Goal: Transaction & Acquisition: Purchase product/service

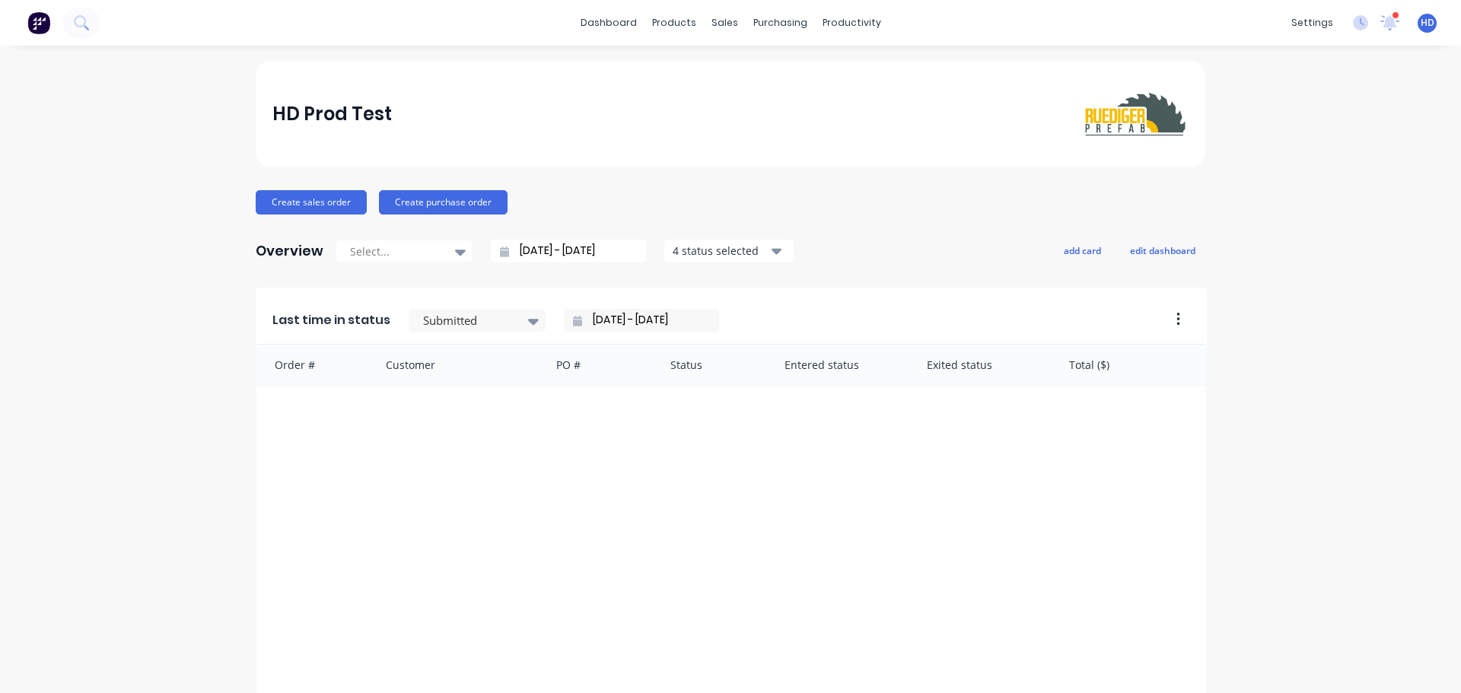
click at [1352, 463] on div "HD Prod Test Create sales order Create purchase order Overview Select... [DATE]…" at bounding box center [730, 458] width 1461 height 795
click at [763, 74] on div "Sales Orders" at bounding box center [775, 73] width 62 height 14
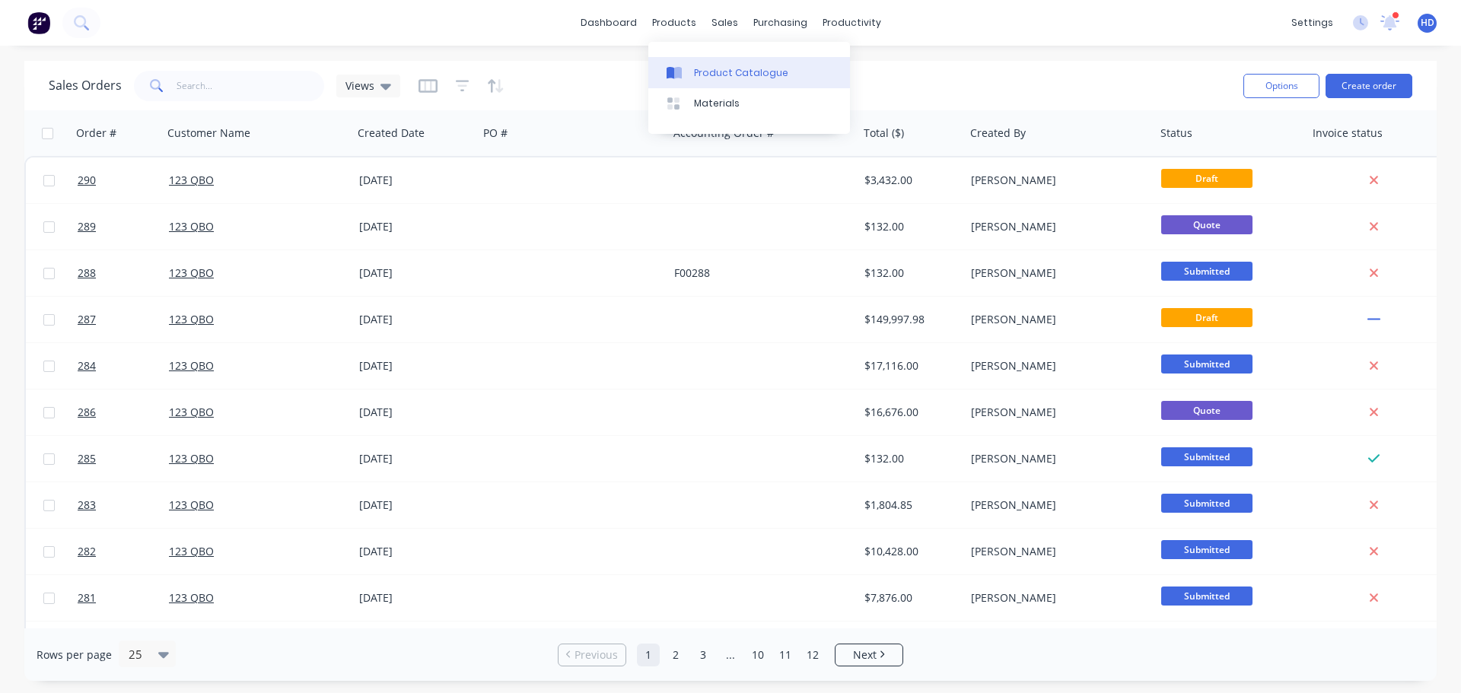
click at [733, 68] on div "Product Catalogue" at bounding box center [741, 73] width 94 height 14
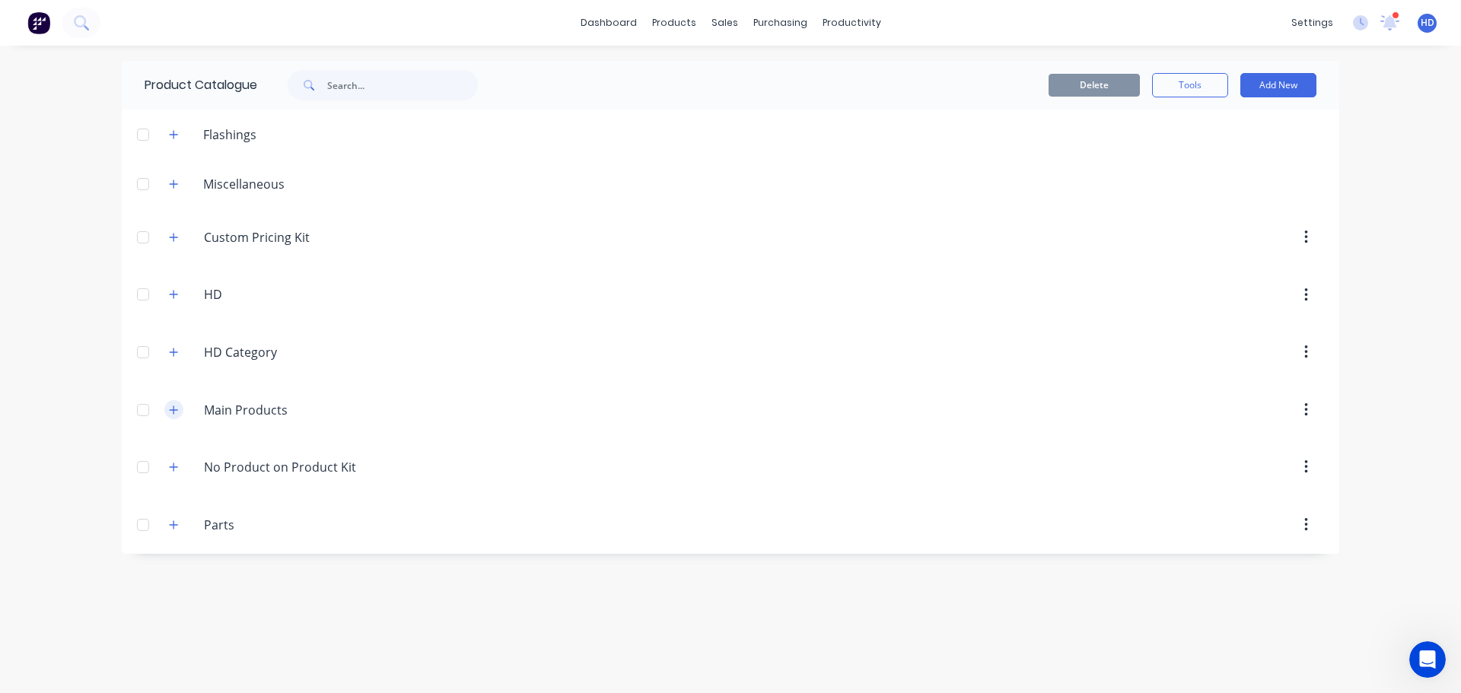
click at [174, 412] on icon "button" at bounding box center [174, 410] width 8 height 8
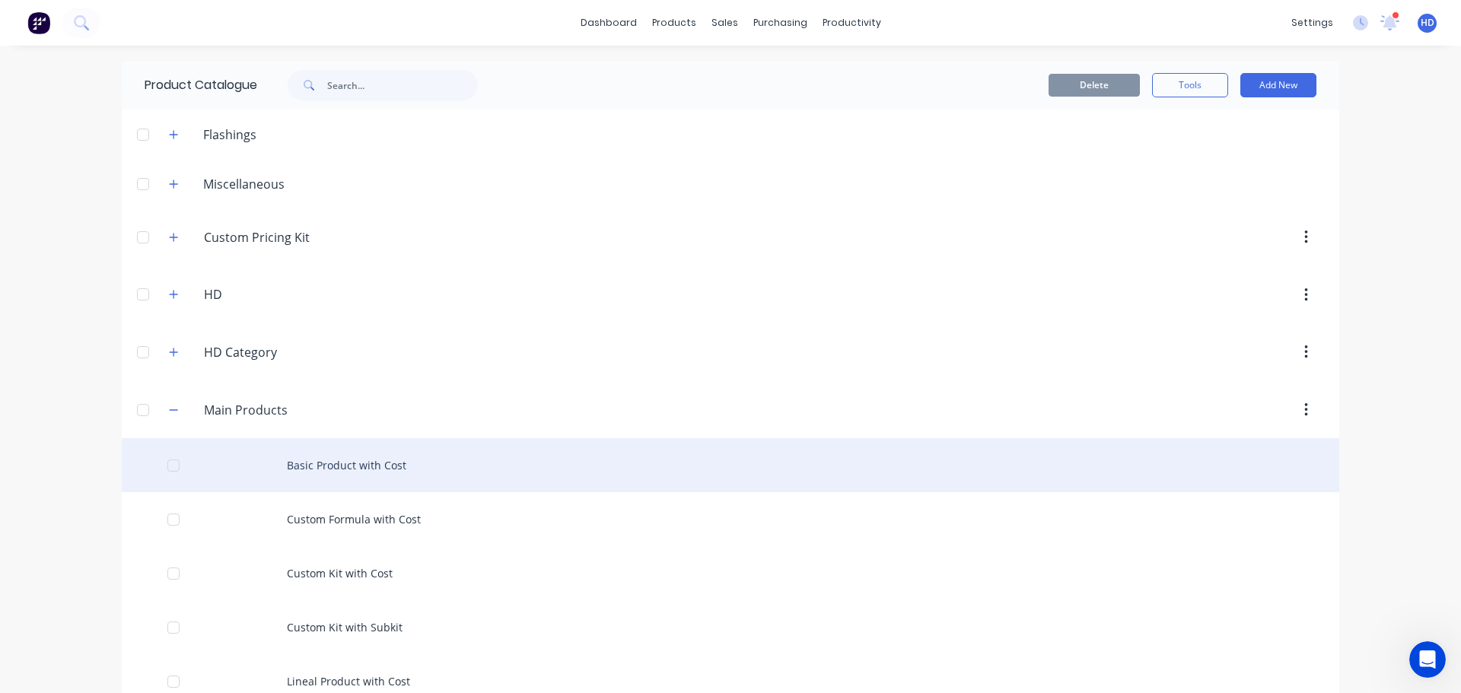
click at [346, 454] on div "Basic Product with Cost" at bounding box center [731, 465] width 1218 height 54
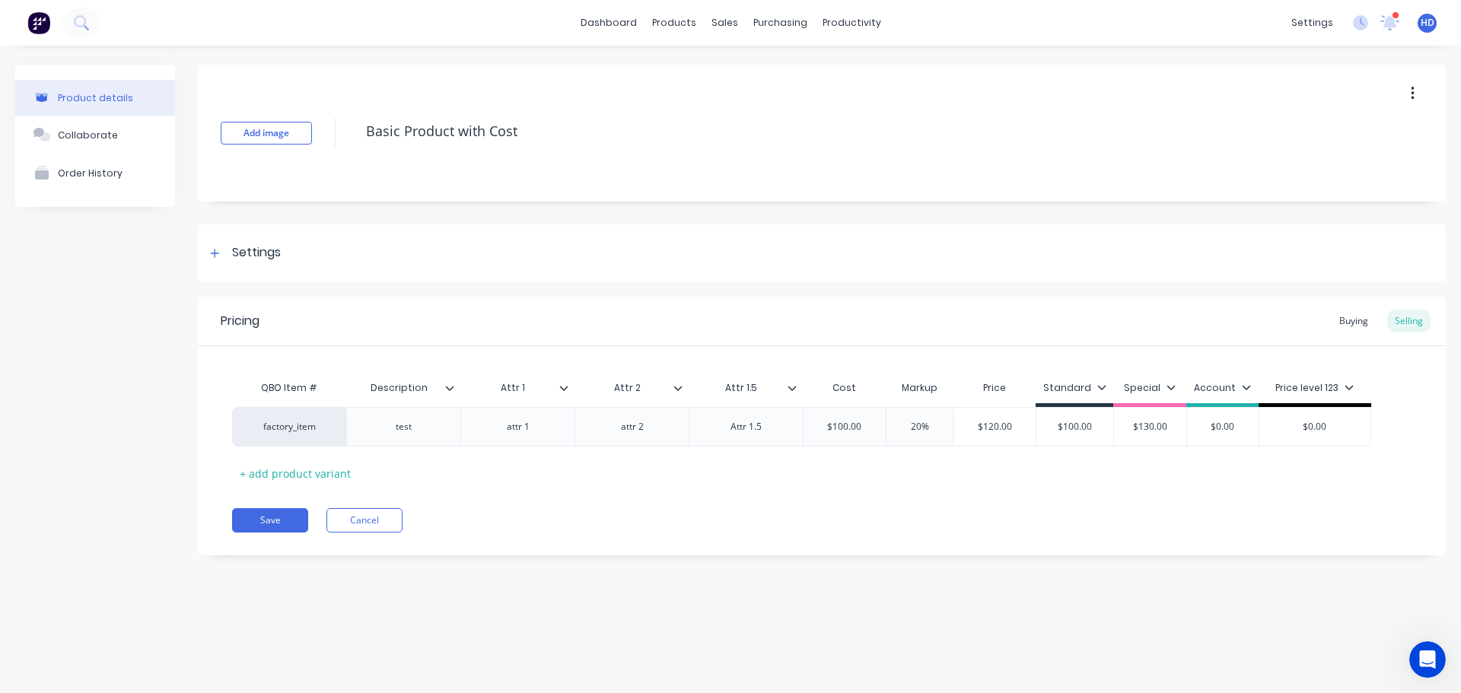
type textarea "x"
click at [380, 514] on button "Cancel" at bounding box center [364, 520] width 76 height 24
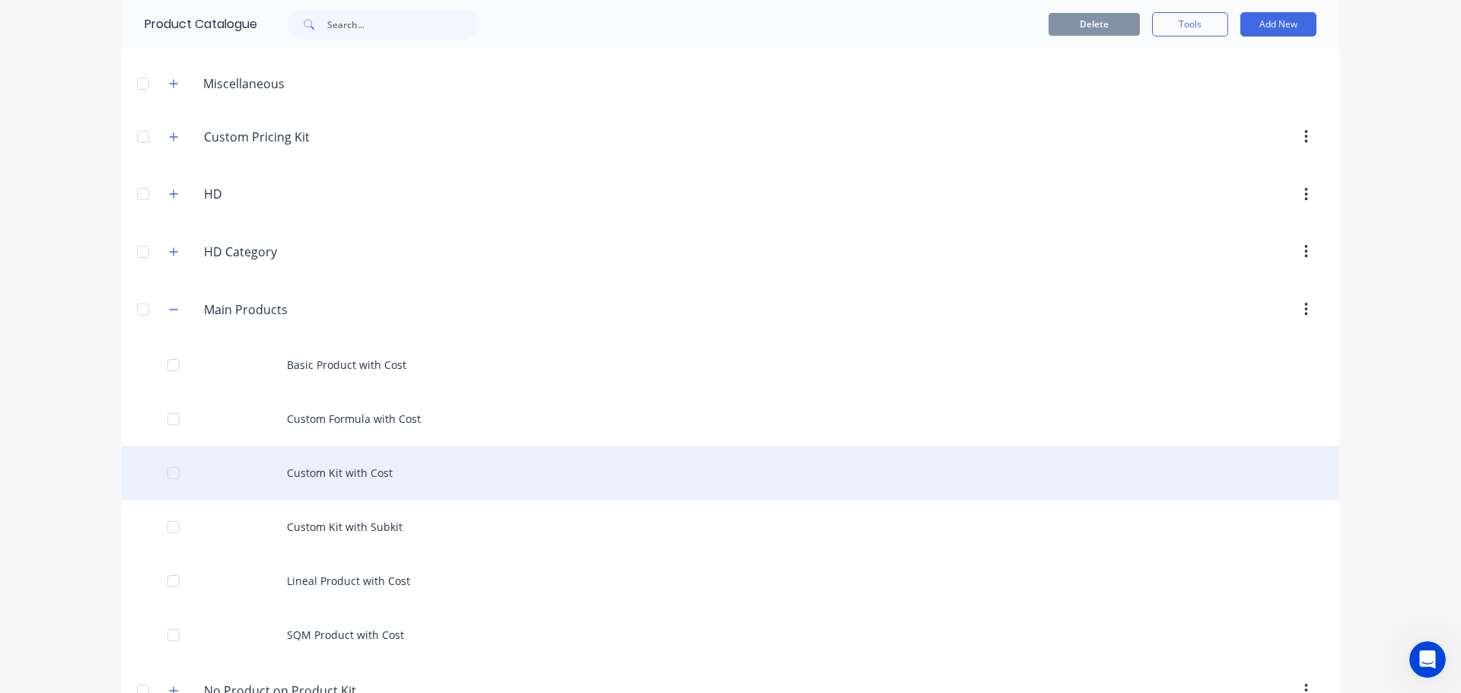
scroll to position [200, 0]
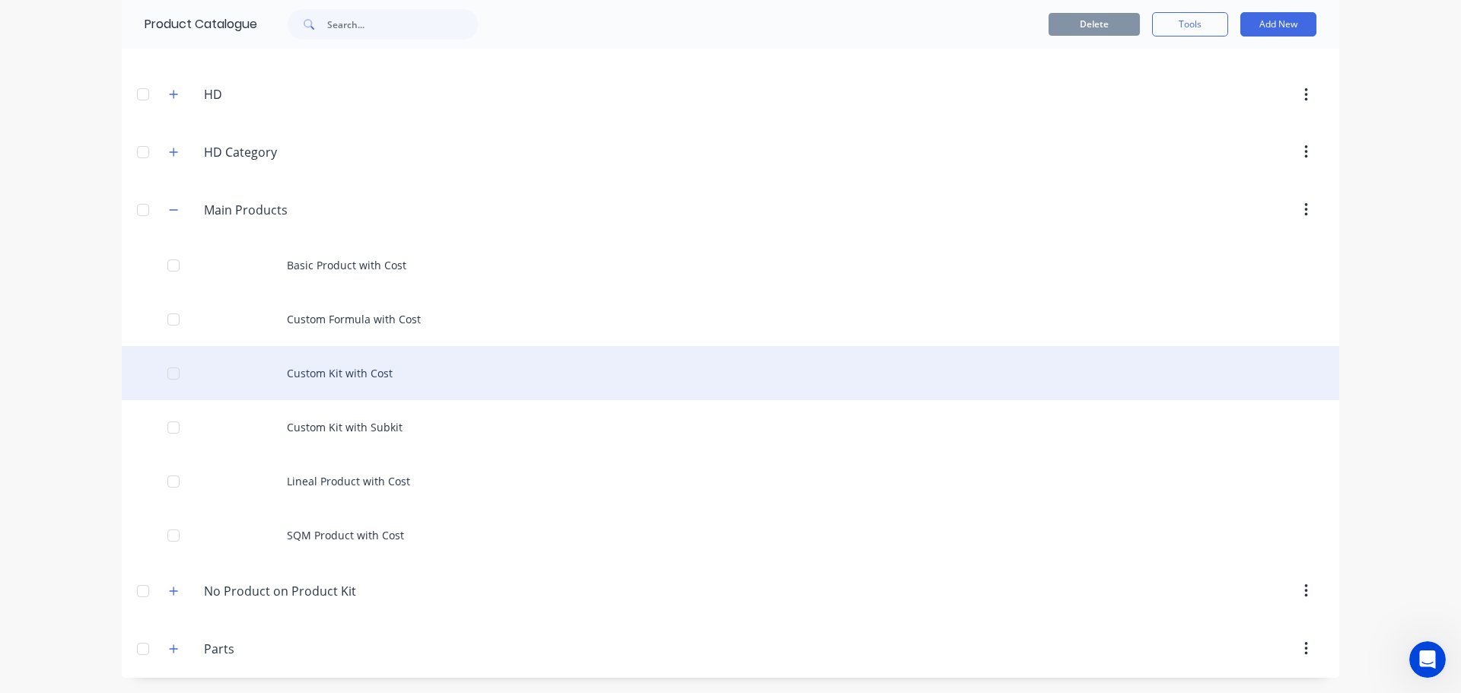
click at [355, 384] on div "Custom Kit with Cost" at bounding box center [731, 373] width 1218 height 54
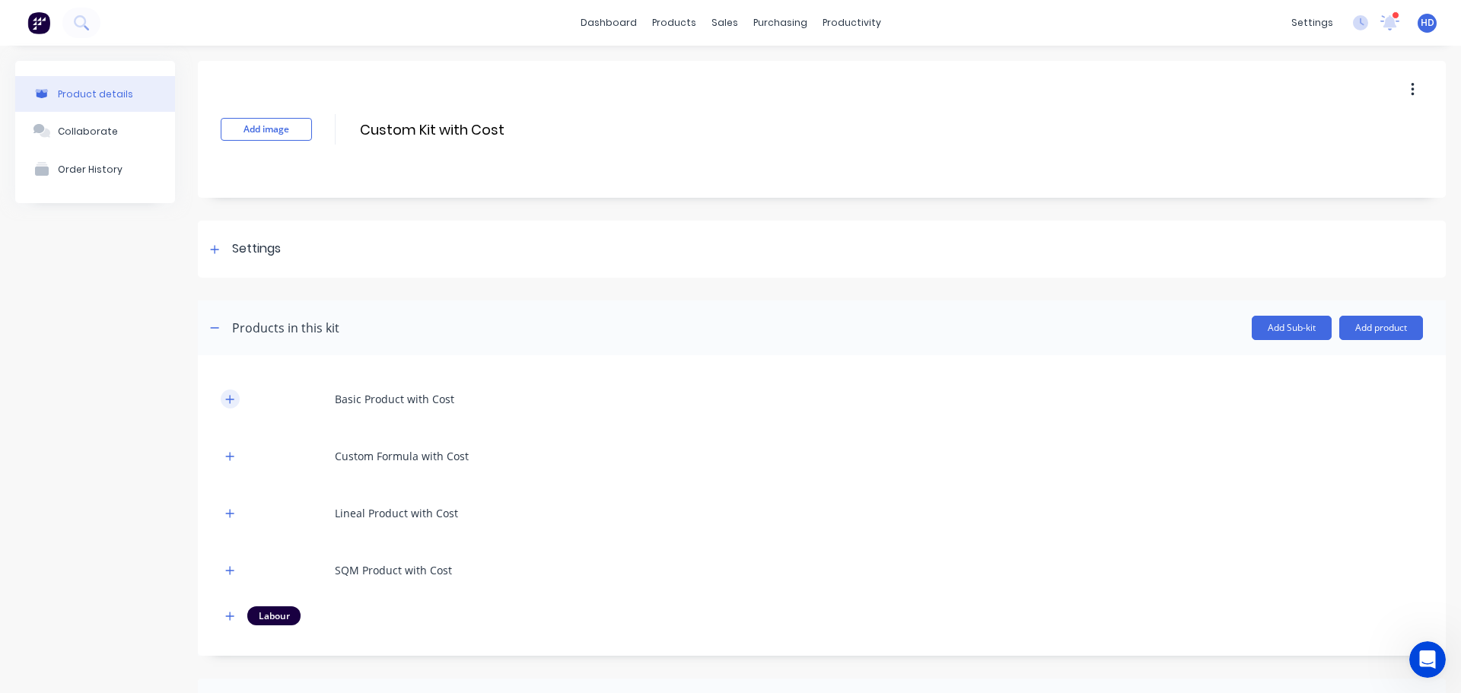
click at [225, 398] on button "button" at bounding box center [230, 399] width 19 height 19
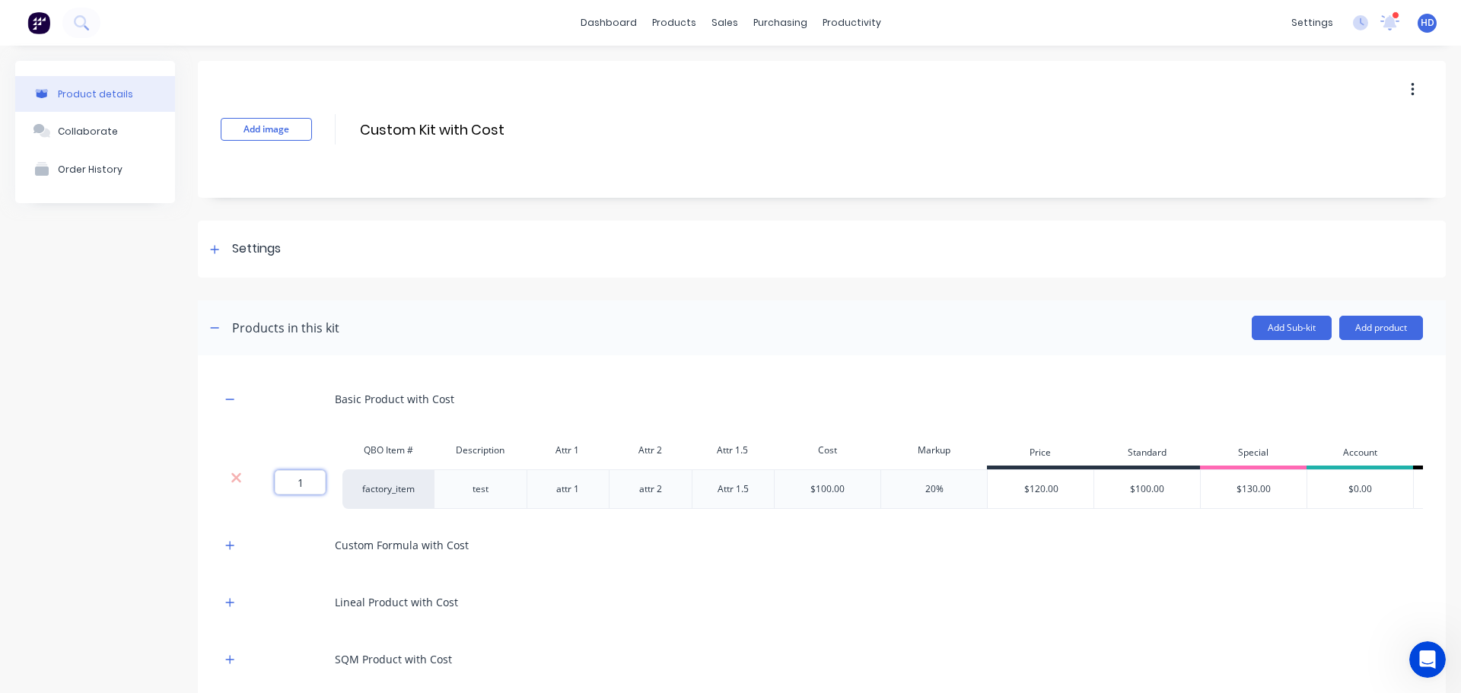
drag, startPoint x: 302, startPoint y: 485, endPoint x: 275, endPoint y: 484, distance: 26.6
click at [275, 484] on input "1" at bounding box center [300, 482] width 51 height 24
type input "0"
type input "."
click at [234, 551] on icon "button" at bounding box center [229, 545] width 9 height 11
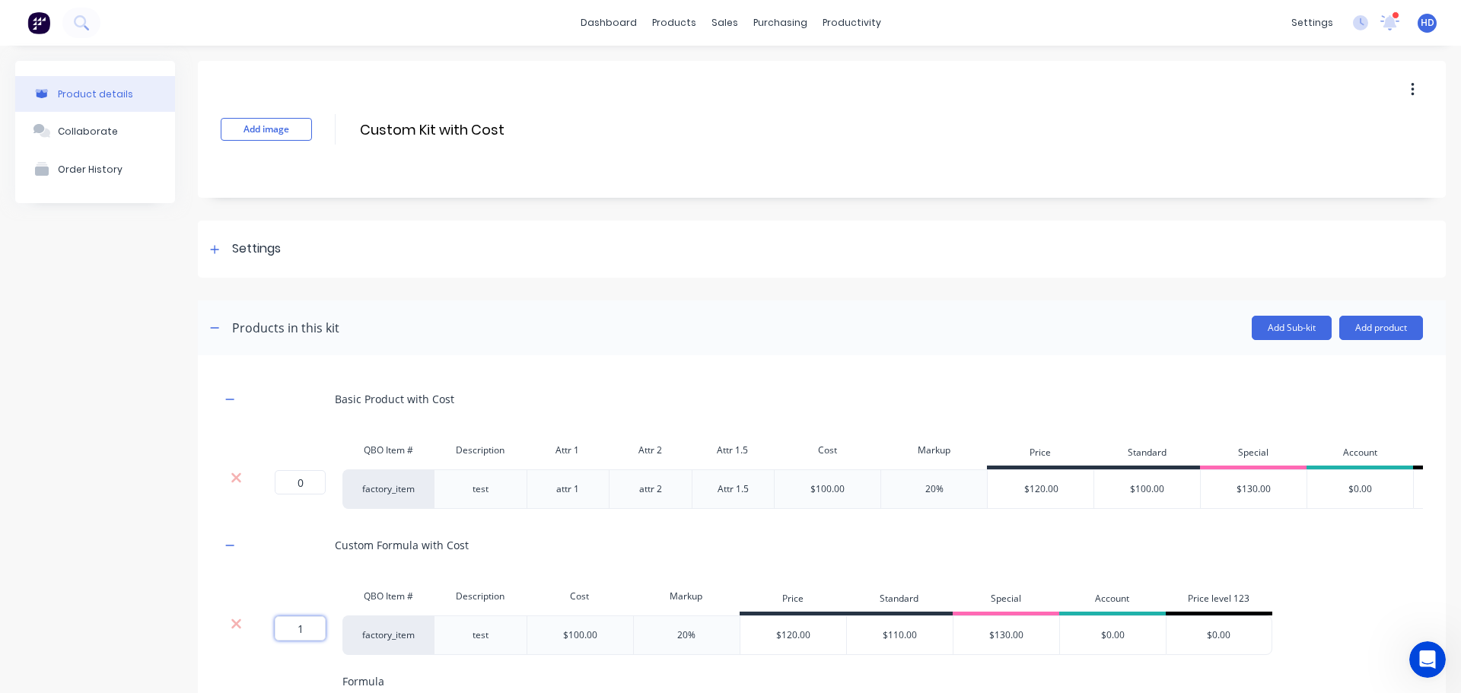
drag, startPoint x: 292, startPoint y: 639, endPoint x: 210, endPoint y: 604, distance: 89.3
click at [256, 636] on div "1 1 ?" at bounding box center [296, 636] width 91 height 40
type input "."
click at [121, 517] on div "Product details Collaborate Order History" at bounding box center [95, 678] width 160 height 1234
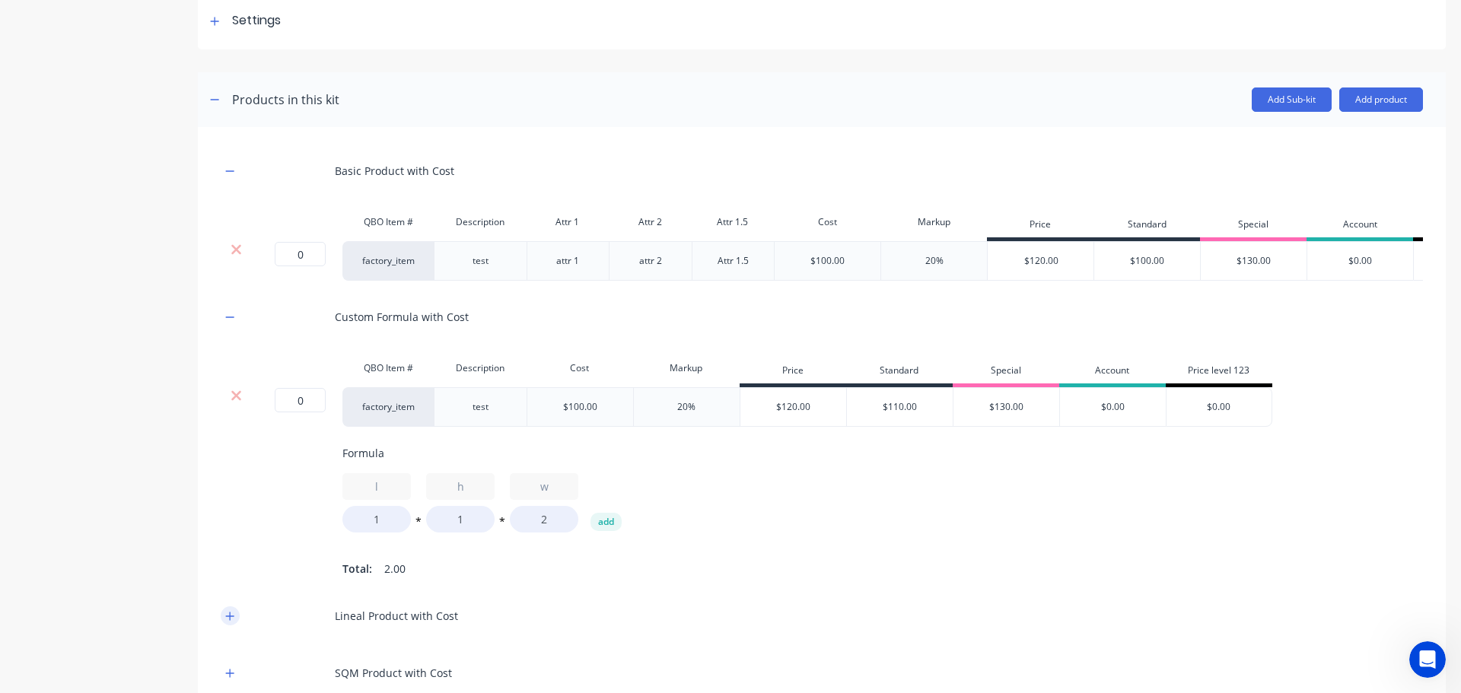
click at [223, 626] on button "button" at bounding box center [230, 616] width 19 height 19
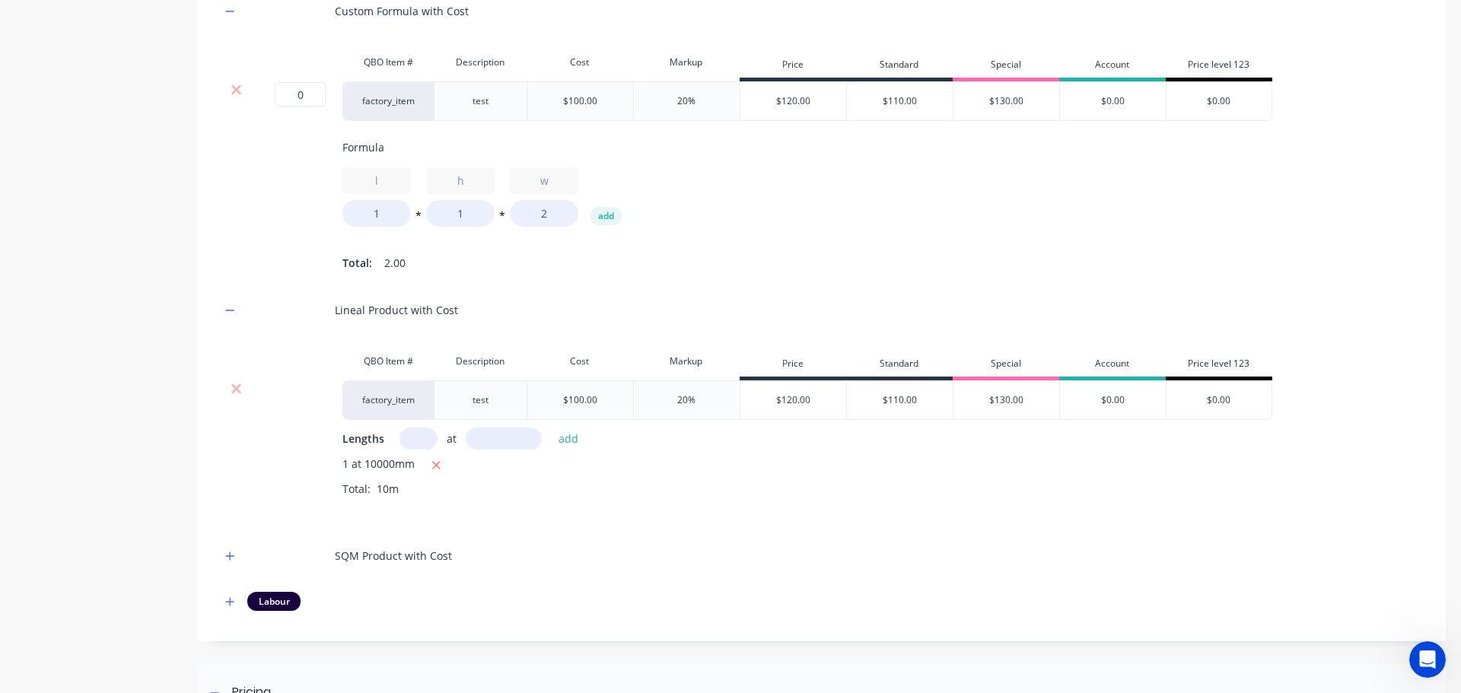
scroll to position [609, 0]
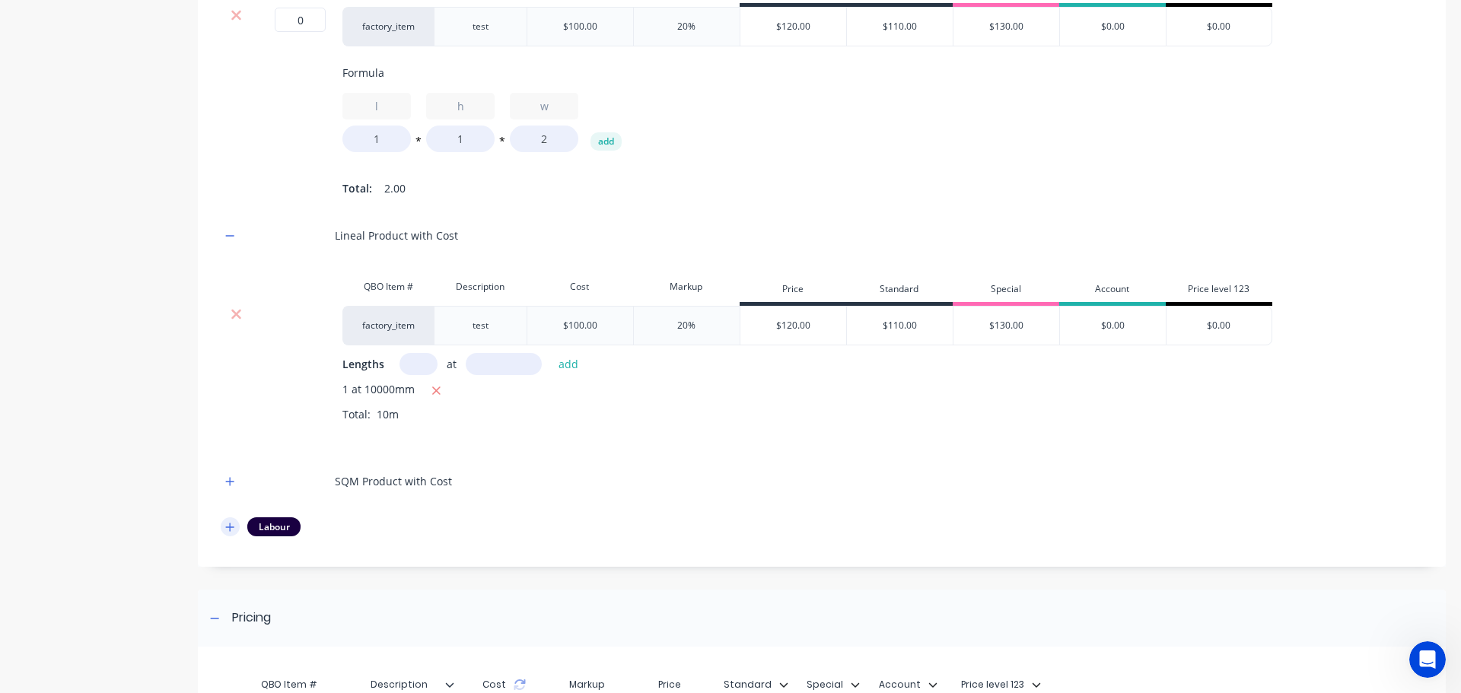
click at [233, 533] on icon "button" at bounding box center [229, 527] width 9 height 11
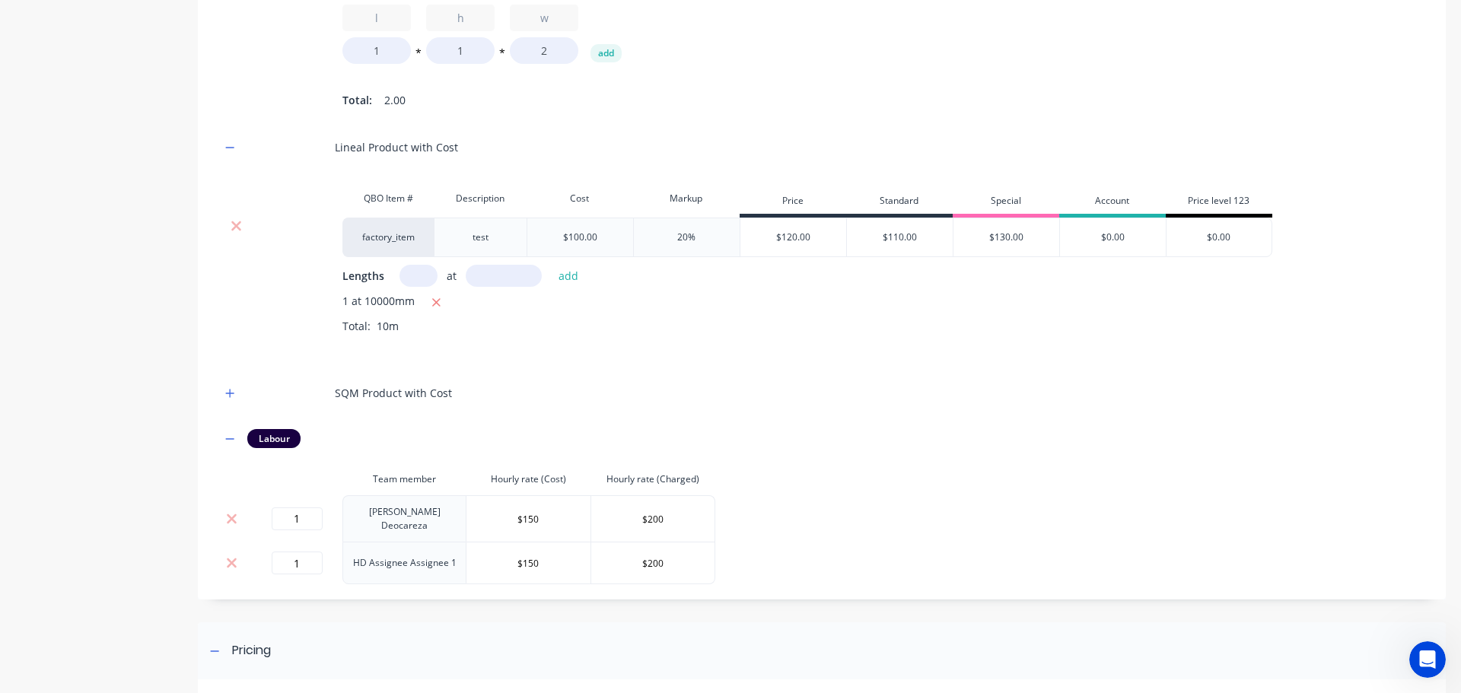
scroll to position [837, 0]
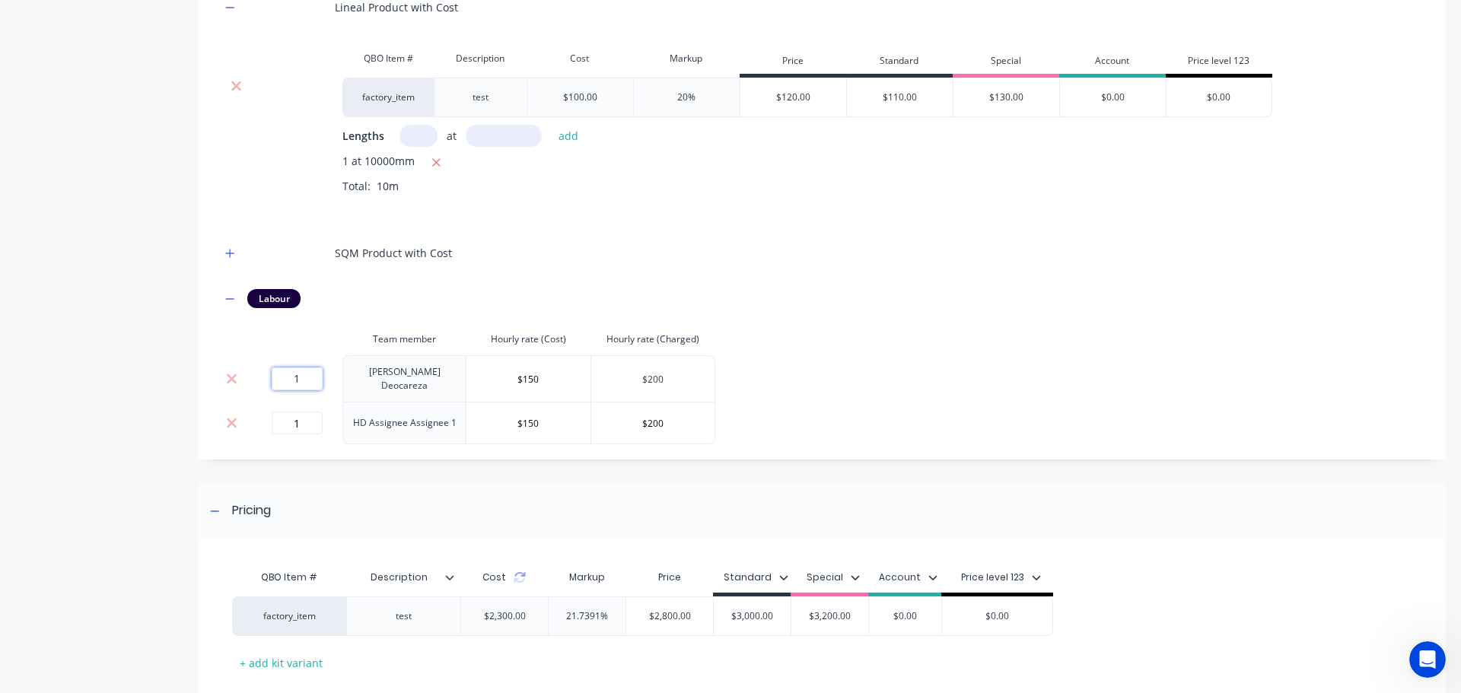
drag, startPoint x: 306, startPoint y: 401, endPoint x: 611, endPoint y: 403, distance: 305.2
click at [446, 400] on tr "1 Harry Deocareza $150 $200" at bounding box center [468, 378] width 495 height 46
drag, startPoint x: 924, startPoint y: 379, endPoint x: 763, endPoint y: 407, distance: 163.0
type input "NaN"
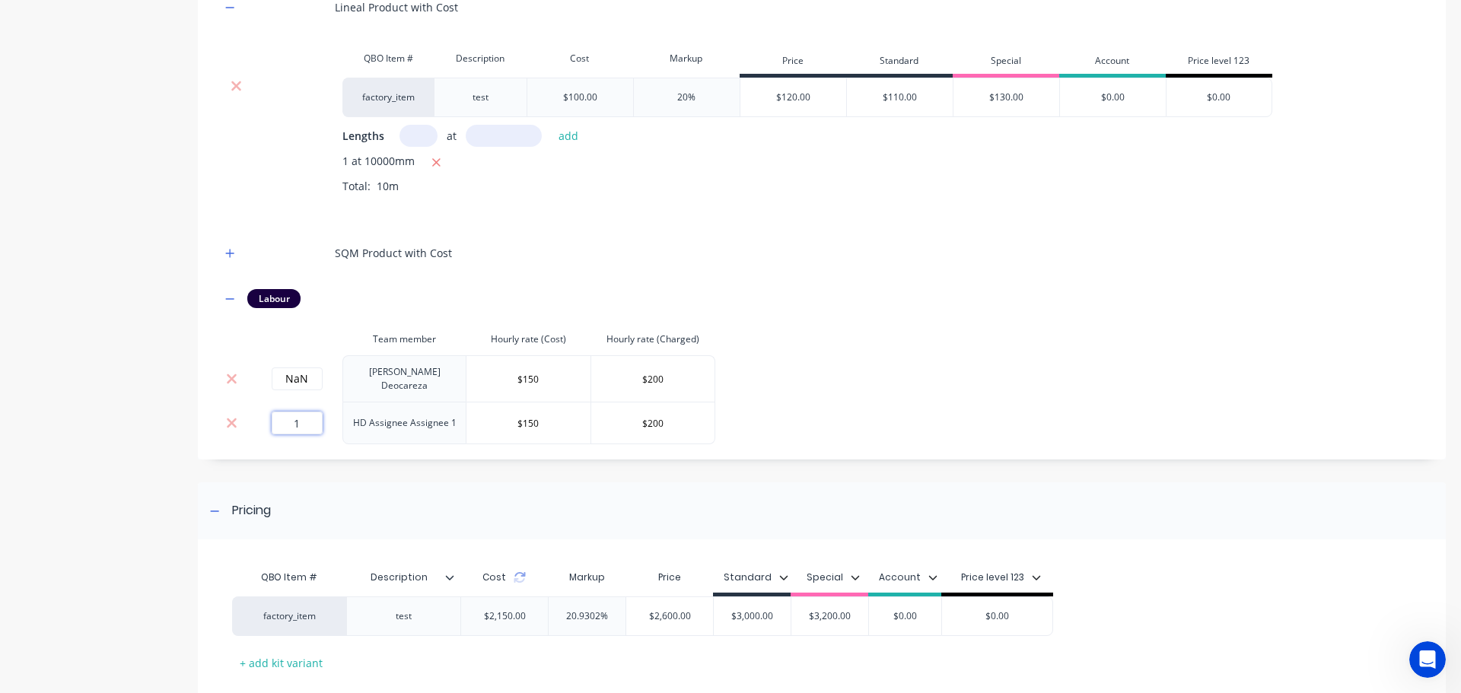
drag, startPoint x: 288, startPoint y: 441, endPoint x: 428, endPoint y: 440, distance: 140.8
click at [394, 438] on tr "1 HD Assignee Assignee 1 $150 $200" at bounding box center [468, 423] width 495 height 43
drag, startPoint x: 882, startPoint y: 389, endPoint x: 355, endPoint y: 428, distance: 528.9
type input "NaN"
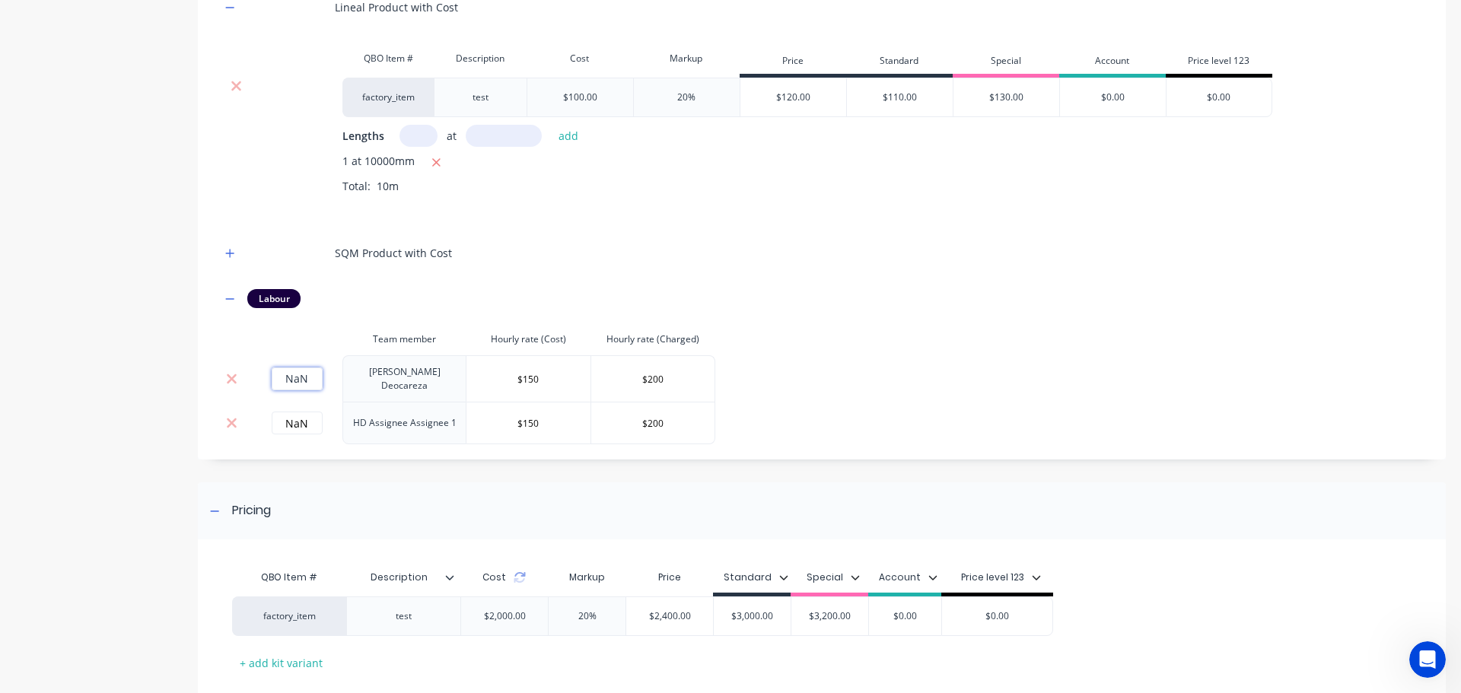
drag, startPoint x: 311, startPoint y: 406, endPoint x: 151, endPoint y: 394, distance: 160.2
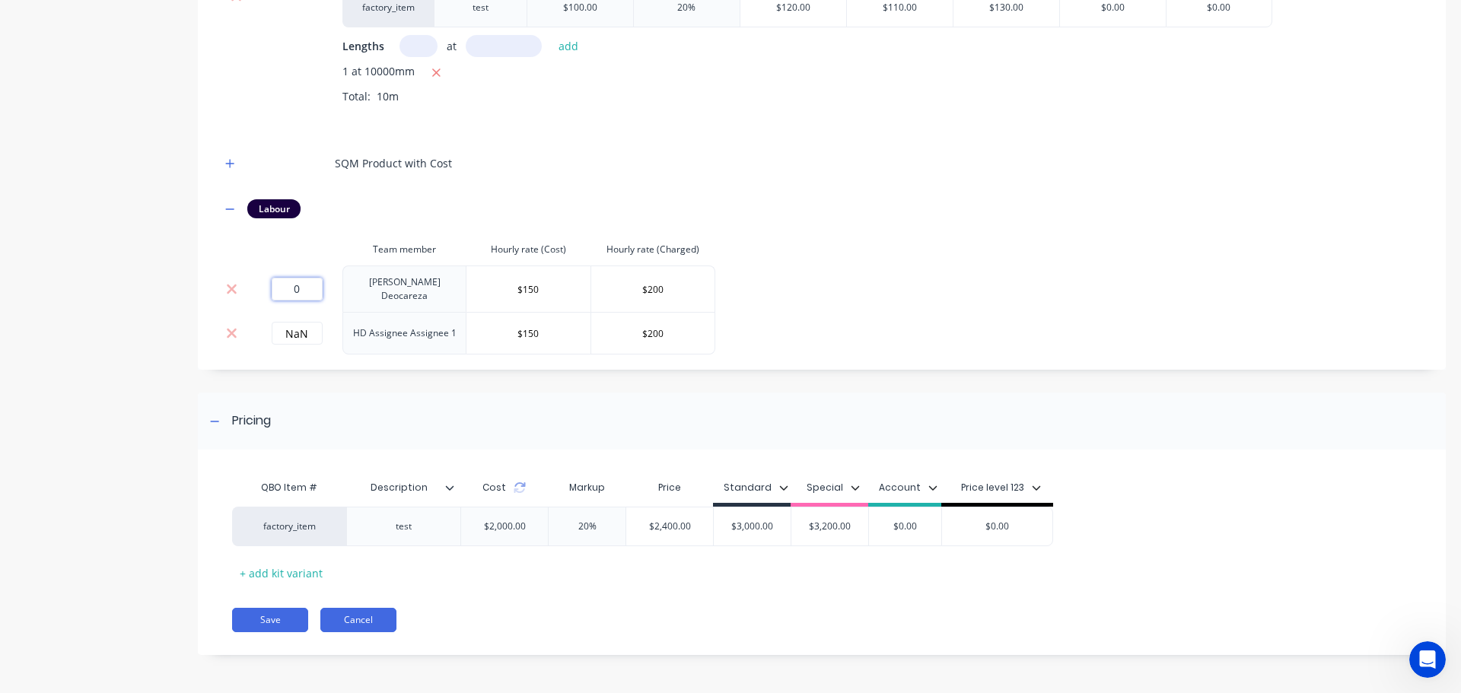
type input "0"
click at [382, 617] on button "Cancel" at bounding box center [358, 620] width 76 height 24
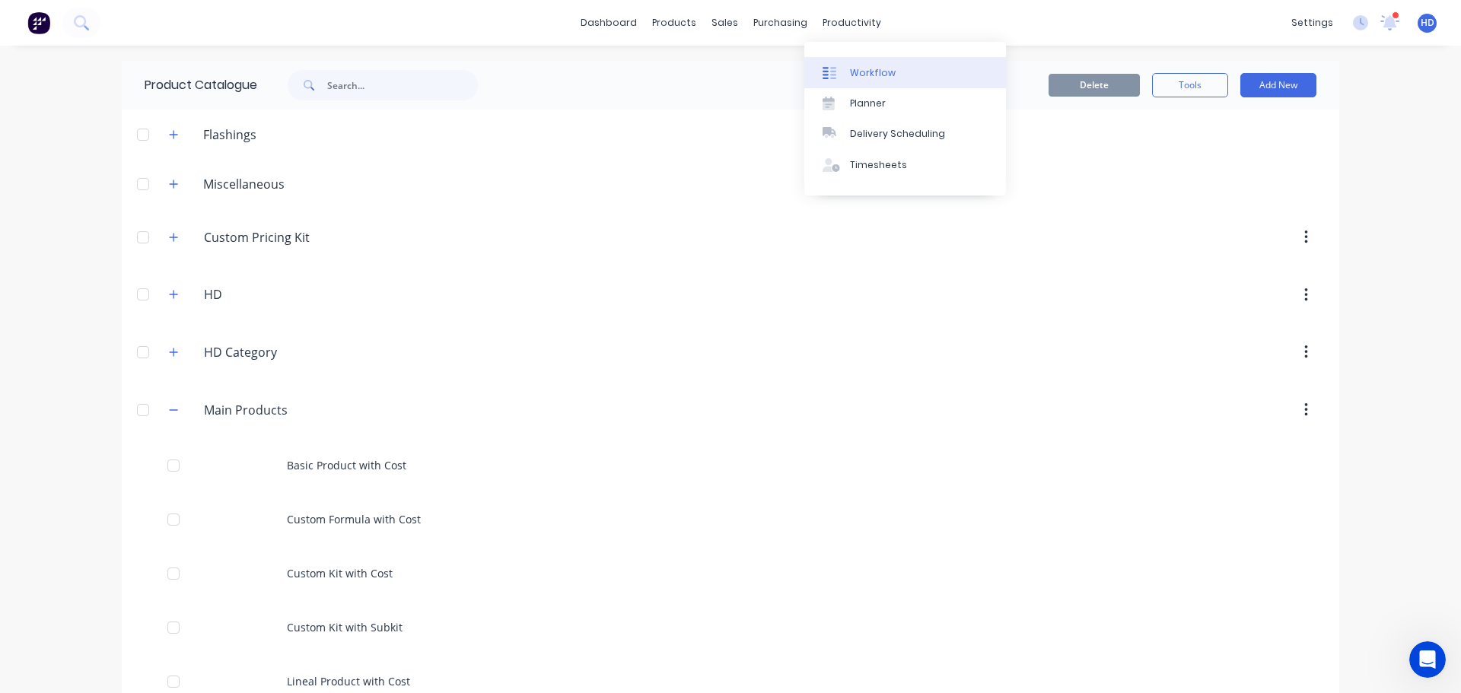
click at [893, 80] on link "Workflow" at bounding box center [905, 72] width 202 height 30
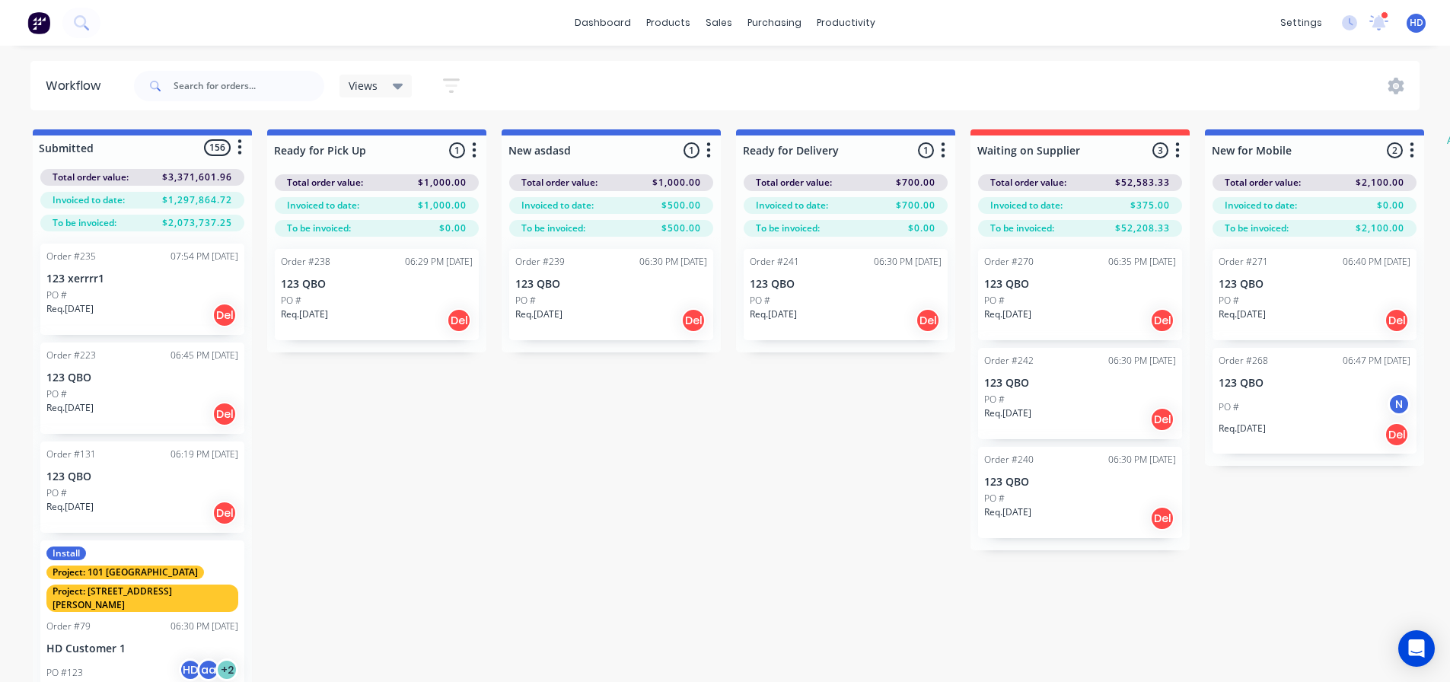
click at [112, 583] on div "Install Project: 101 Lilydale Project: 12 Smith St Order #79 06:30 PM 20/03/25 …" at bounding box center [142, 629] width 204 height 179
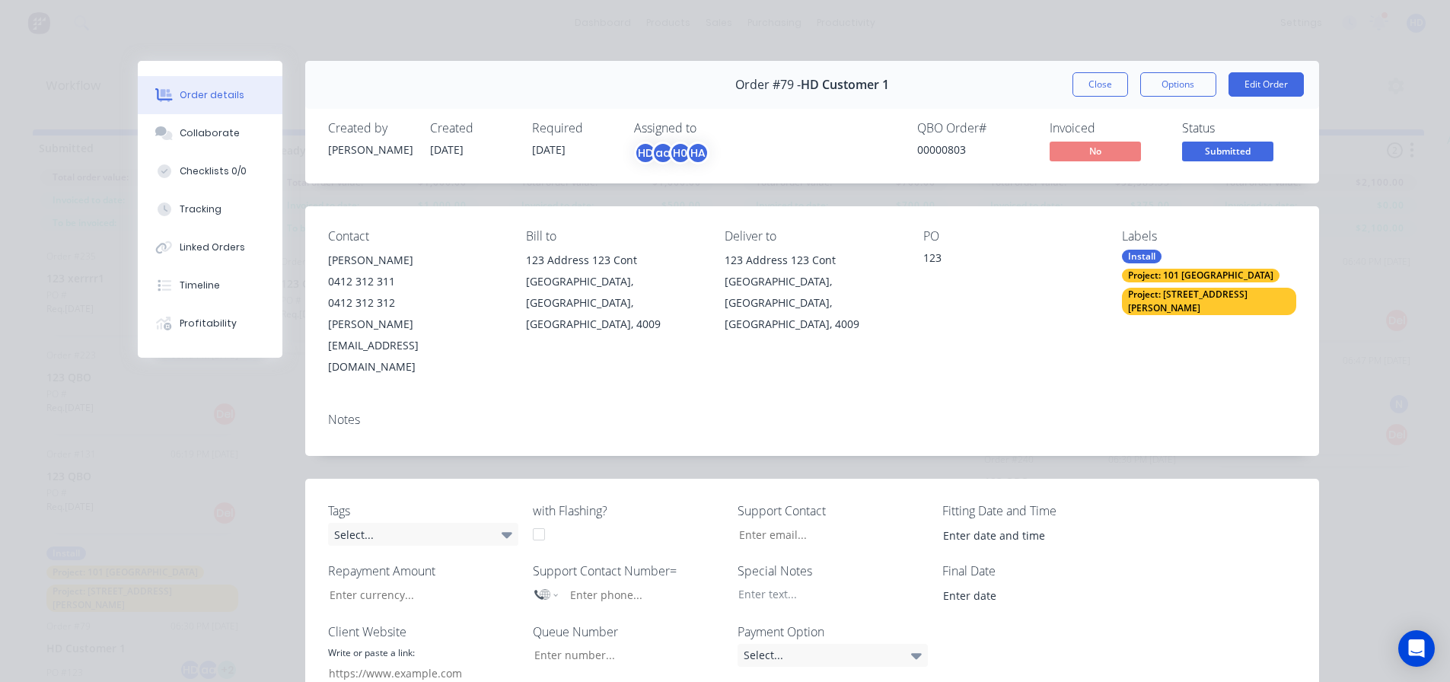
click at [1230, 154] on span "Submitted" at bounding box center [1227, 151] width 91 height 19
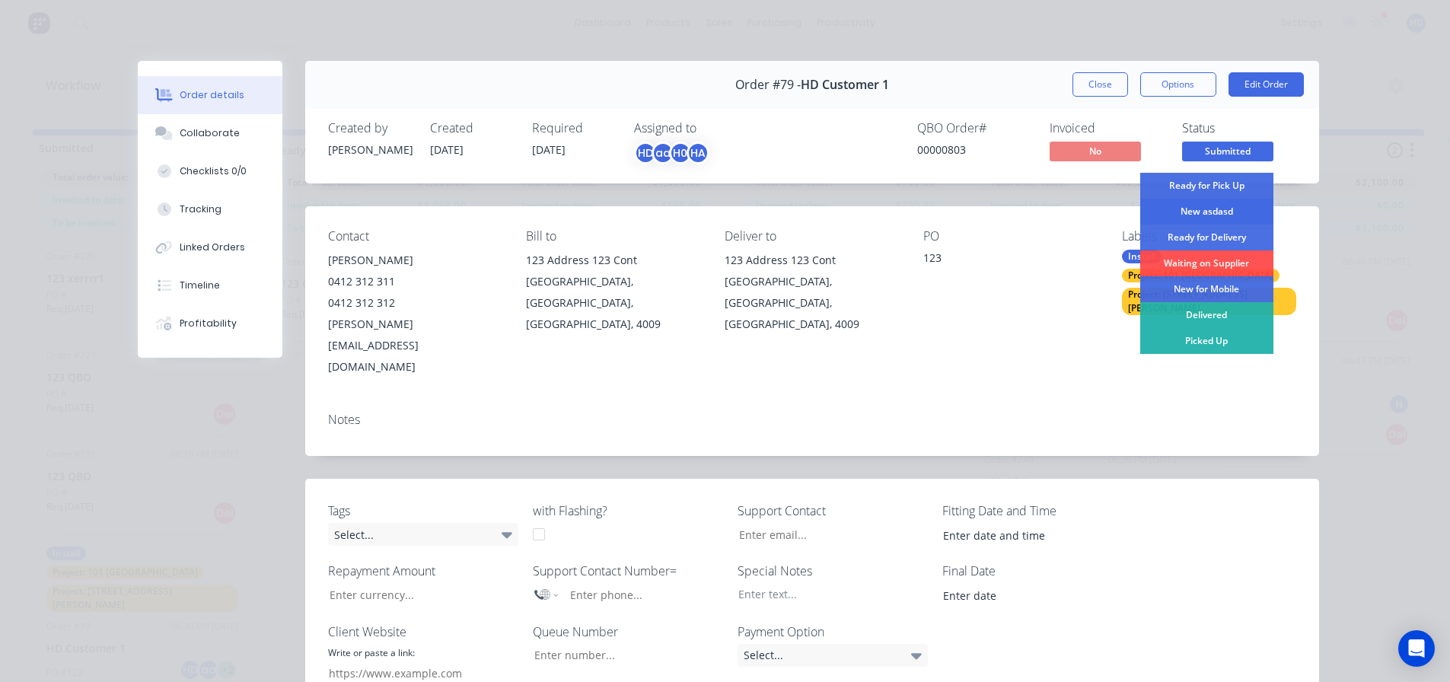
click at [1201, 207] on div "New asdasd" at bounding box center [1206, 212] width 133 height 26
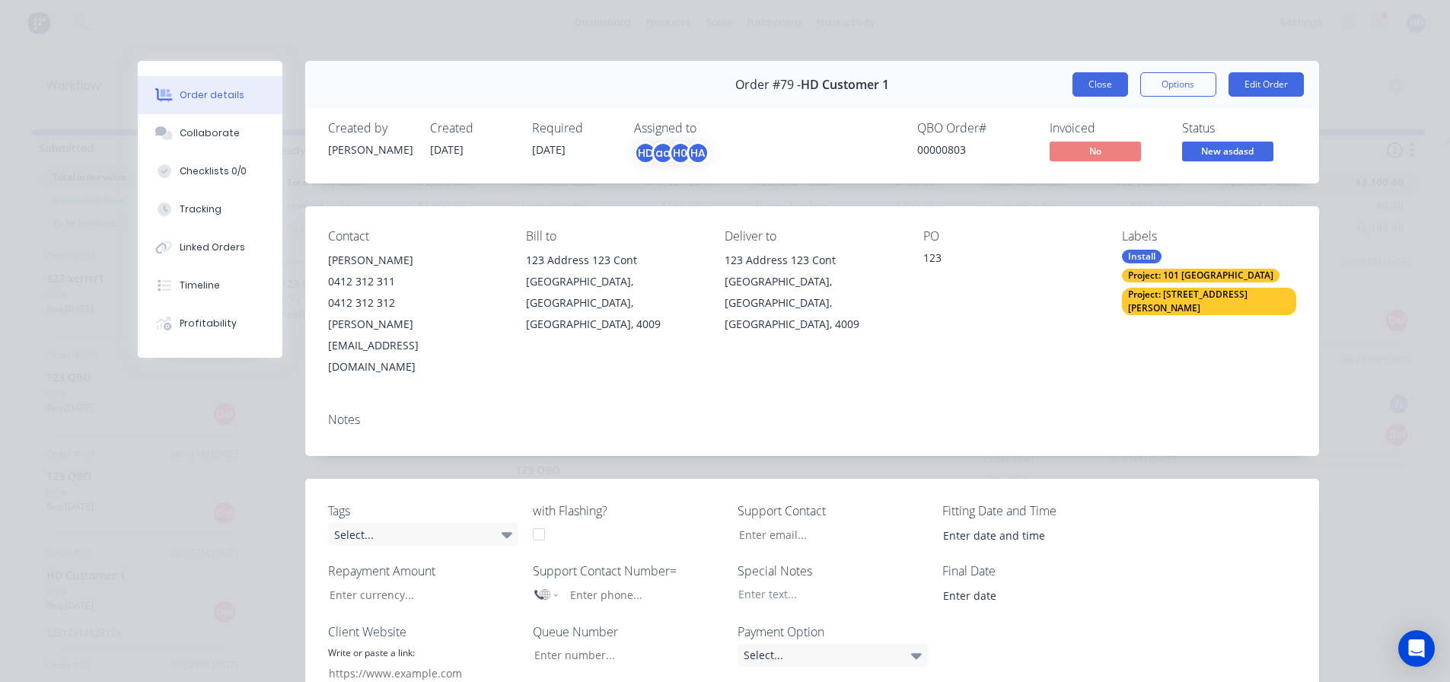
click at [1119, 93] on button "Close" at bounding box center [1100, 84] width 56 height 24
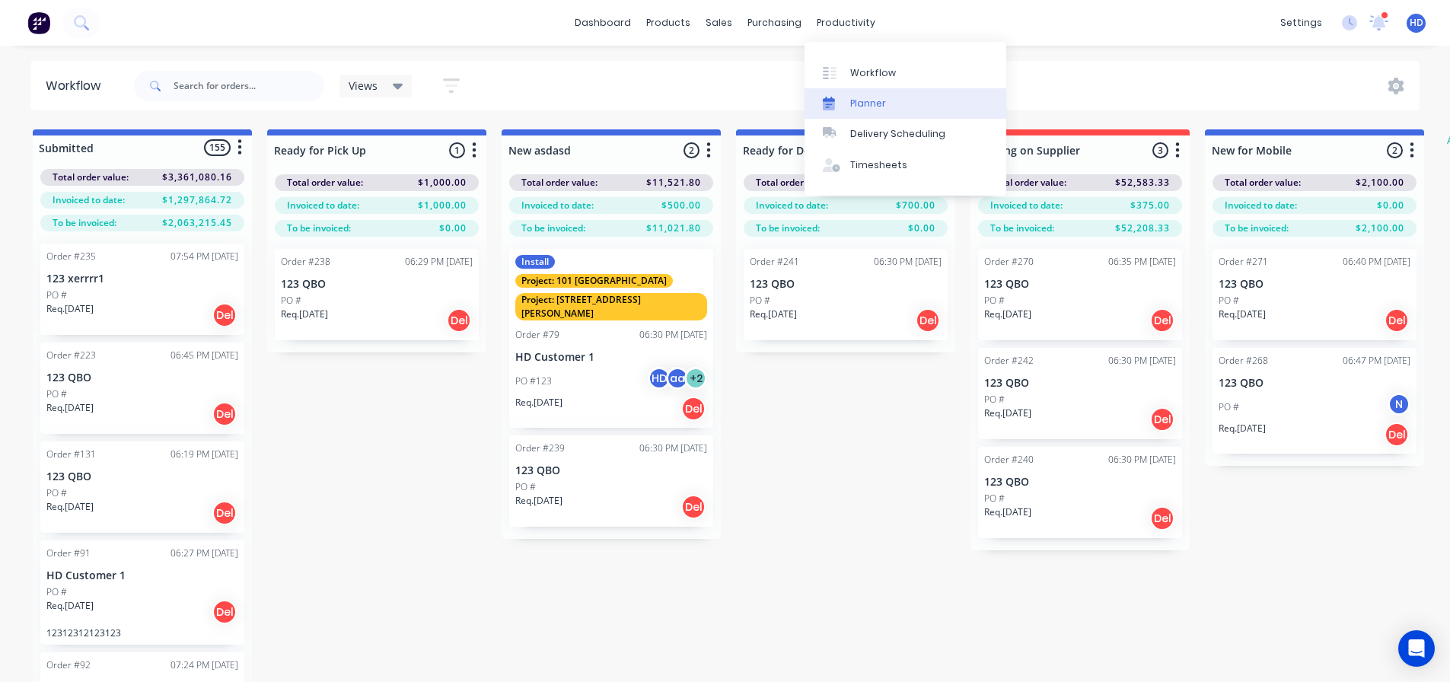
click at [869, 104] on div "Planner" at bounding box center [868, 104] width 36 height 14
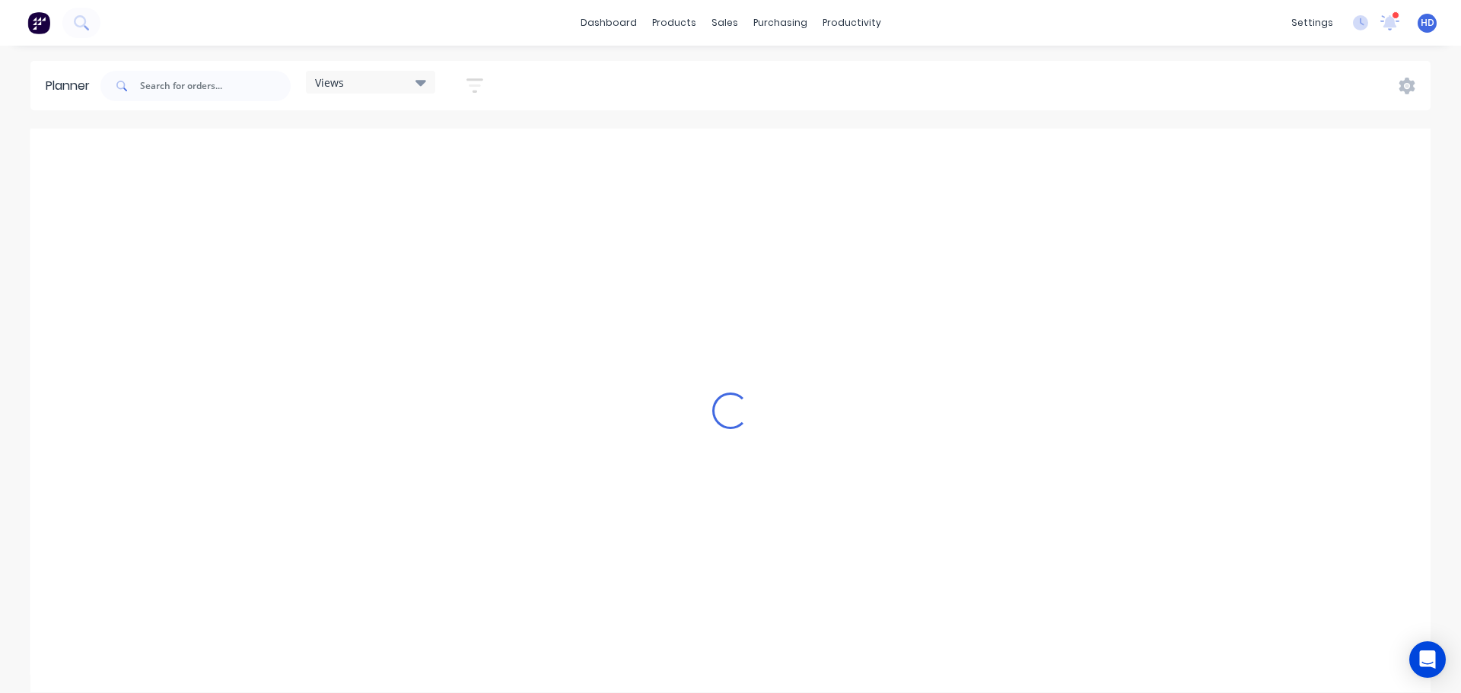
scroll to position [0, 947]
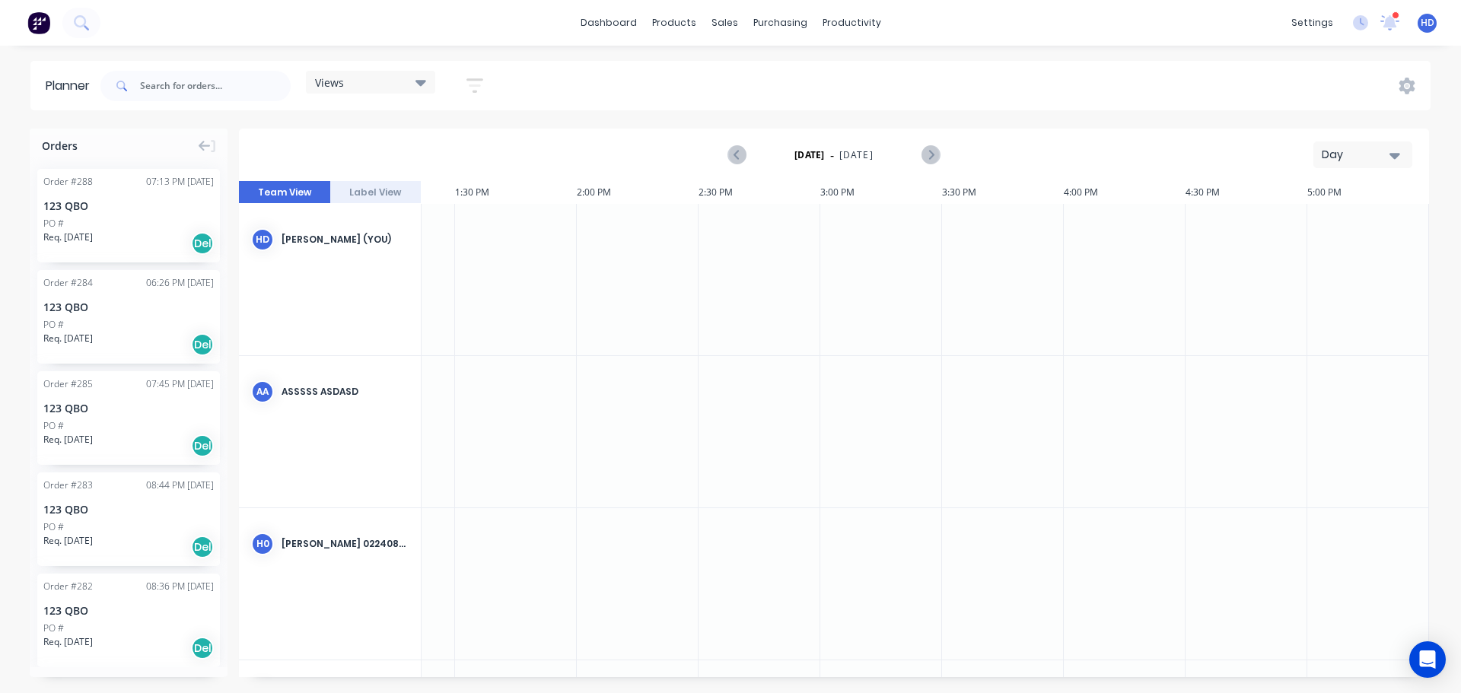
click at [123, 222] on div "PO #" at bounding box center [128, 224] width 170 height 14
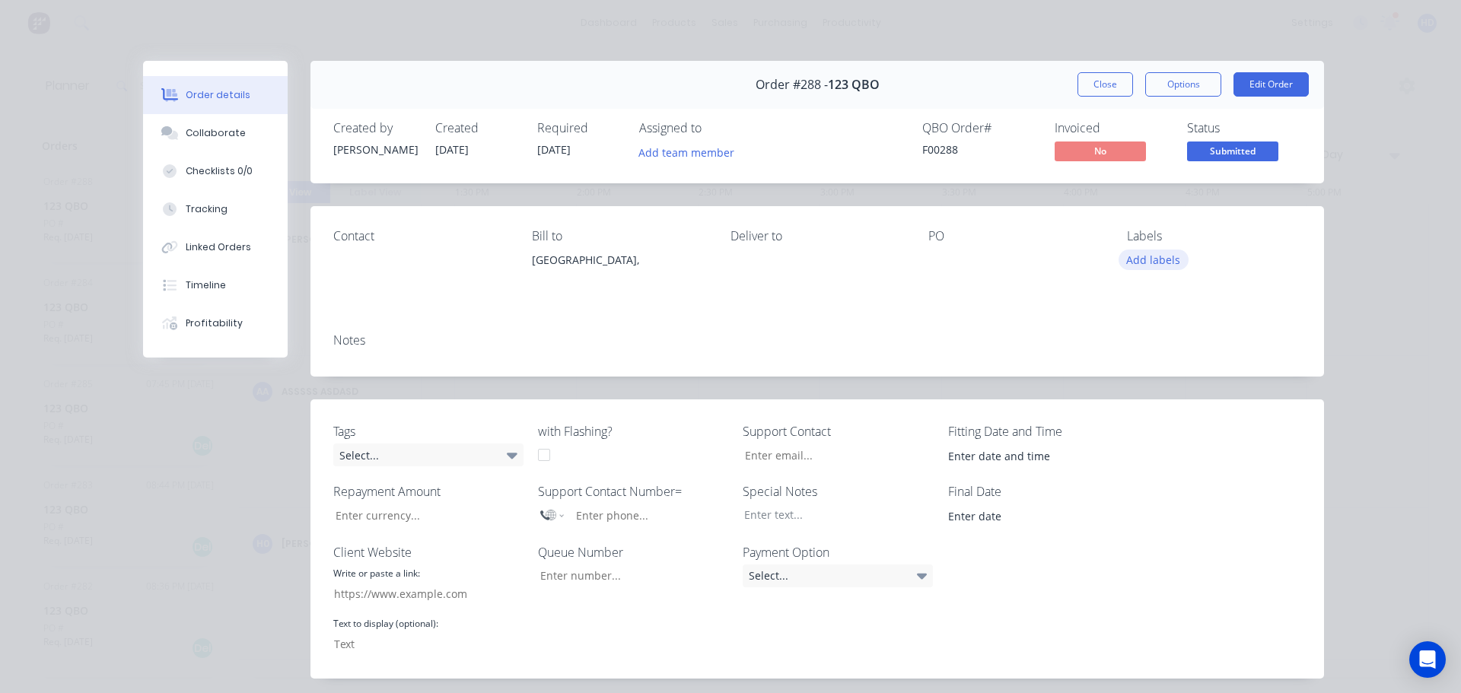
click at [1157, 261] on button "Add labels" at bounding box center [1154, 260] width 70 height 21
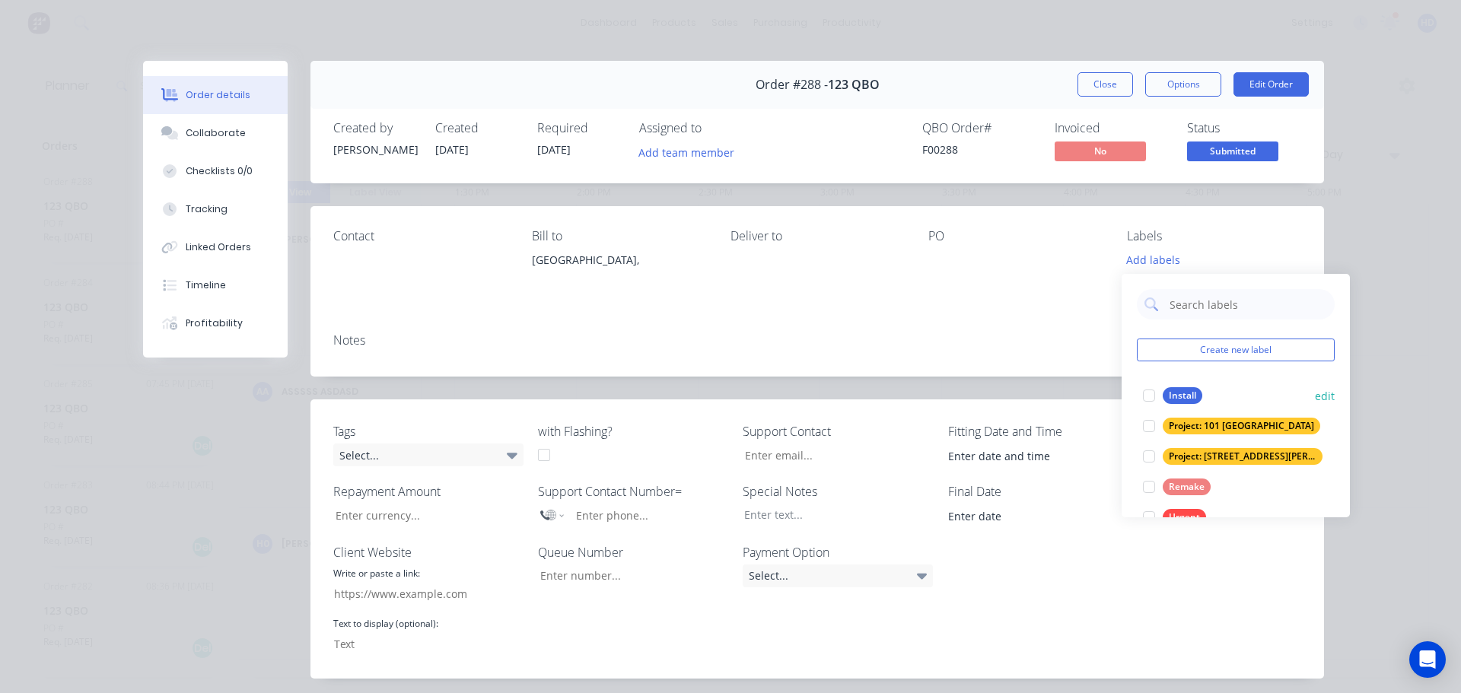
drag, startPoint x: 1150, startPoint y: 393, endPoint x: 1151, endPoint y: 403, distance: 10.7
click at [1148, 393] on div at bounding box center [1149, 396] width 30 height 30
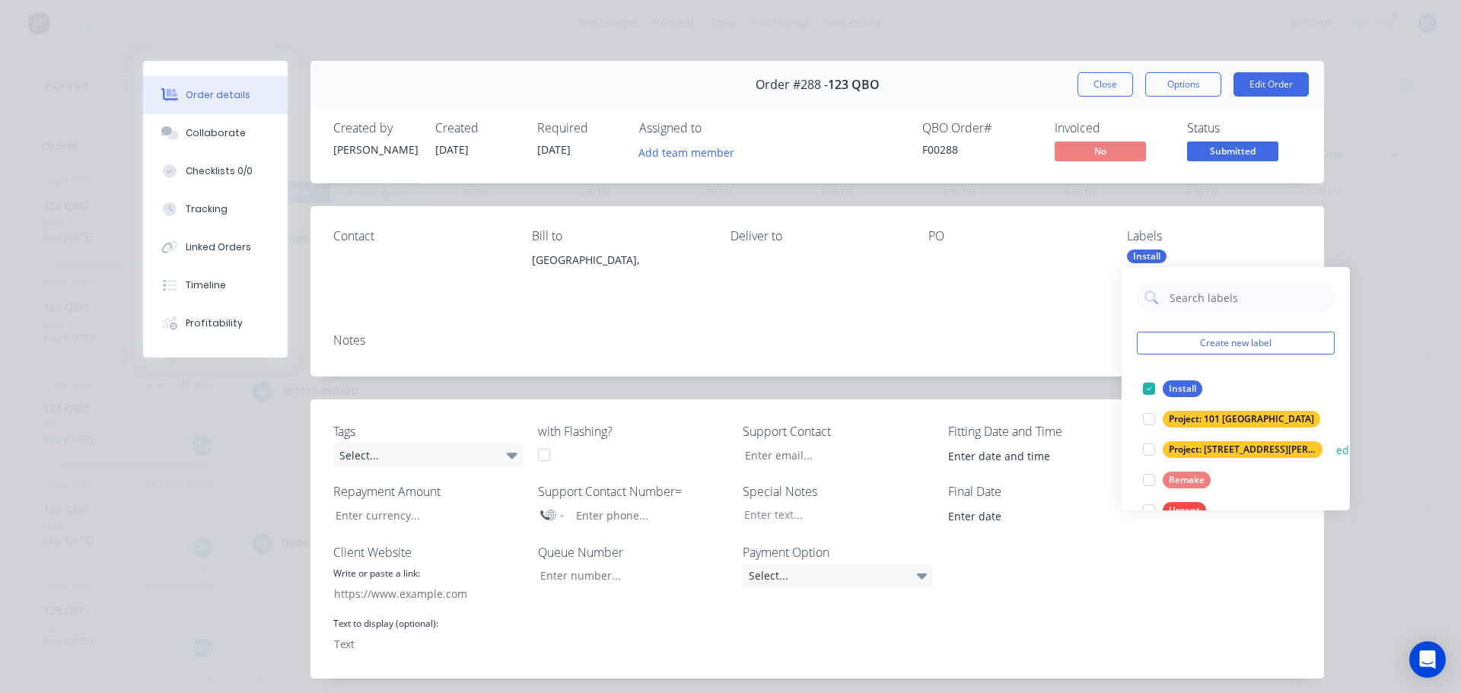
drag, startPoint x: 1151, startPoint y: 422, endPoint x: 1149, endPoint y: 442, distance: 20.6
click at [1150, 422] on div at bounding box center [1149, 419] width 30 height 30
click at [1151, 444] on div at bounding box center [1149, 450] width 30 height 30
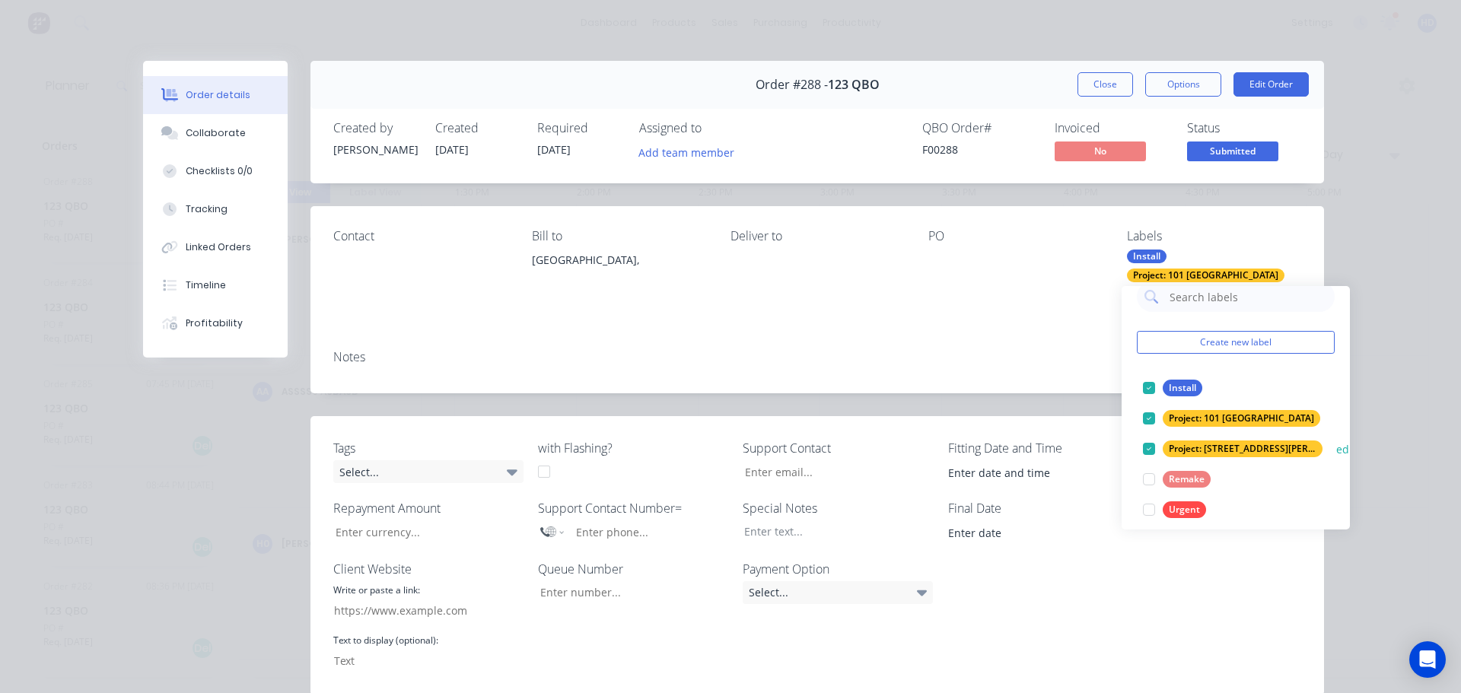
scroll to position [30, 0]
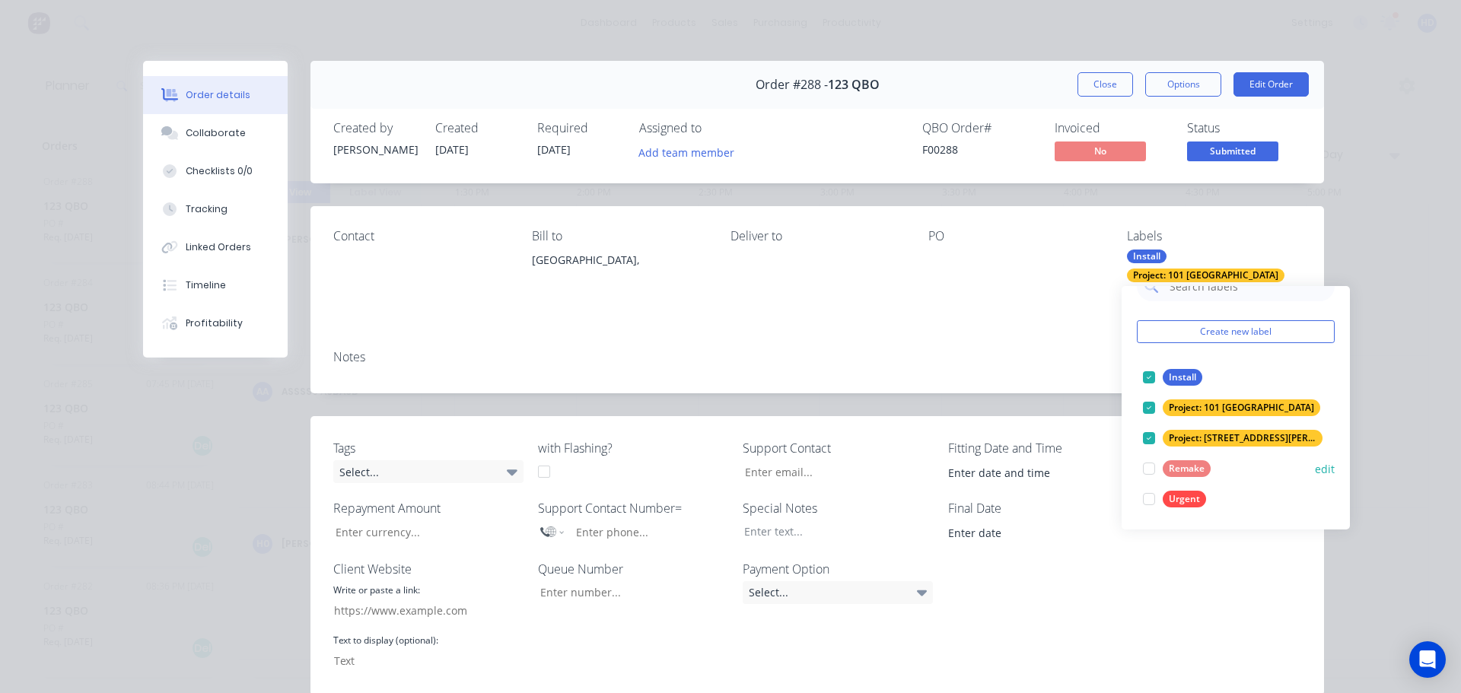
click at [1150, 472] on div at bounding box center [1149, 469] width 30 height 30
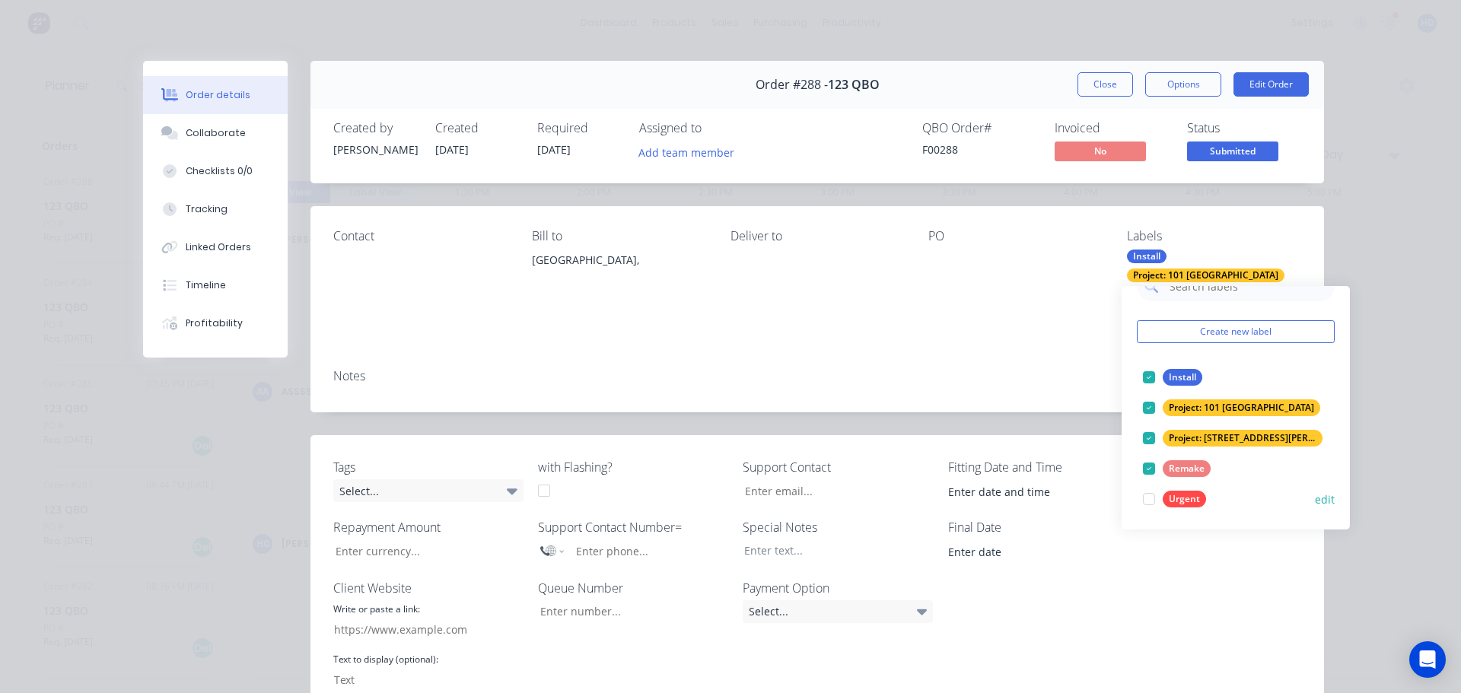
click at [1150, 498] on div at bounding box center [1149, 499] width 30 height 30
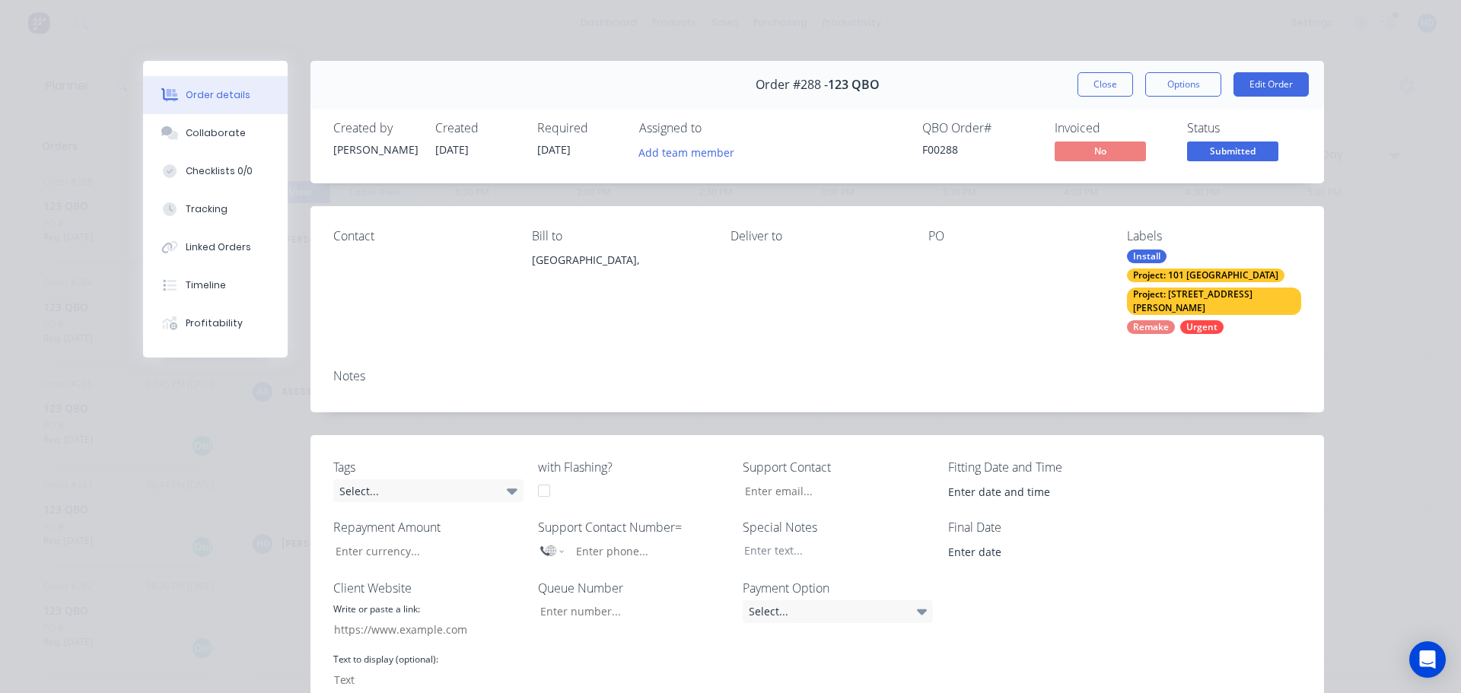
drag, startPoint x: 958, startPoint y: 347, endPoint x: 1157, endPoint y: 167, distance: 267.8
click at [958, 369] on div "Notes" at bounding box center [817, 376] width 968 height 14
click at [1119, 81] on button "Close" at bounding box center [1106, 84] width 56 height 24
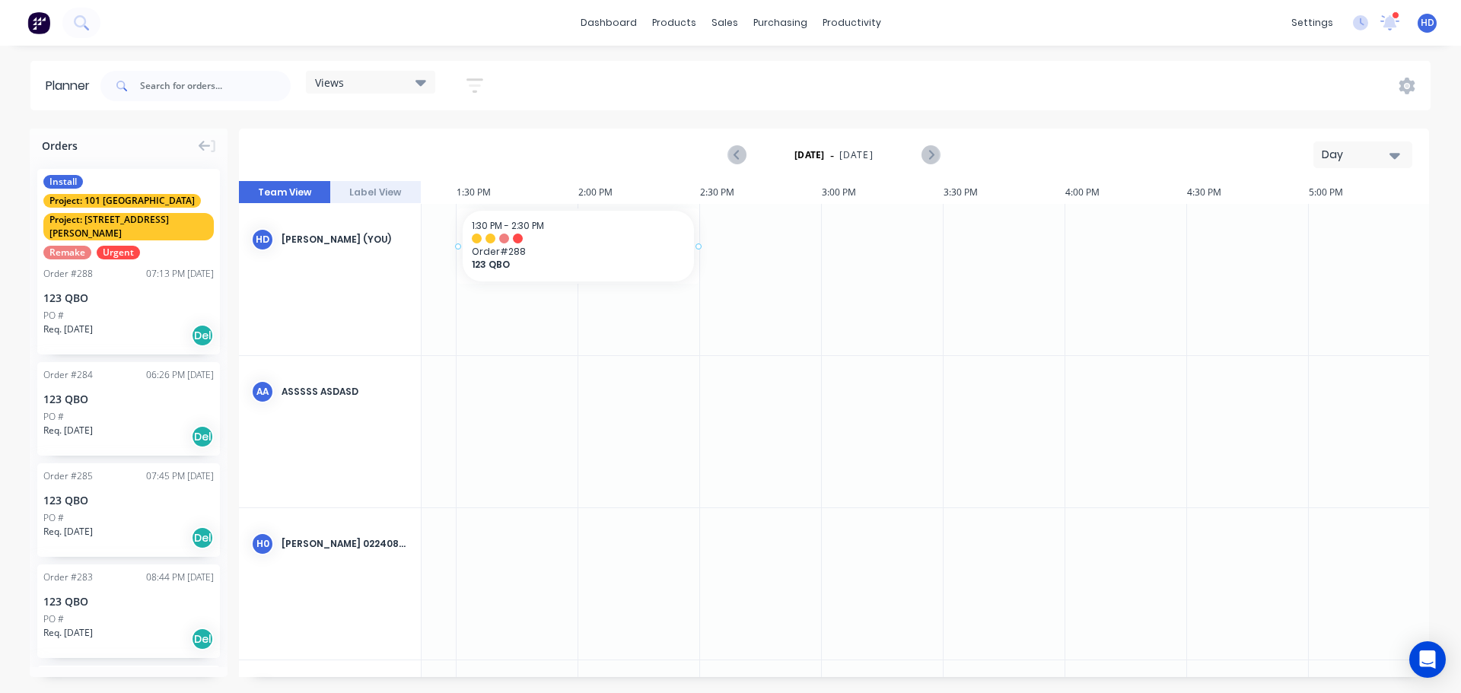
drag, startPoint x: 132, startPoint y: 211, endPoint x: 500, endPoint y: 252, distance: 370.6
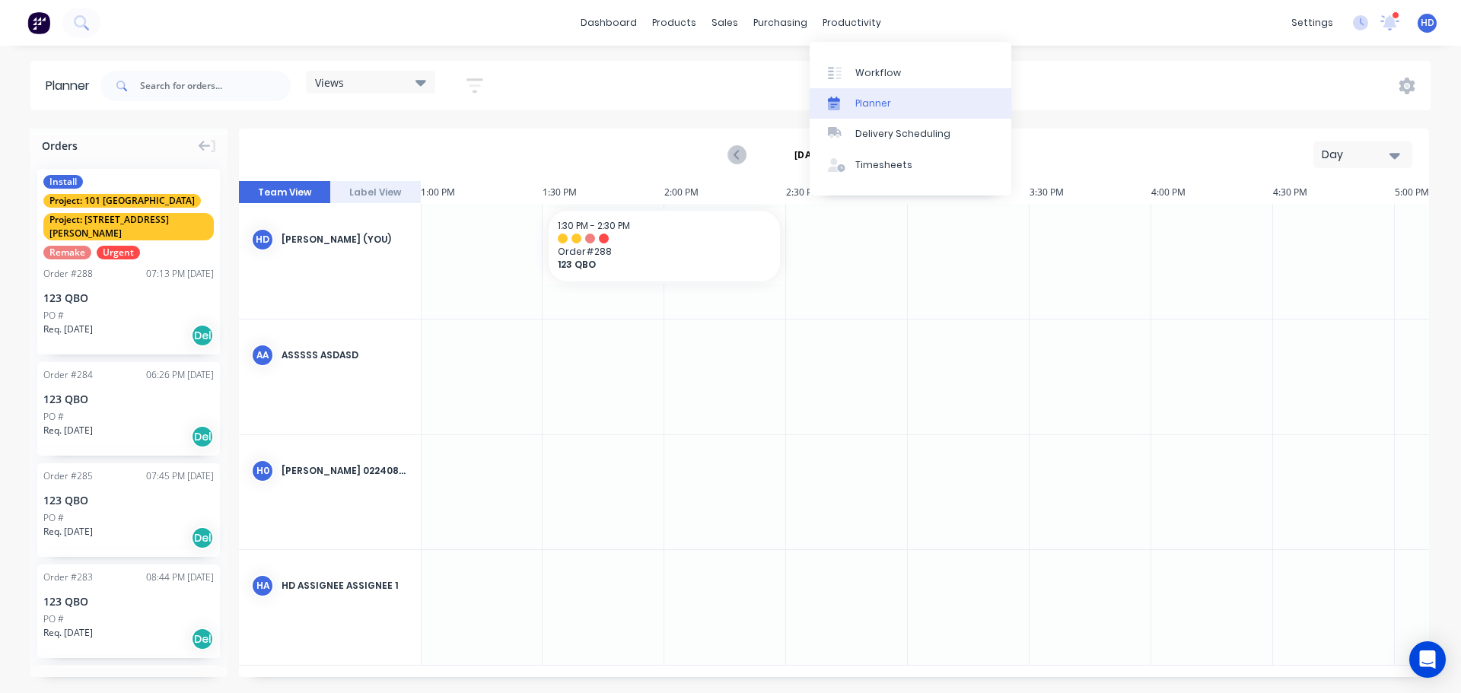
drag, startPoint x: 880, startPoint y: 80, endPoint x: 830, endPoint y: 91, distance: 50.8
click at [880, 80] on link "Workflow" at bounding box center [911, 72] width 202 height 30
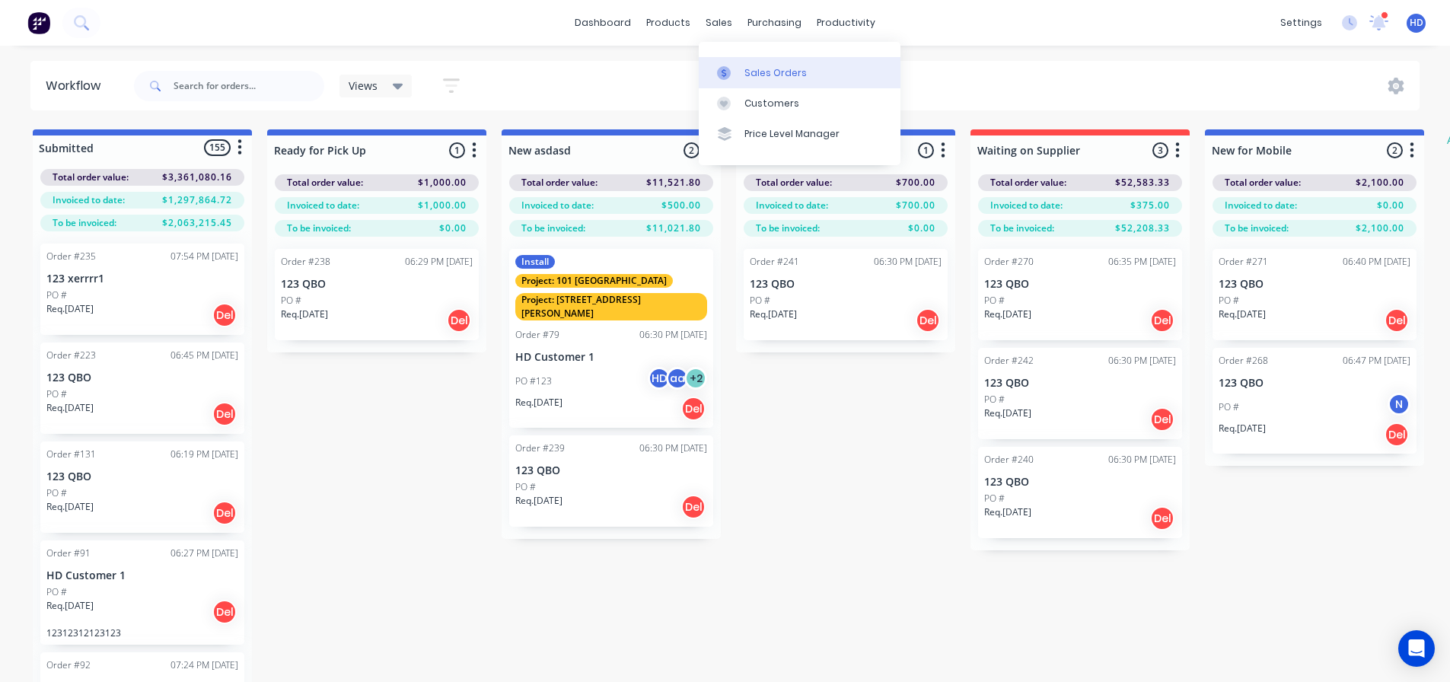
click at [747, 60] on link "Sales Orders" at bounding box center [800, 72] width 202 height 30
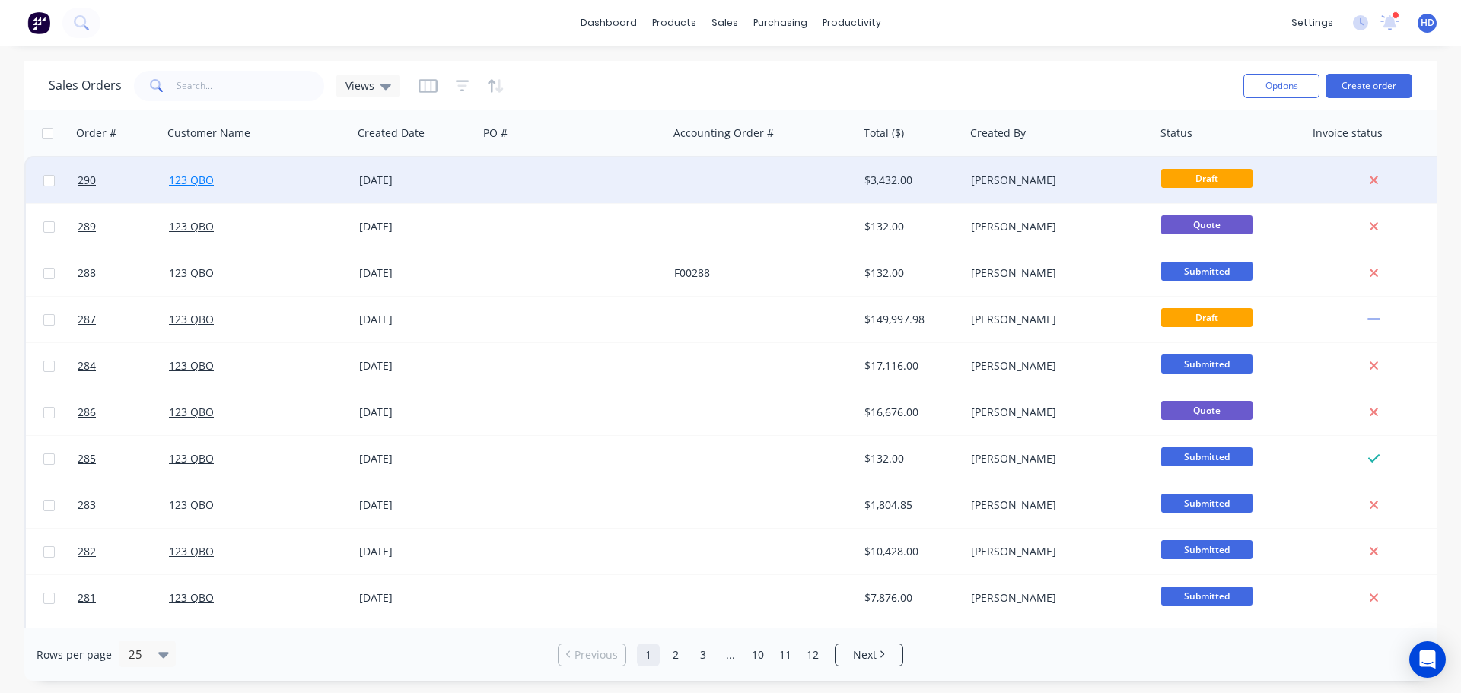
click at [197, 180] on link "123 QBO" at bounding box center [191, 180] width 45 height 14
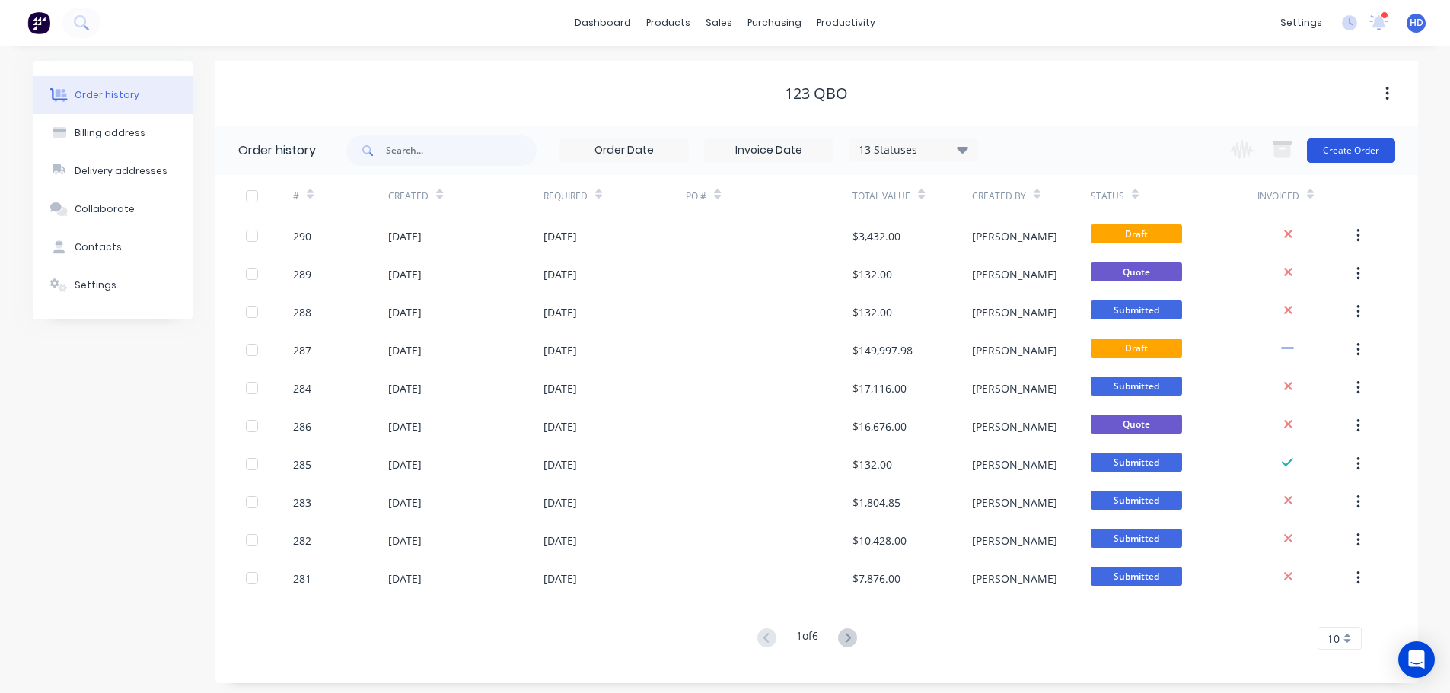
click at [1365, 151] on button "Create Order" at bounding box center [1351, 151] width 88 height 24
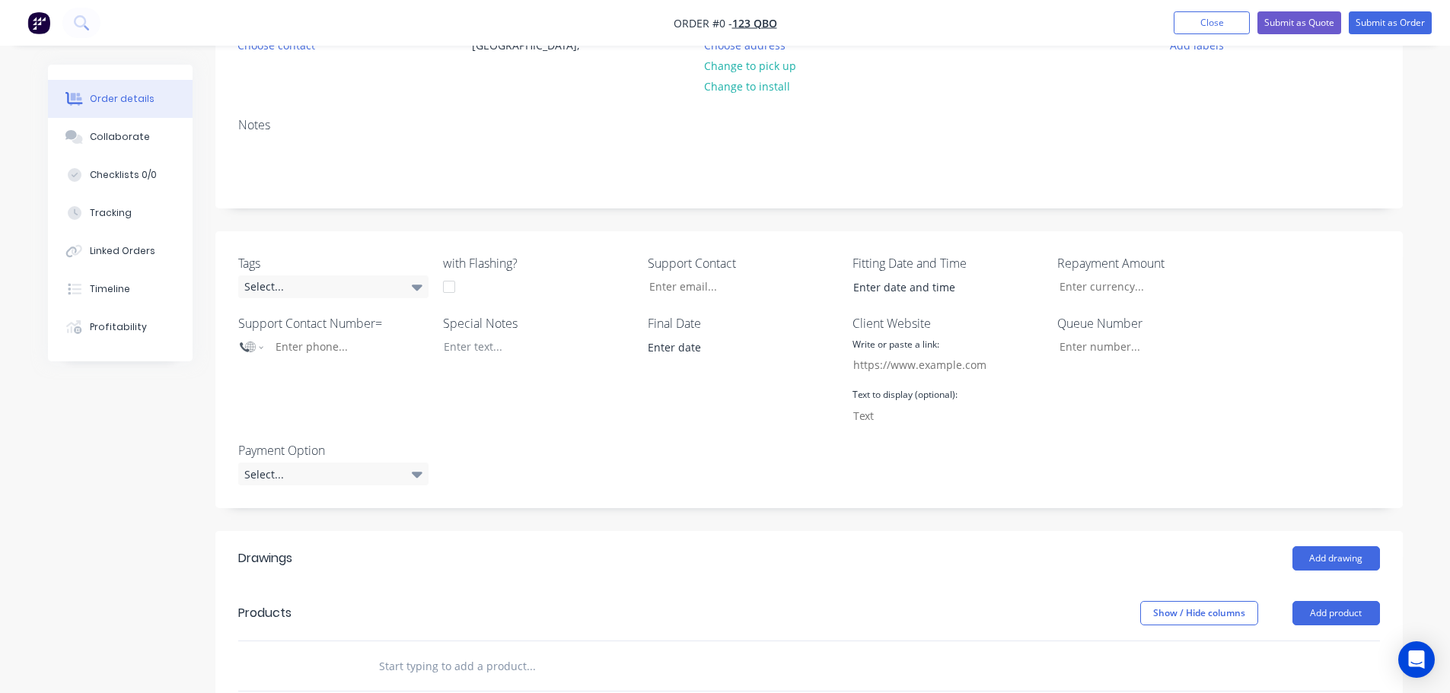
scroll to position [152, 0]
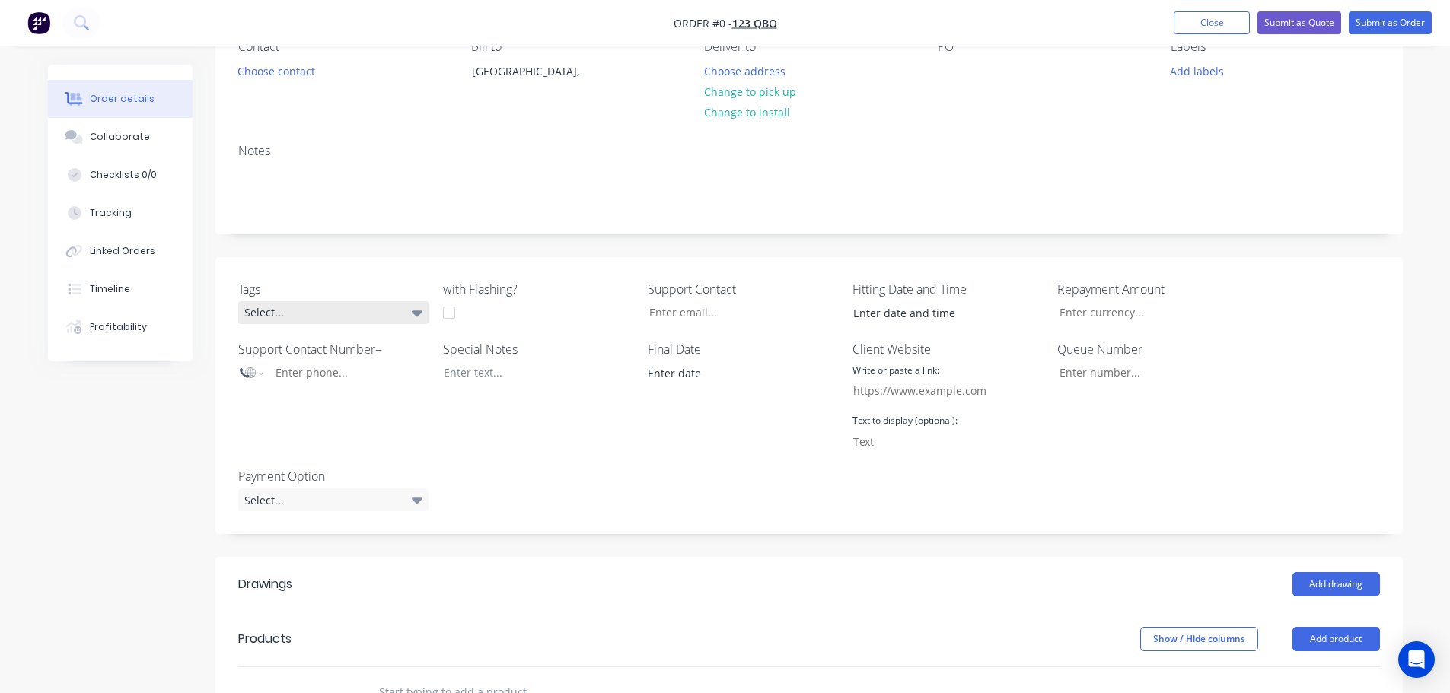
click at [336, 313] on div "Select..." at bounding box center [333, 312] width 190 height 23
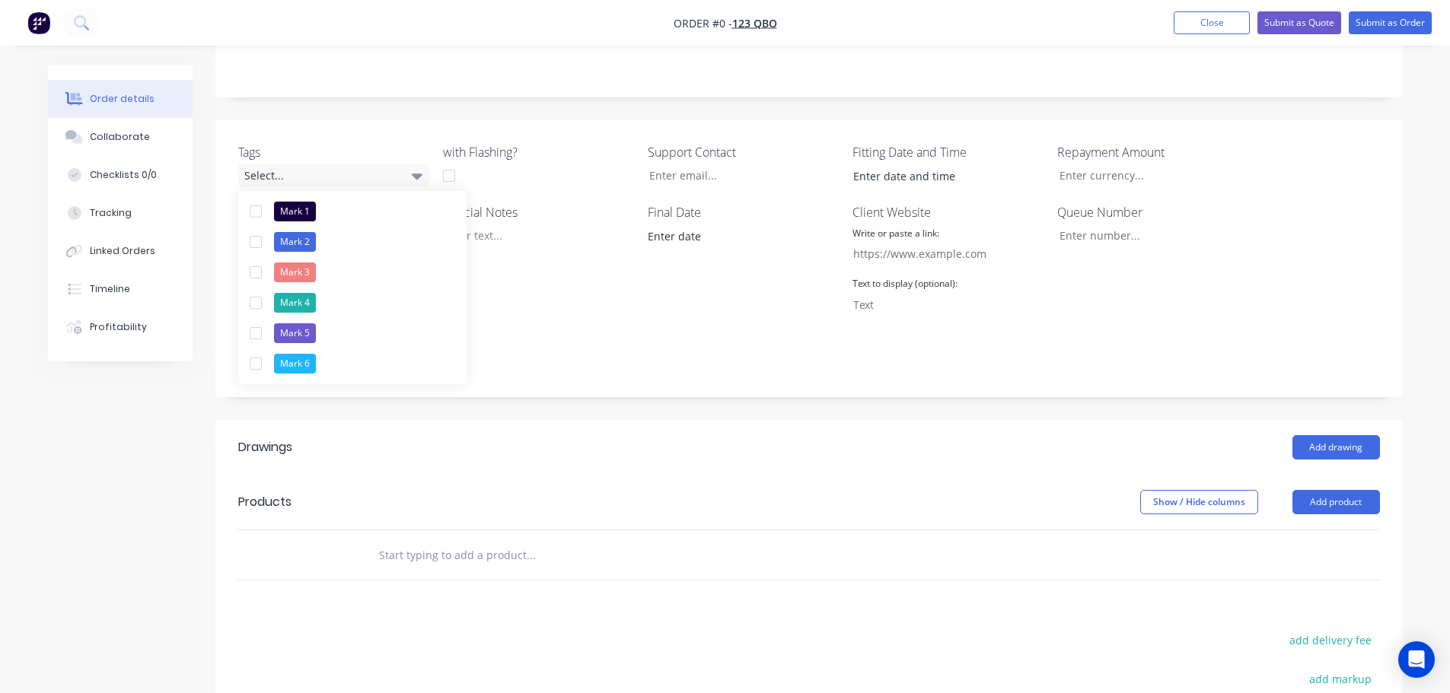
scroll to position [304, 0]
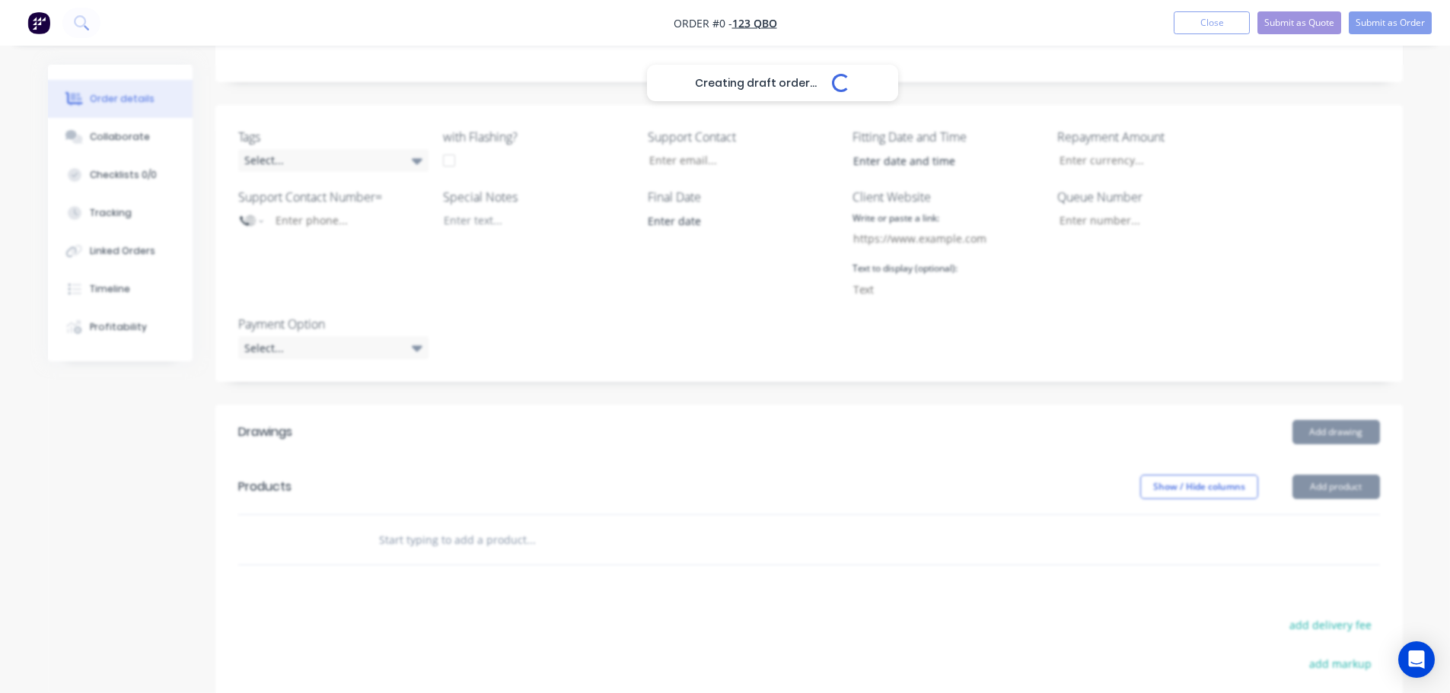
click at [724, 327] on div "Creating draft order... Loading... Order details Collaborate Checklists 0/0 Tra…" at bounding box center [725, 356] width 1385 height 1193
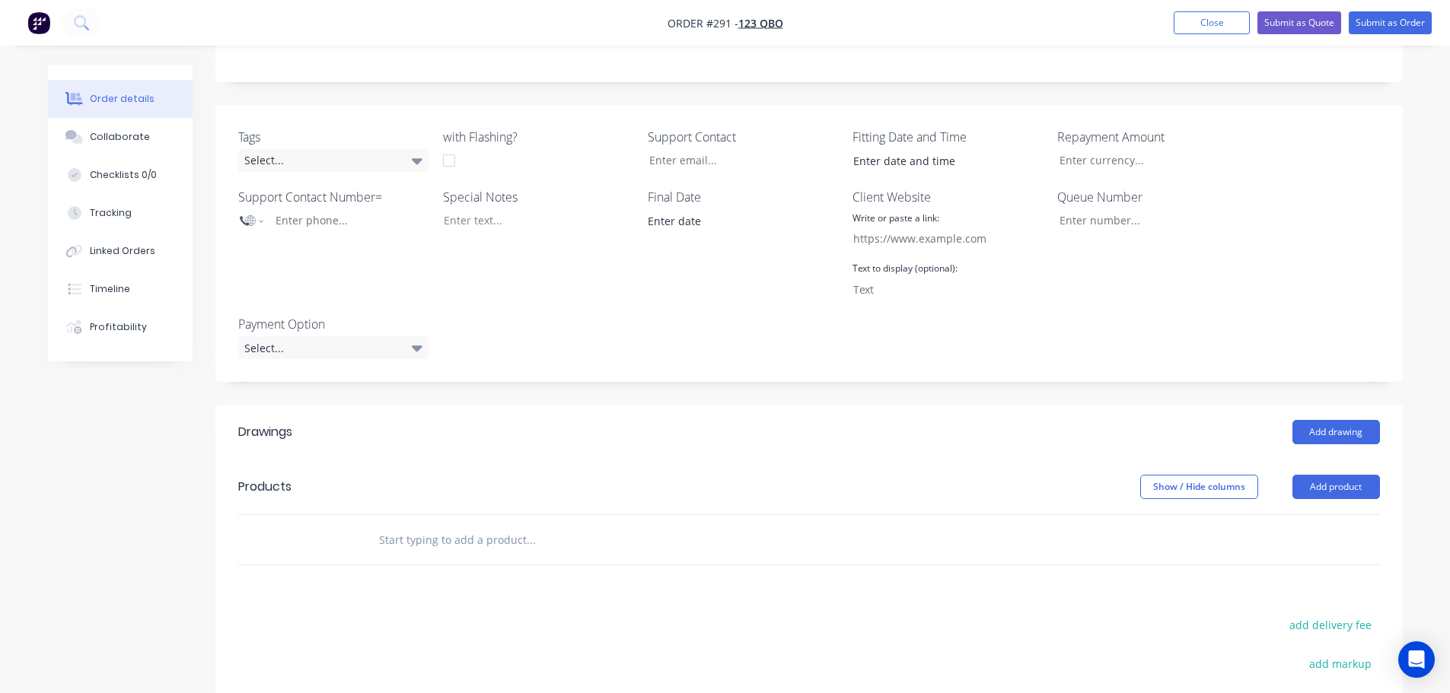
drag, startPoint x: 1339, startPoint y: 481, endPoint x: 1327, endPoint y: 504, distance: 25.9
click at [1338, 481] on button "Add product" at bounding box center [1336, 487] width 88 height 24
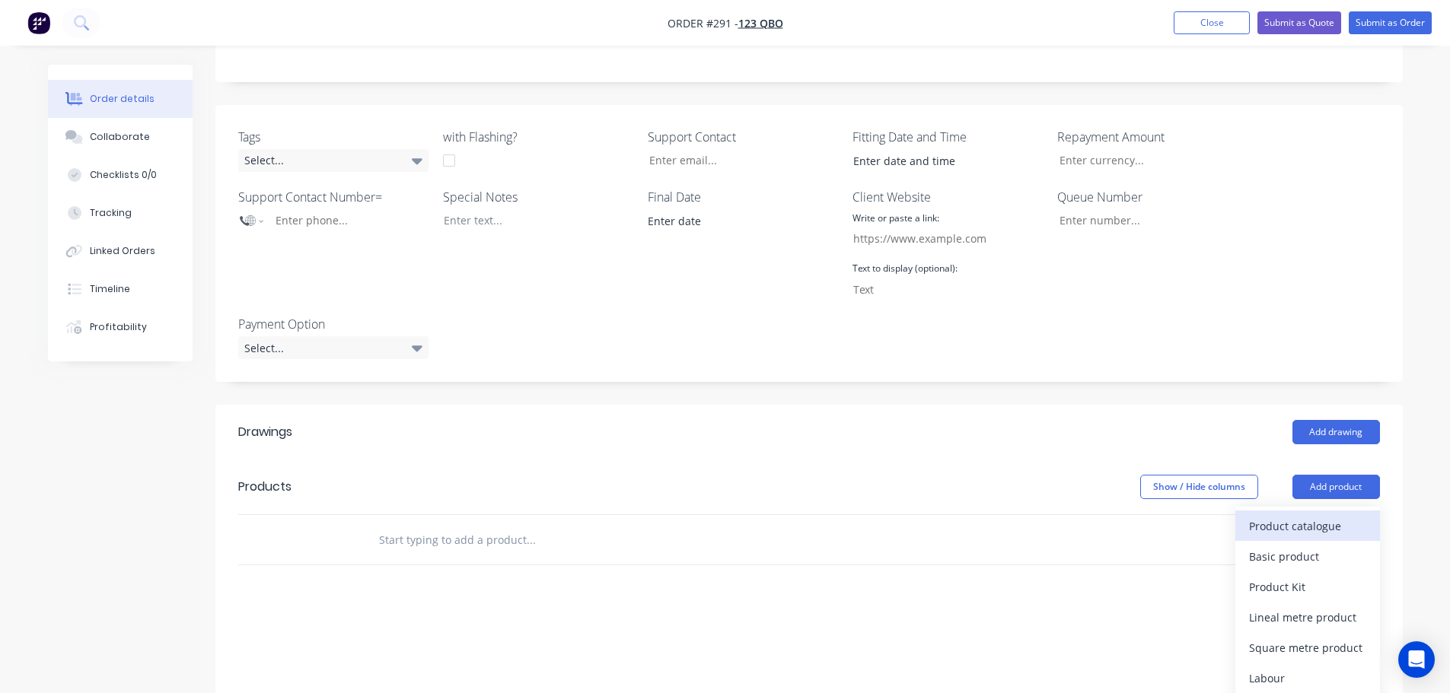
click at [1317, 533] on div "Product catalogue" at bounding box center [1307, 526] width 117 height 22
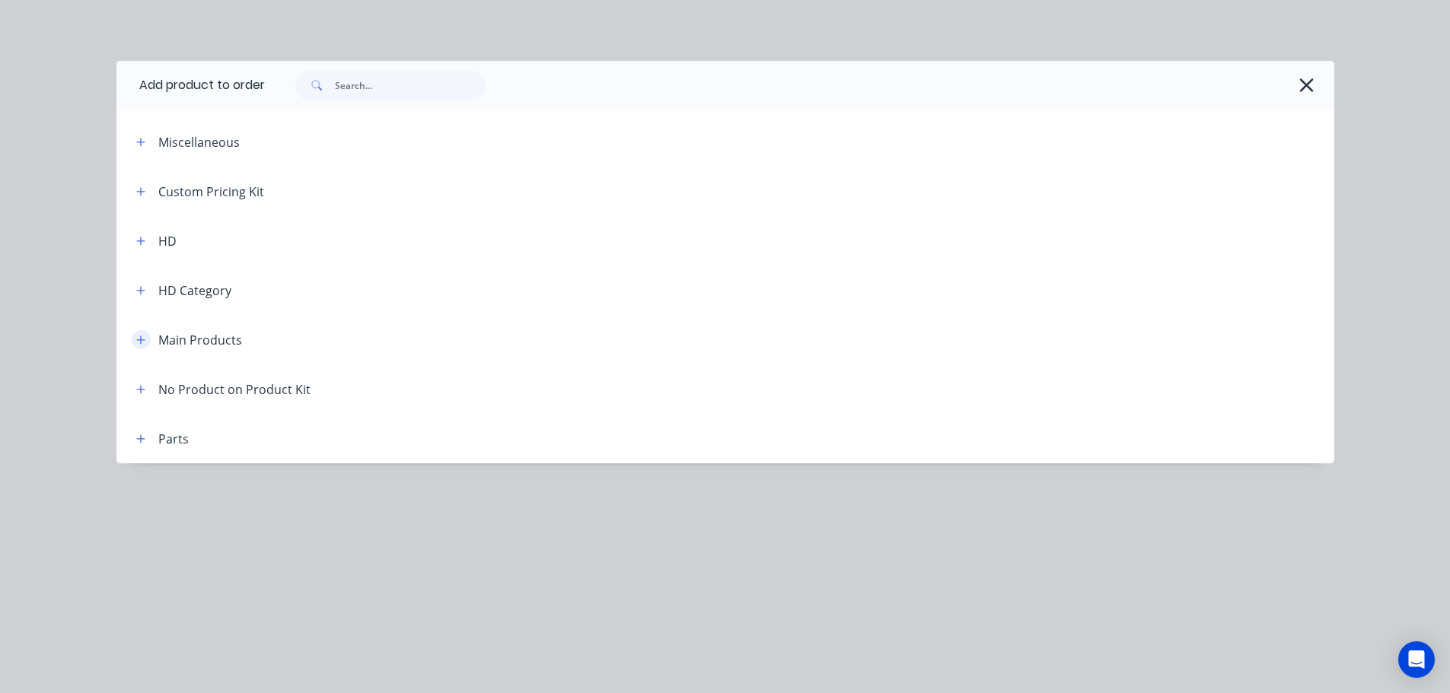
click at [147, 345] on span at bounding box center [141, 339] width 19 height 19
drag, startPoint x: 142, startPoint y: 339, endPoint x: 223, endPoint y: 348, distance: 81.9
click at [141, 339] on icon "button" at bounding box center [140, 340] width 9 height 11
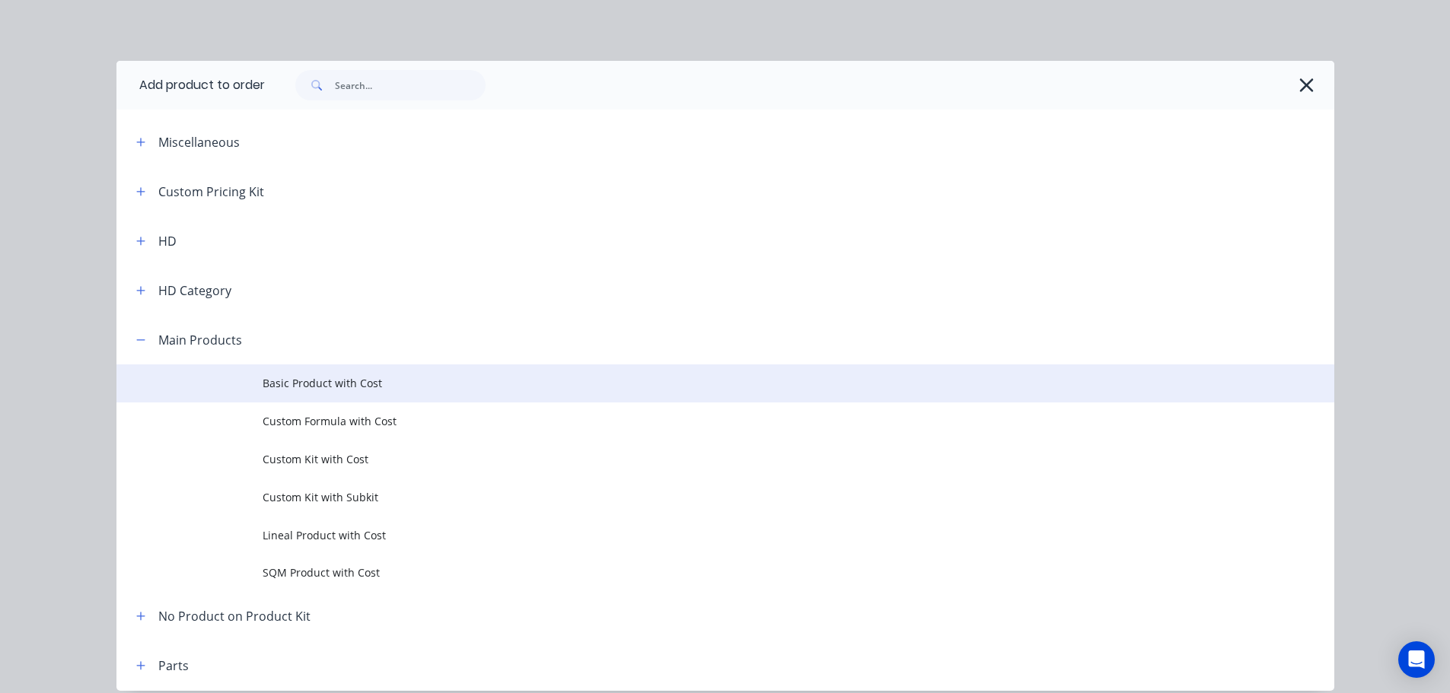
click at [340, 390] on span "Basic Product with Cost" at bounding box center [691, 383] width 857 height 16
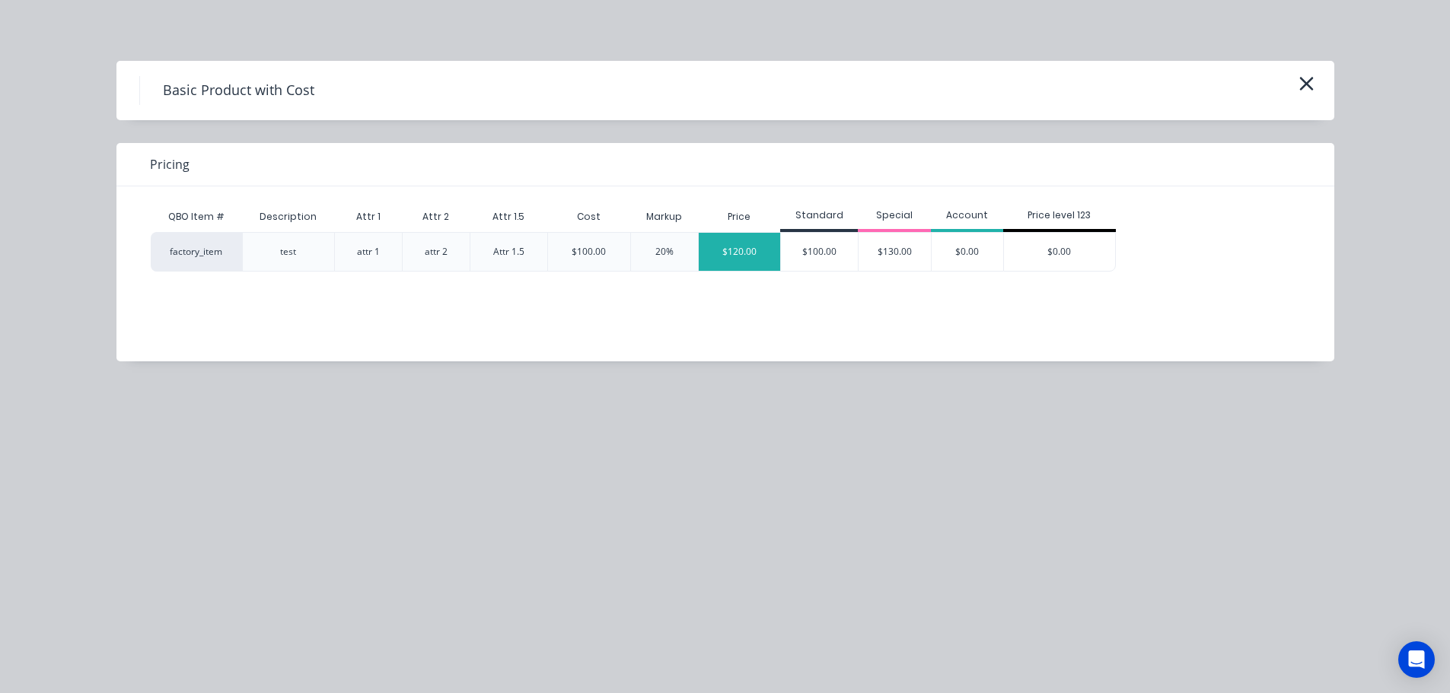
click at [728, 262] on div "$120.00" at bounding box center [740, 252] width 82 height 38
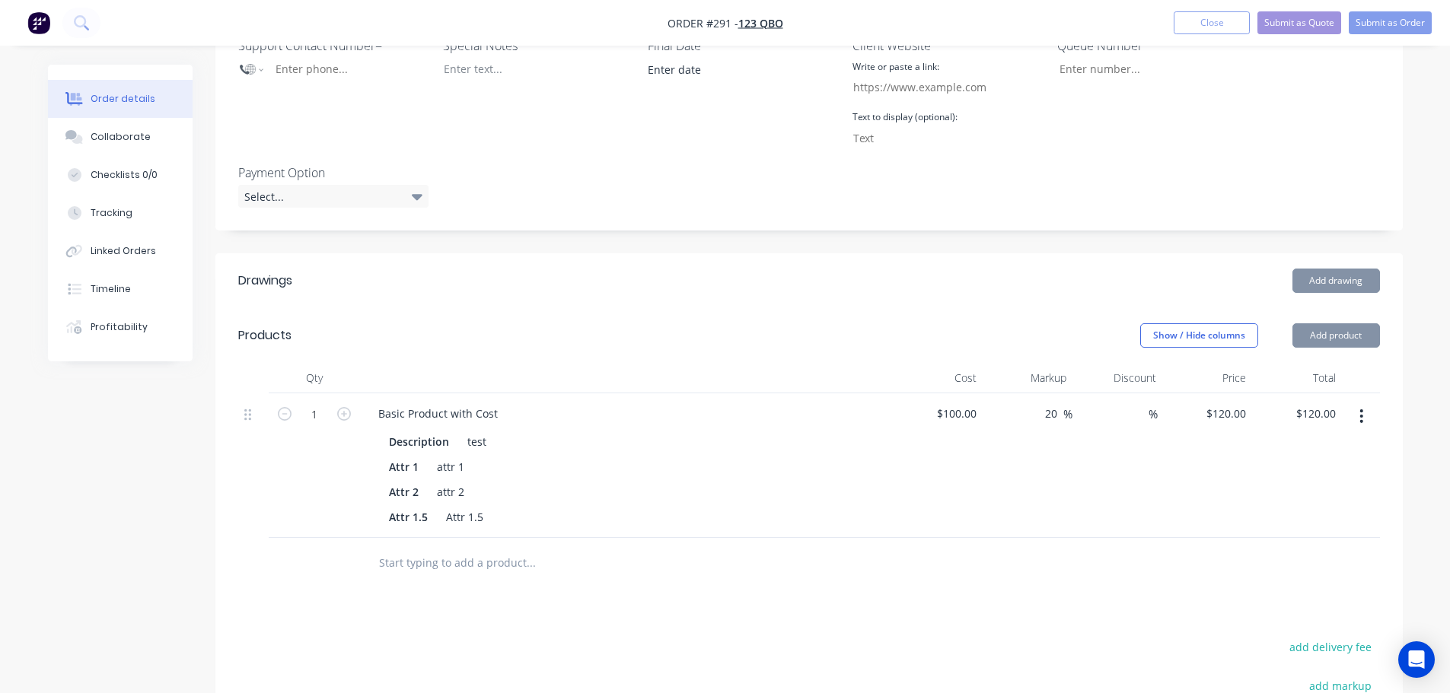
scroll to position [457, 0]
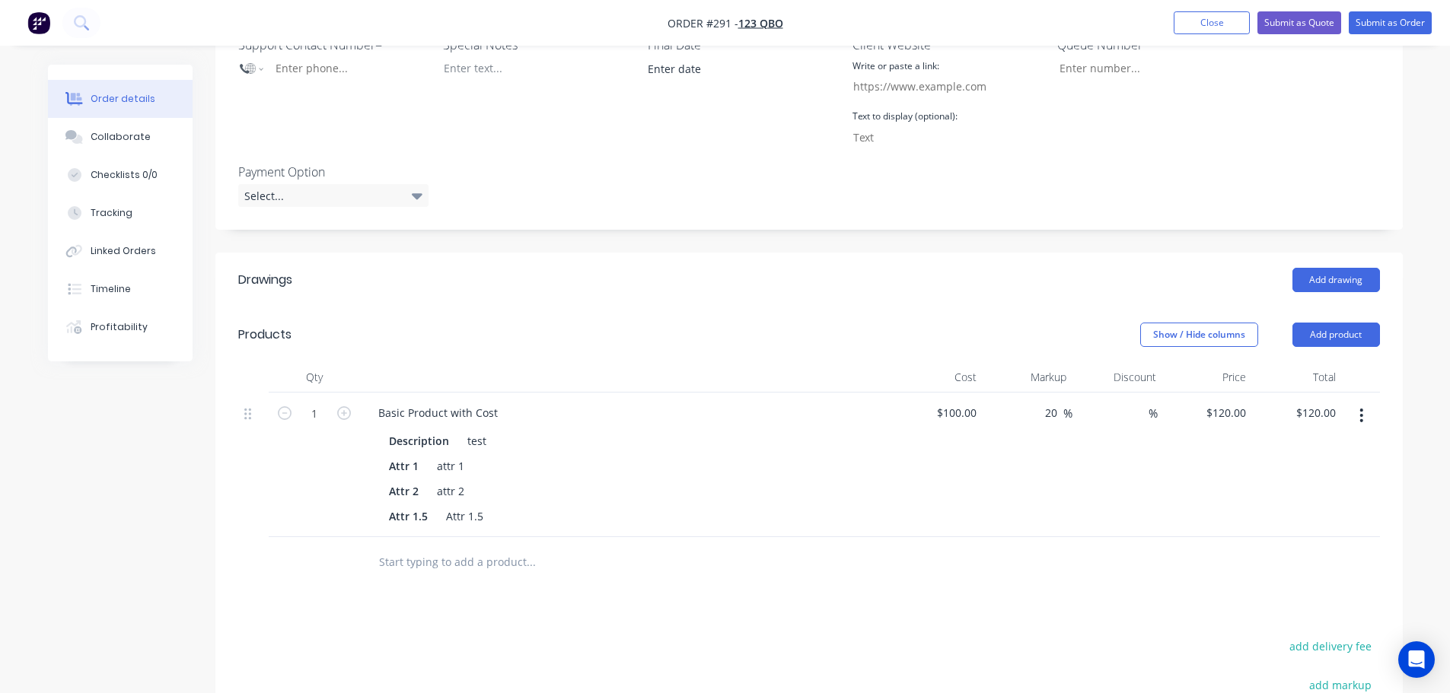
click at [1350, 321] on header "Products Show / Hide columns Add product" at bounding box center [808, 334] width 1187 height 55
click at [1343, 332] on button "Add product" at bounding box center [1336, 335] width 88 height 24
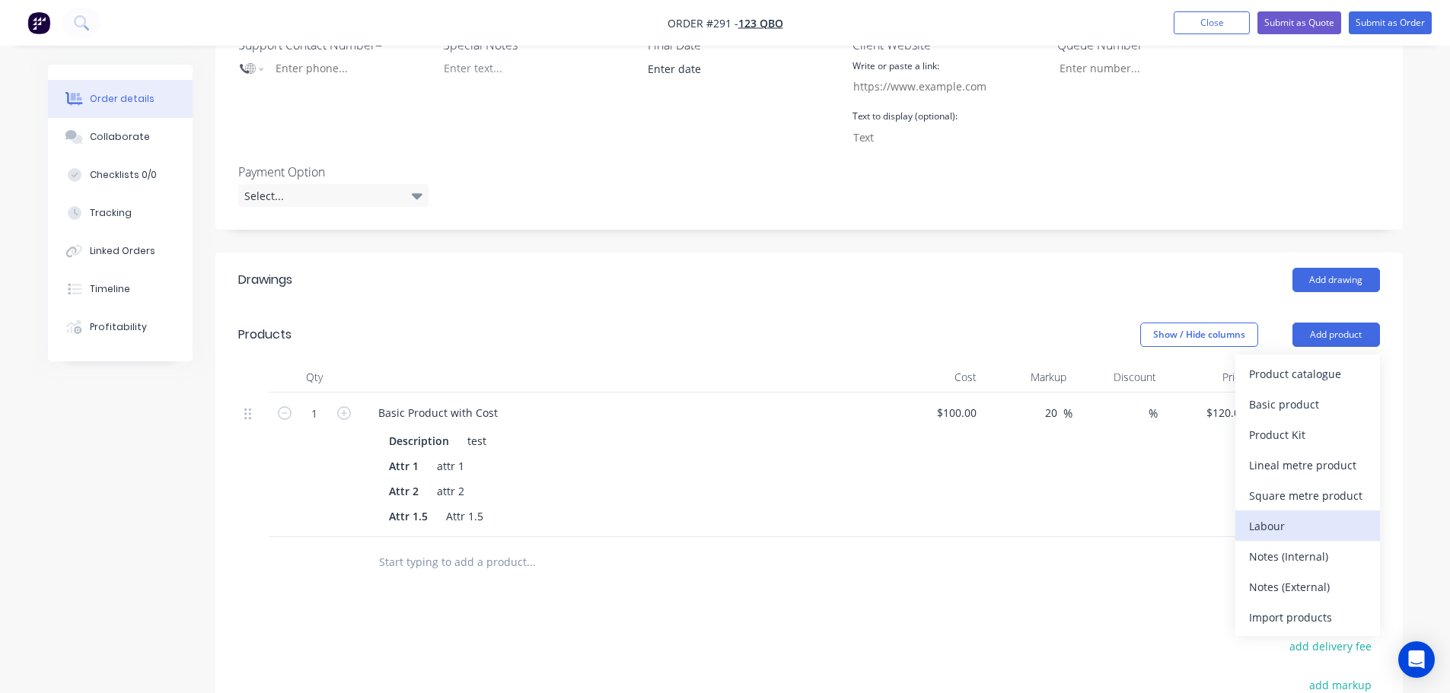
click at [1310, 528] on div "Labour" at bounding box center [1307, 526] width 117 height 22
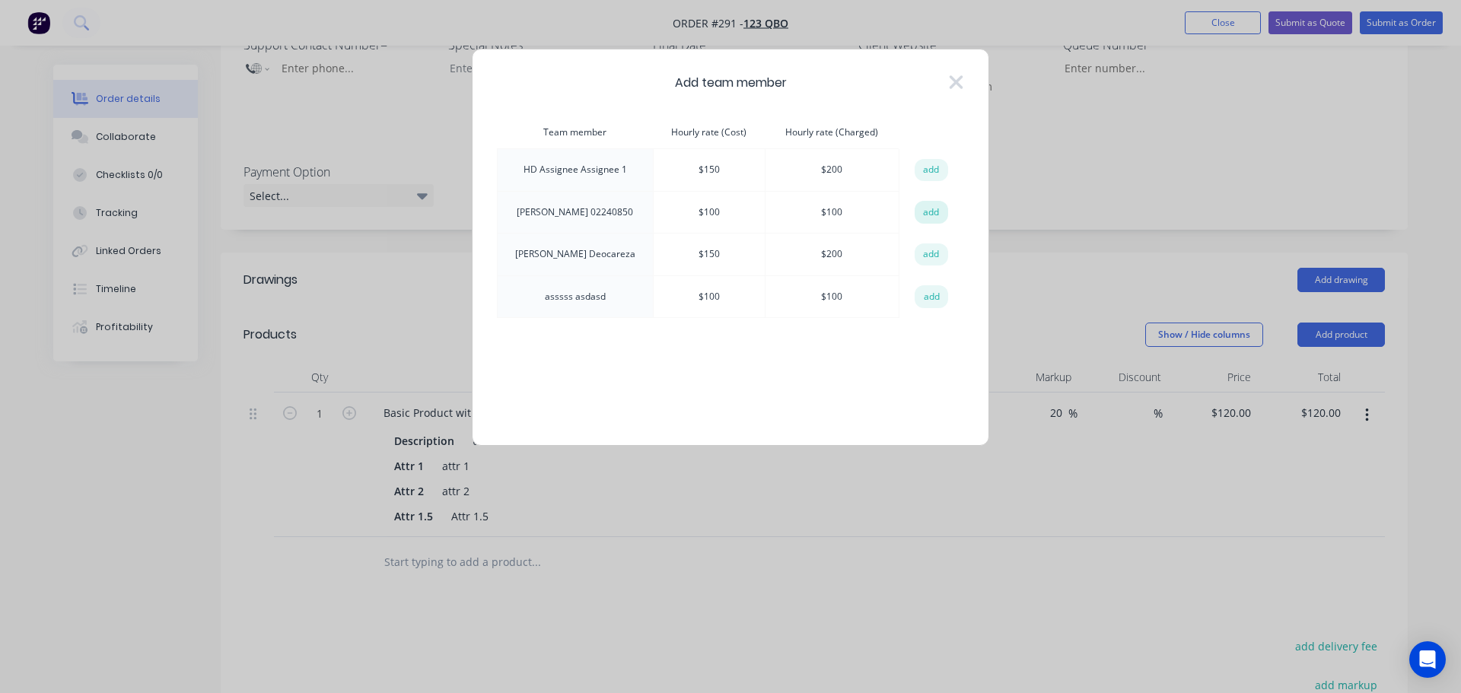
click at [929, 214] on button "add" at bounding box center [931, 212] width 33 height 23
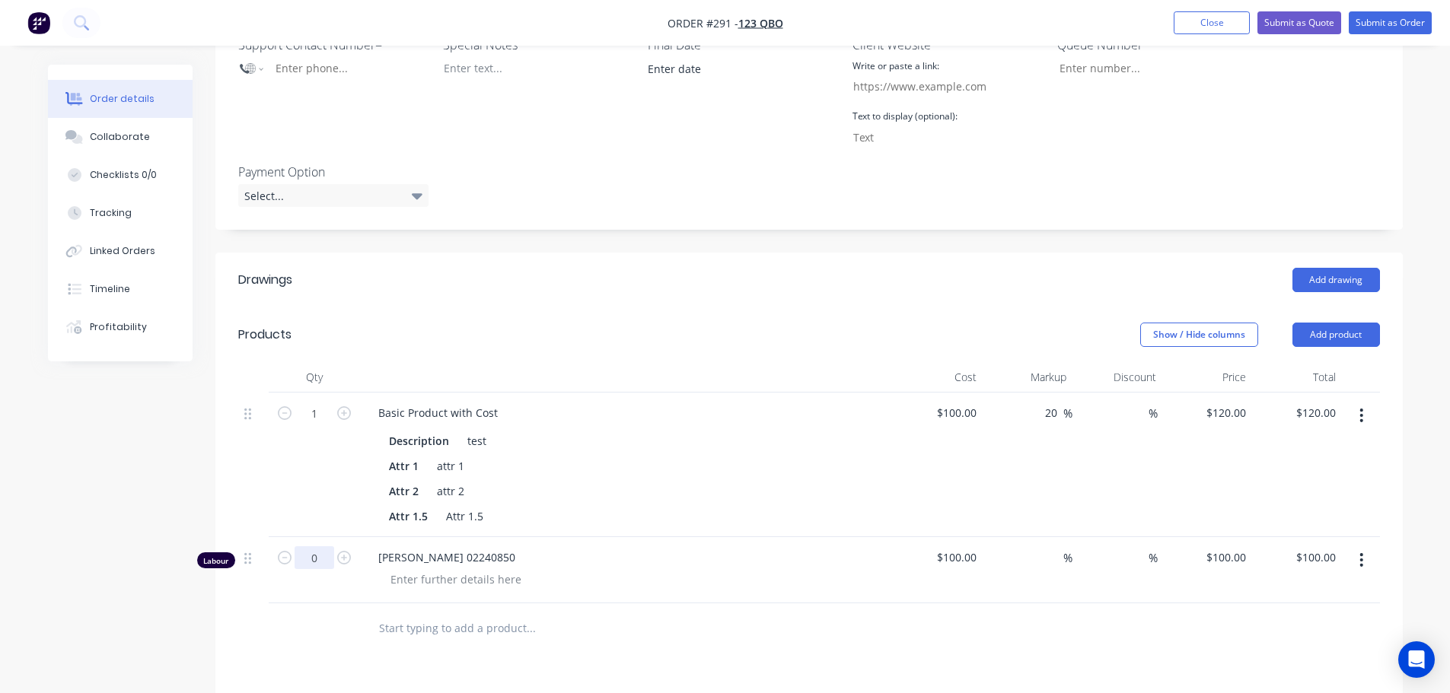
type input "0"
type input "$0.00"
click at [805, 603] on div "[PERSON_NAME] 02240850" at bounding box center [626, 570] width 533 height 66
click at [878, 484] on div "Description test Attr 1 attr 1 Attr 2 attr 2 Attr 1.5 Attr 1.5" at bounding box center [626, 477] width 521 height 100
click at [1387, 20] on button "Submit as Order" at bounding box center [1390, 22] width 83 height 23
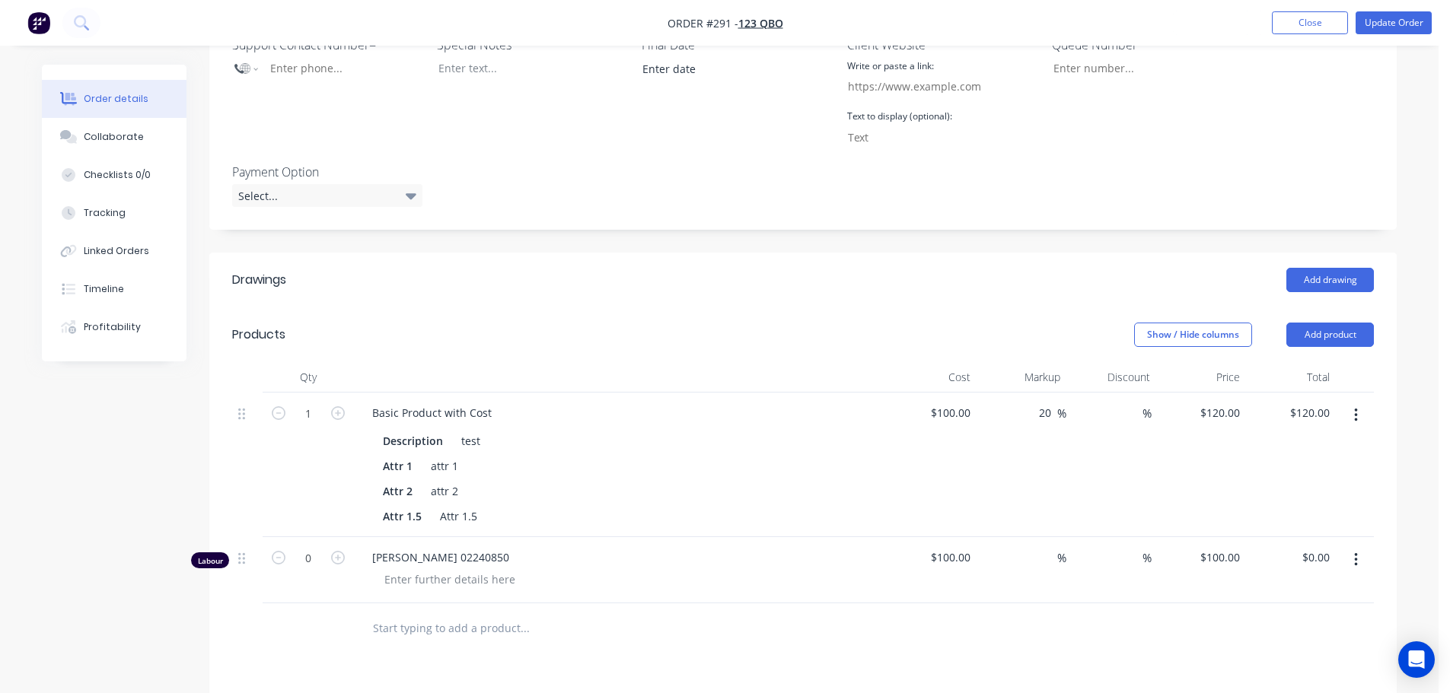
scroll to position [0, 0]
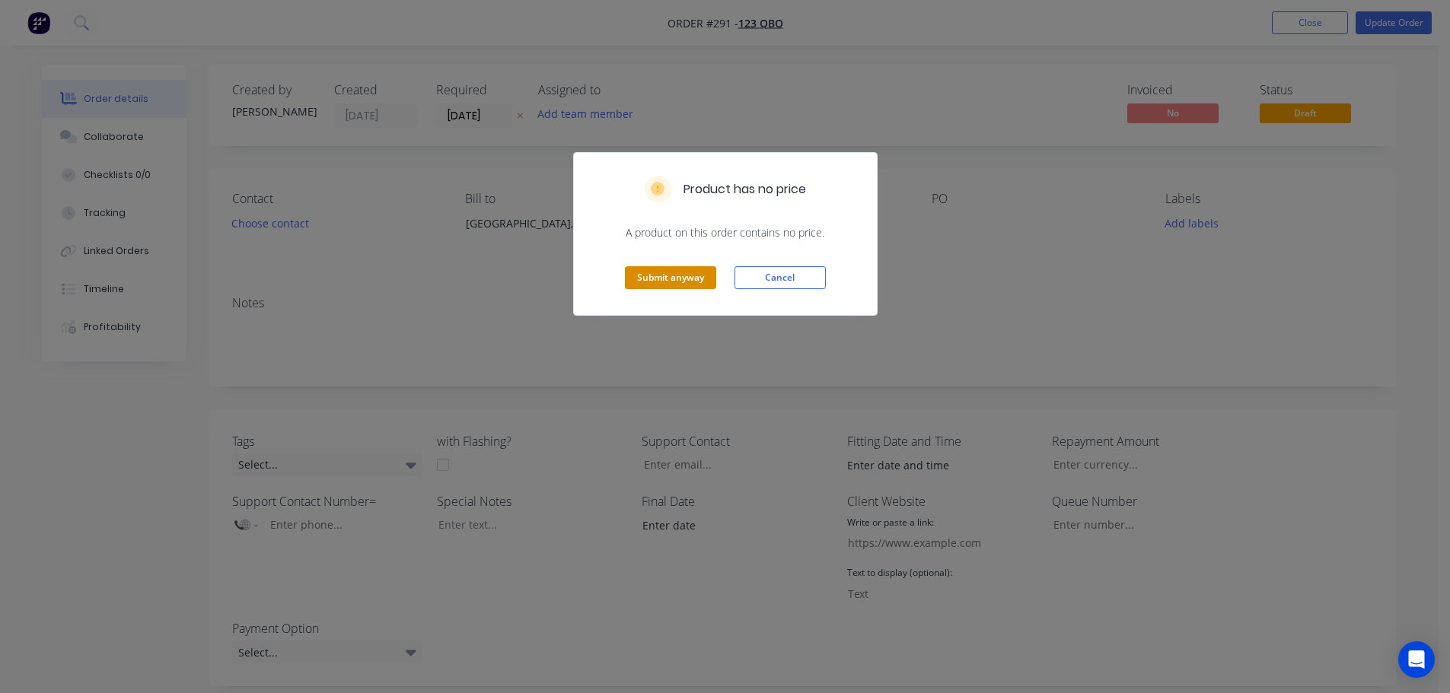
click at [692, 275] on button "Submit anyway" at bounding box center [670, 277] width 91 height 23
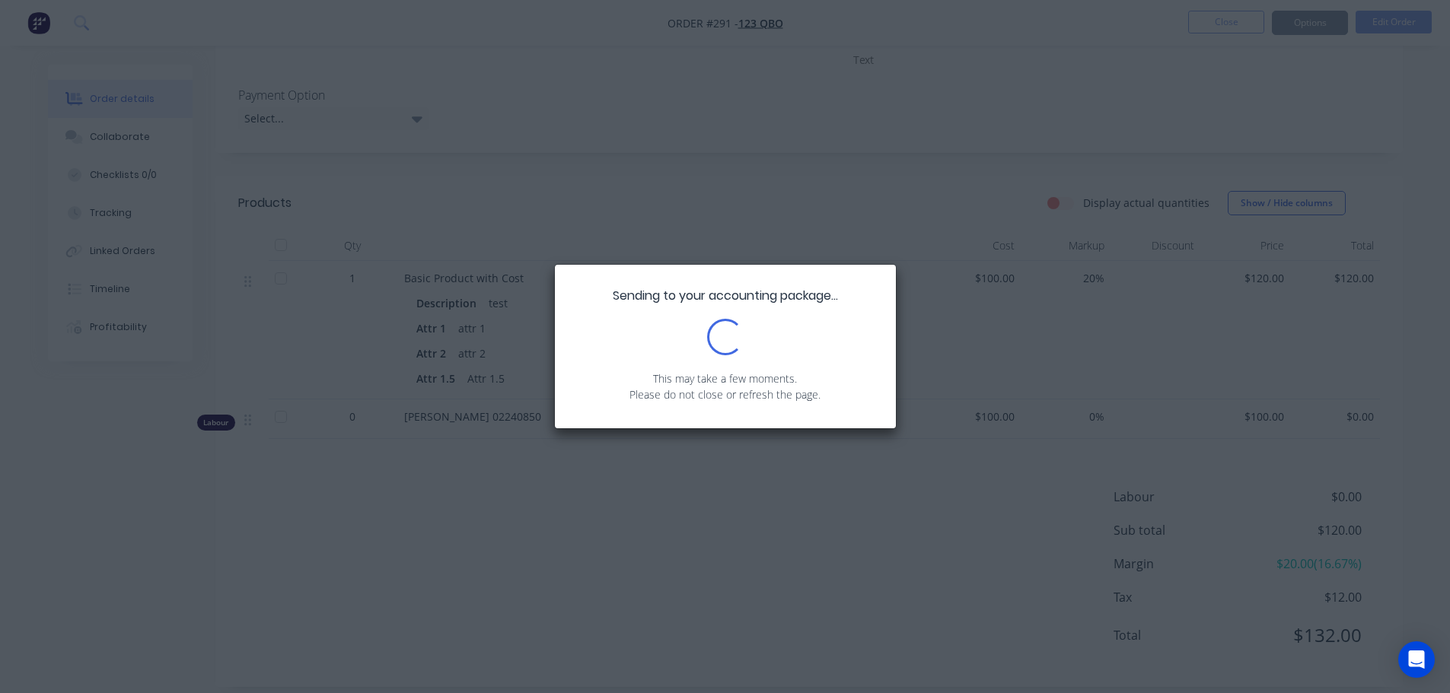
scroll to position [76, 0]
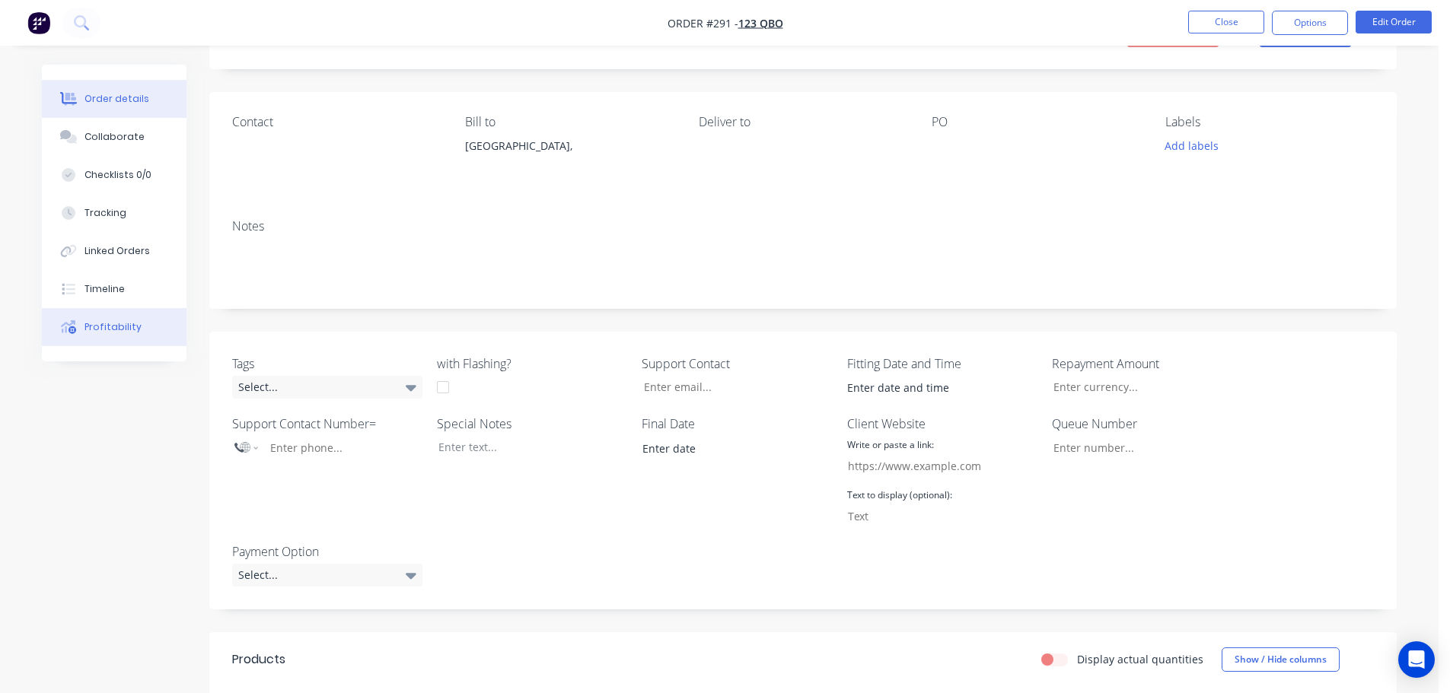
click at [119, 327] on div "Profitability" at bounding box center [112, 327] width 57 height 14
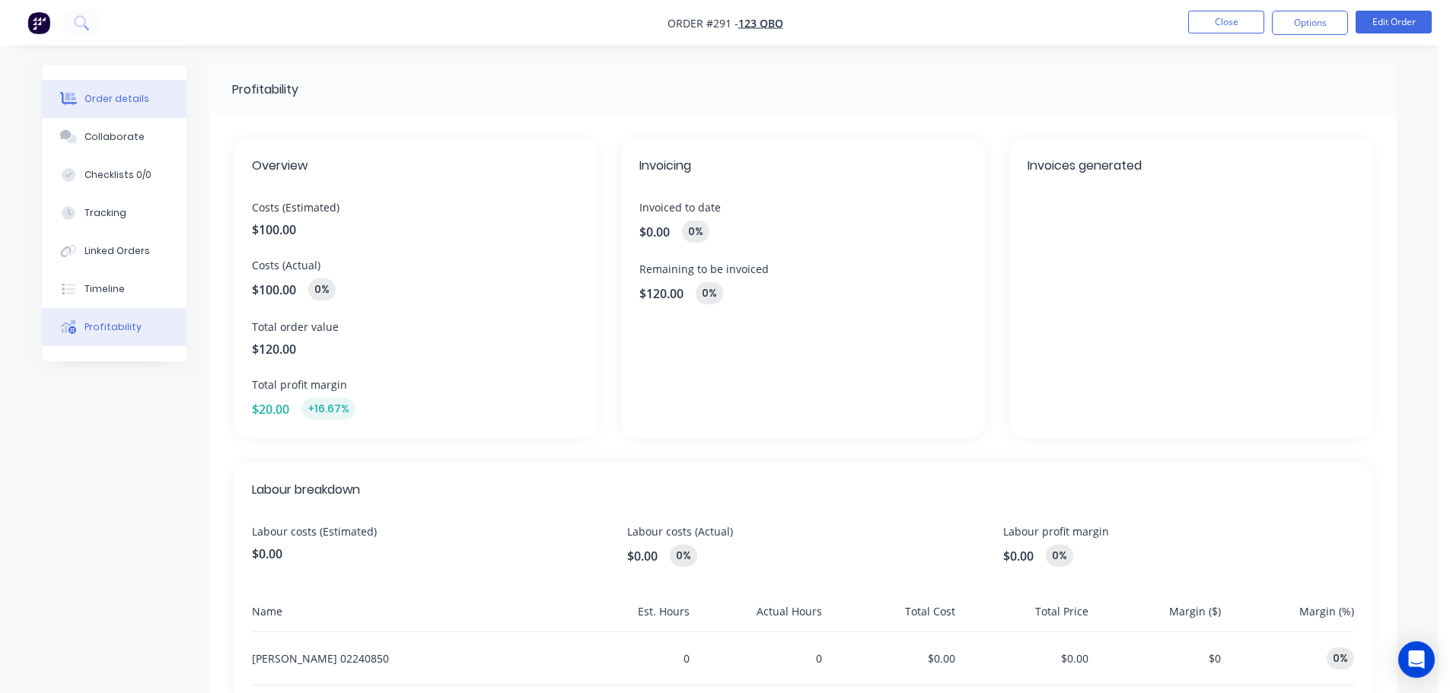
click at [75, 88] on button "Order details" at bounding box center [114, 99] width 145 height 38
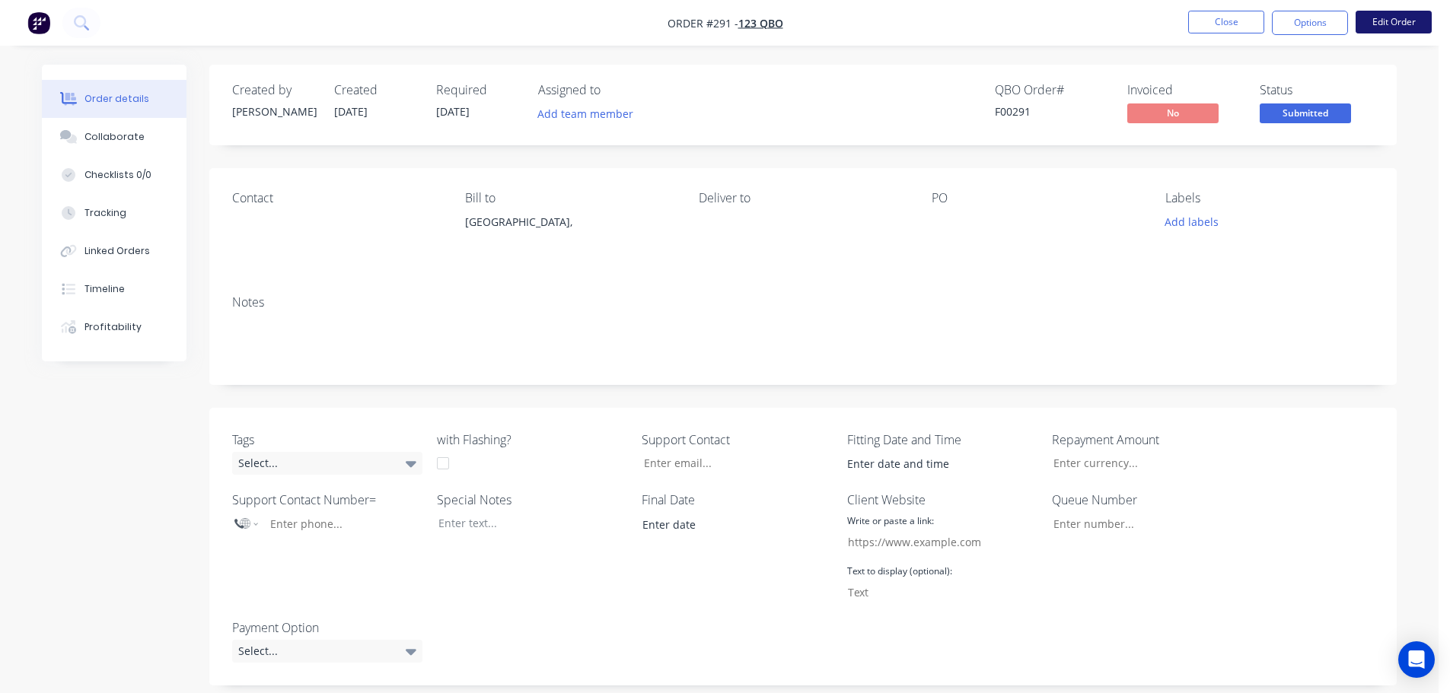
click at [1403, 14] on button "Edit Order" at bounding box center [1393, 22] width 76 height 23
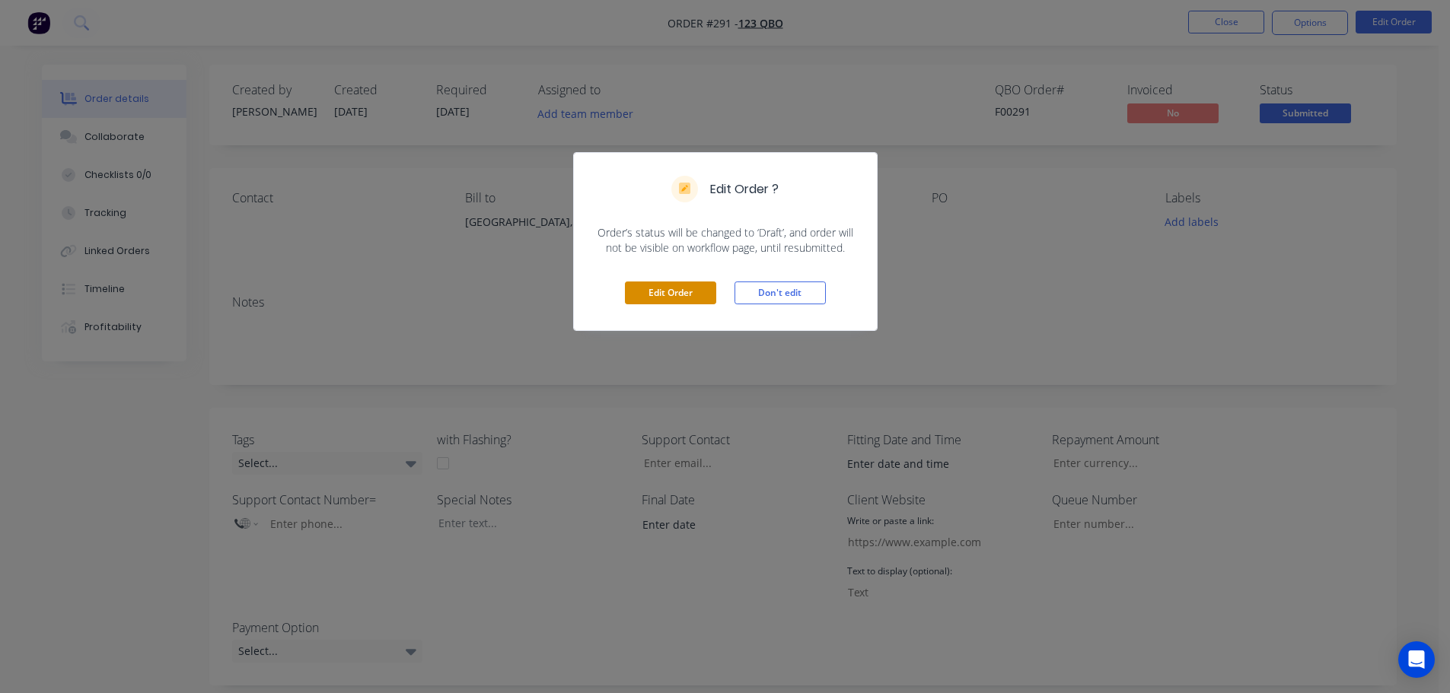
click at [676, 291] on button "Edit Order" at bounding box center [670, 293] width 91 height 23
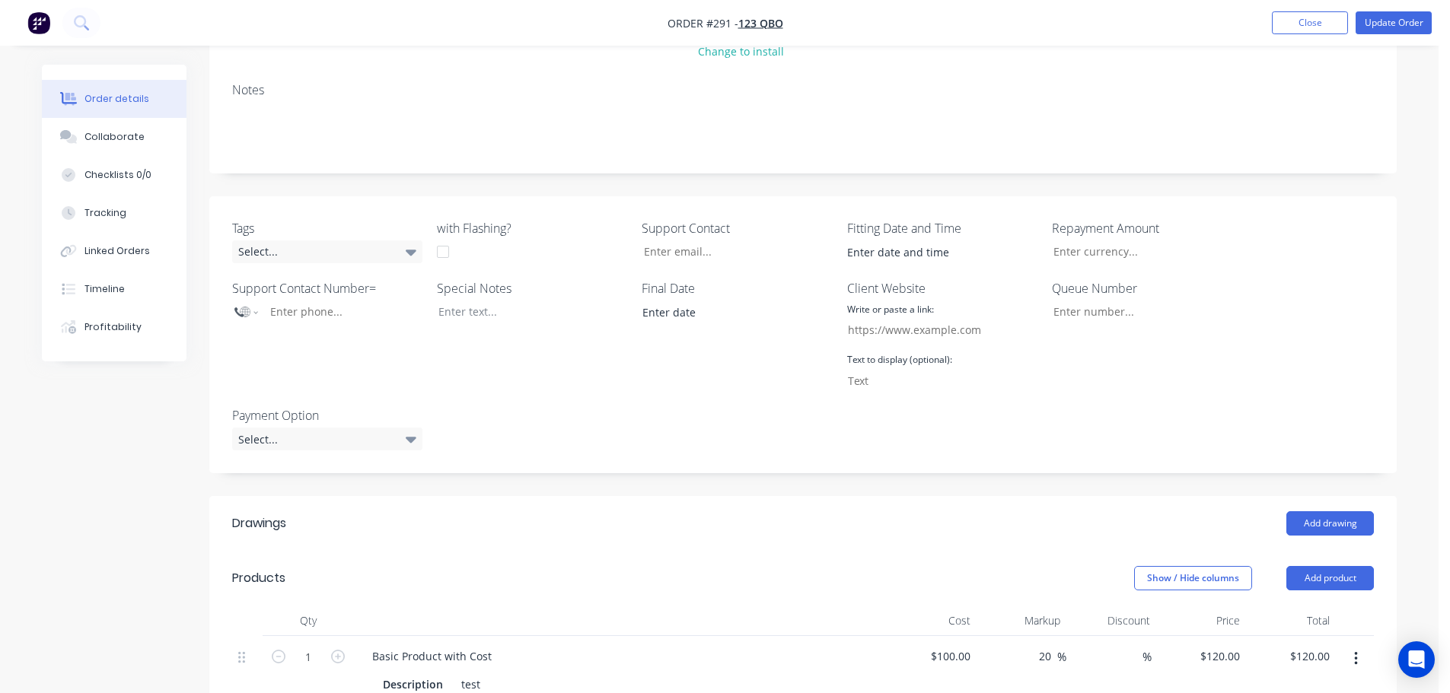
scroll to position [457, 0]
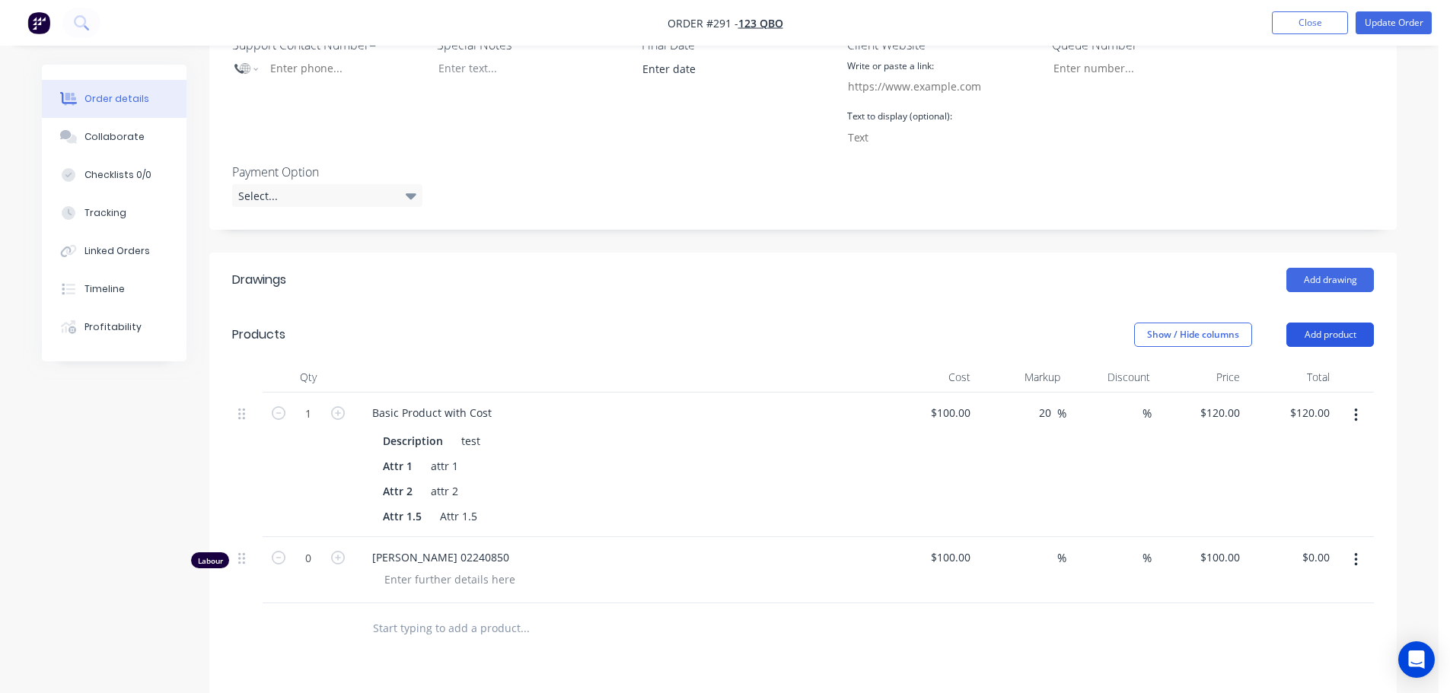
click at [1343, 337] on button "Add product" at bounding box center [1330, 335] width 88 height 24
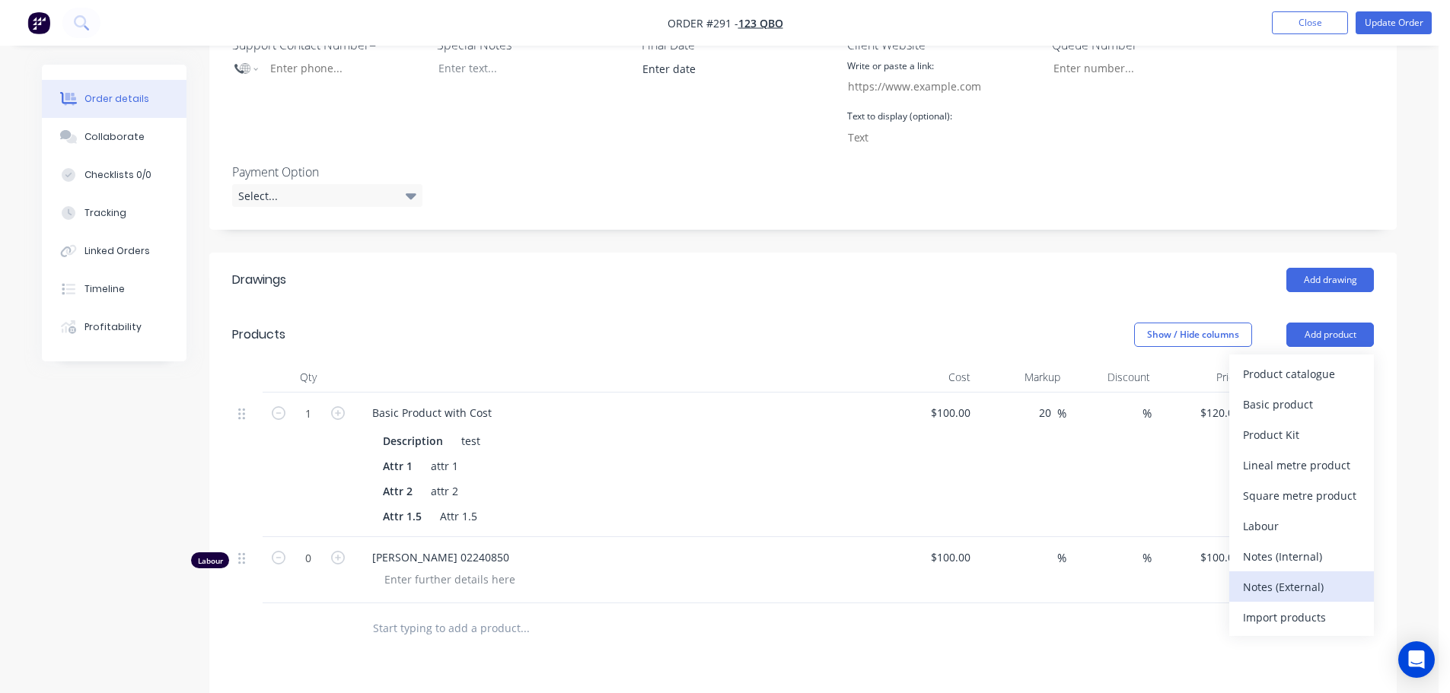
click at [1282, 587] on div "Notes (External)" at bounding box center [1301, 587] width 117 height 22
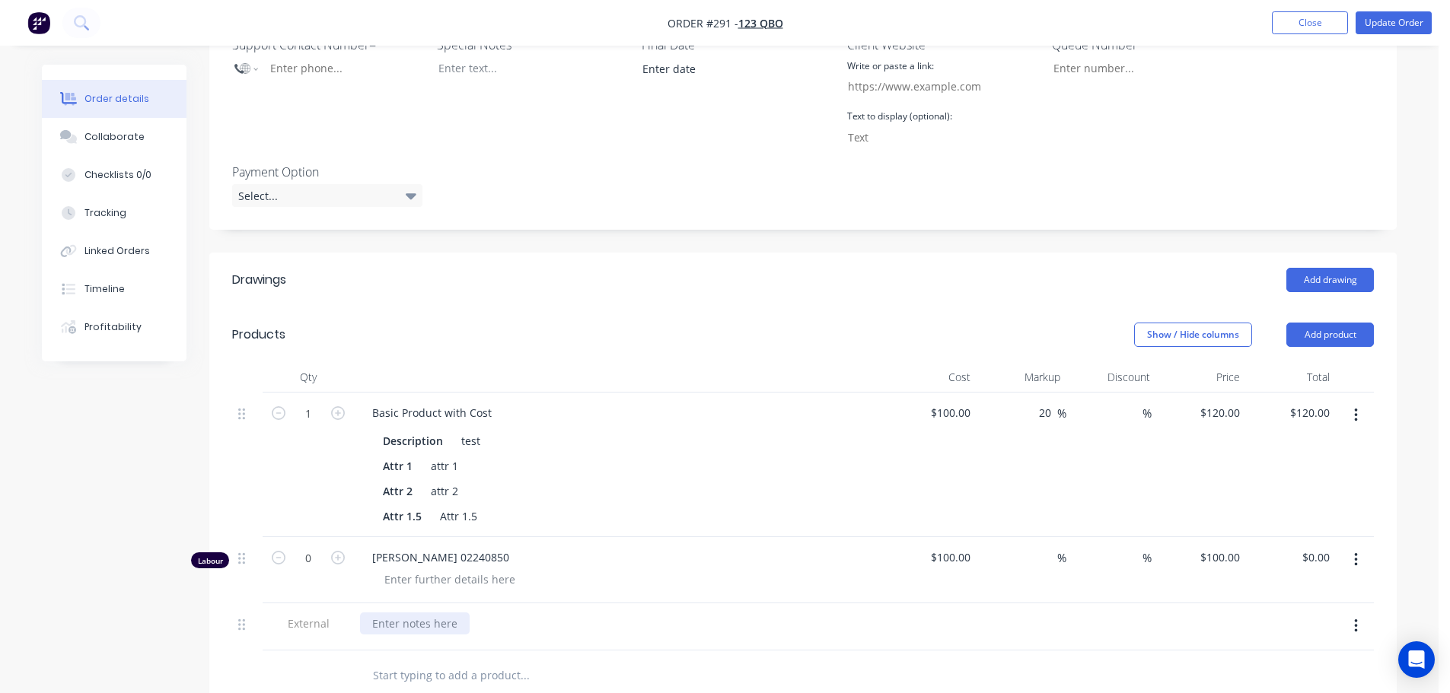
click at [447, 624] on div at bounding box center [415, 624] width 110 height 22
click at [1431, 544] on div "Order details Collaborate Checklists 0/0 Tracking Linked Orders Timeline Profit…" at bounding box center [719, 315] width 1438 height 1545
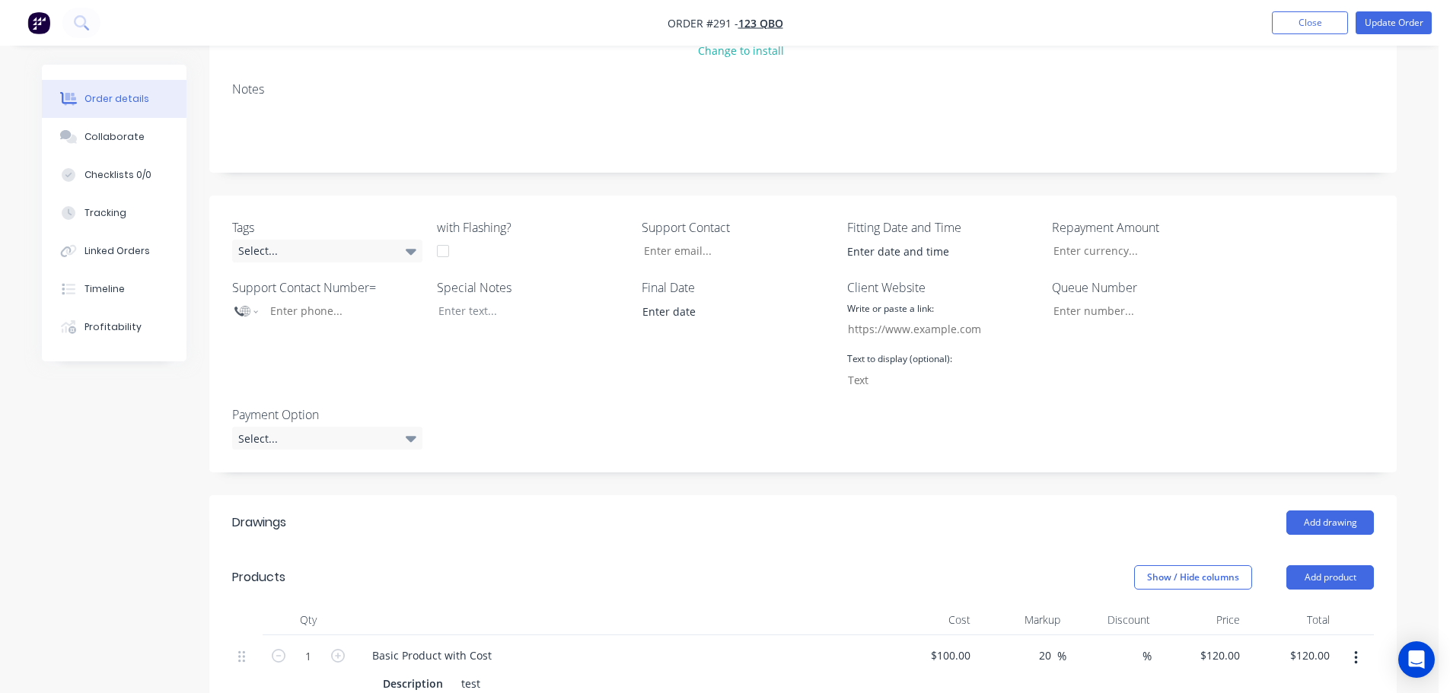
scroll to position [76, 0]
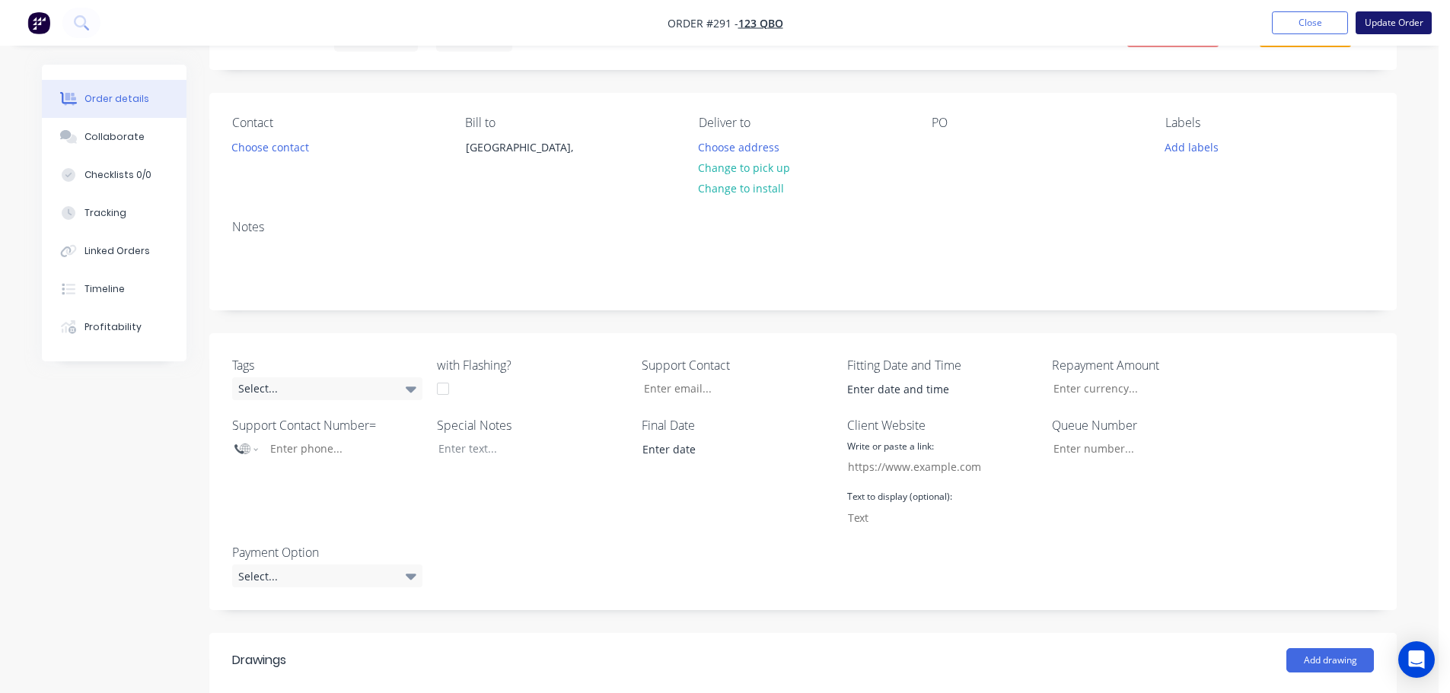
click at [1390, 22] on button "Update Order" at bounding box center [1393, 22] width 76 height 23
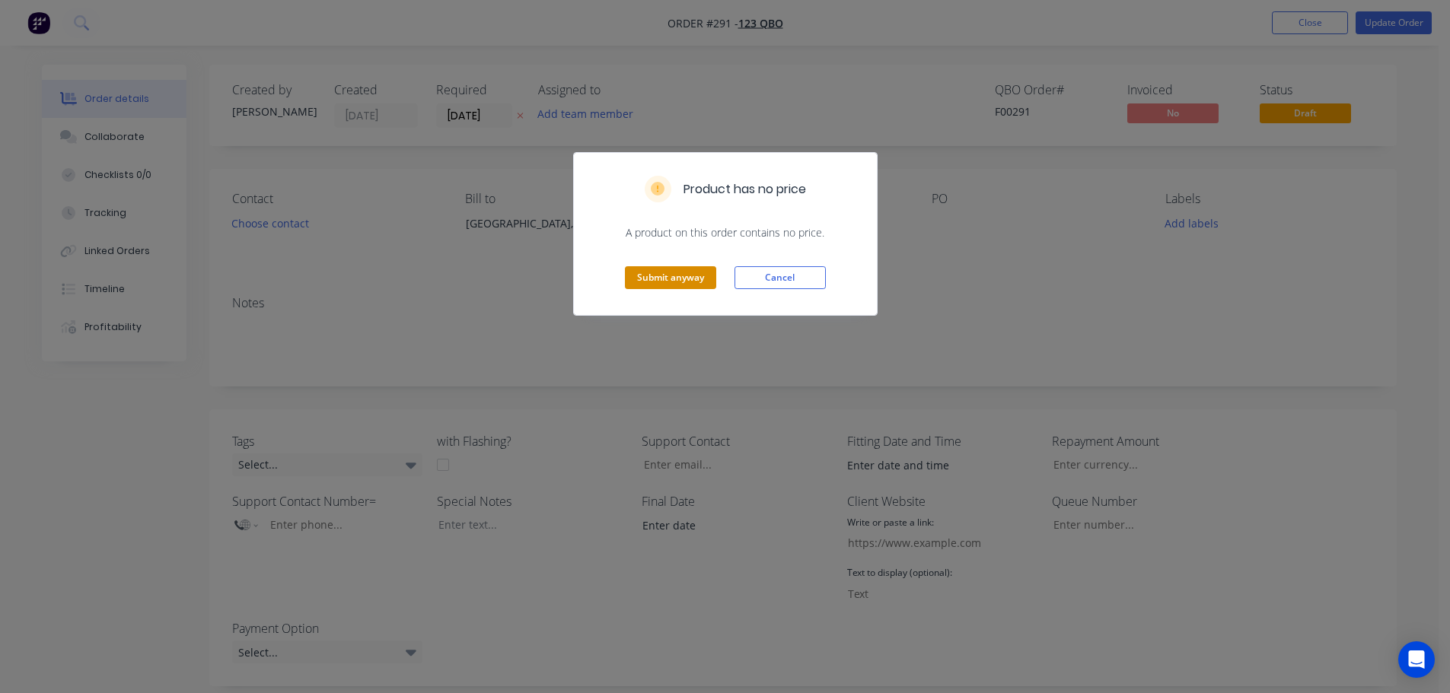
click at [683, 276] on button "Submit anyway" at bounding box center [670, 277] width 91 height 23
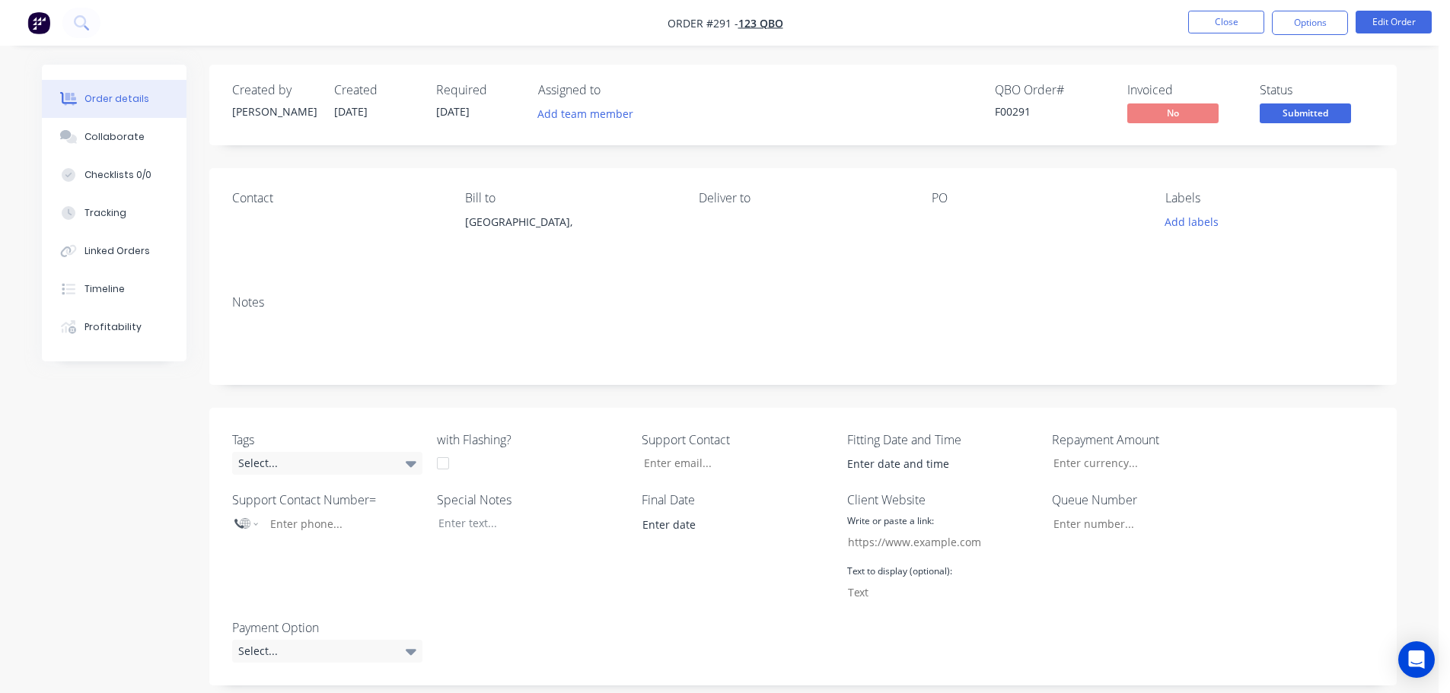
drag, startPoint x: 1318, startPoint y: 13, endPoint x: 1304, endPoint y: 37, distance: 27.3
click at [1318, 13] on button "Options" at bounding box center [1310, 23] width 76 height 24
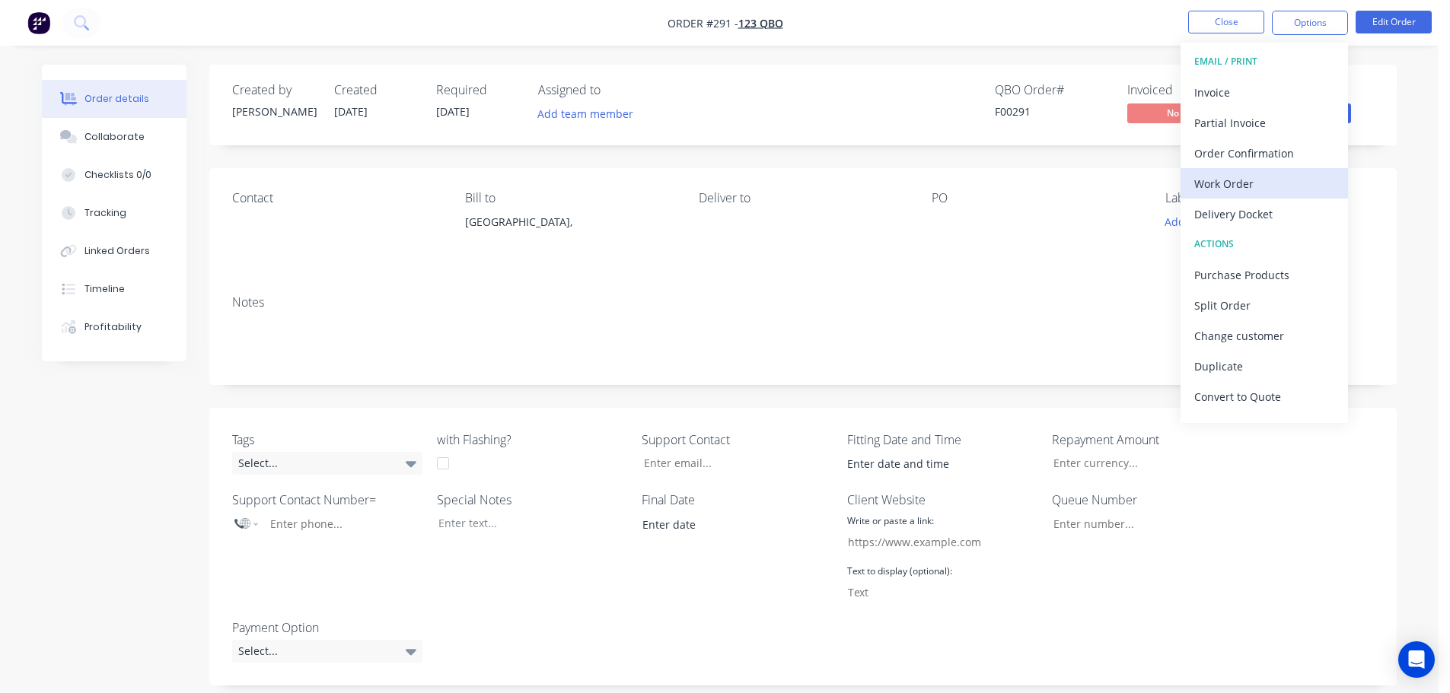
click at [1263, 189] on div "Work Order" at bounding box center [1264, 184] width 140 height 22
click at [1244, 186] on div "Custom" at bounding box center [1264, 184] width 140 height 22
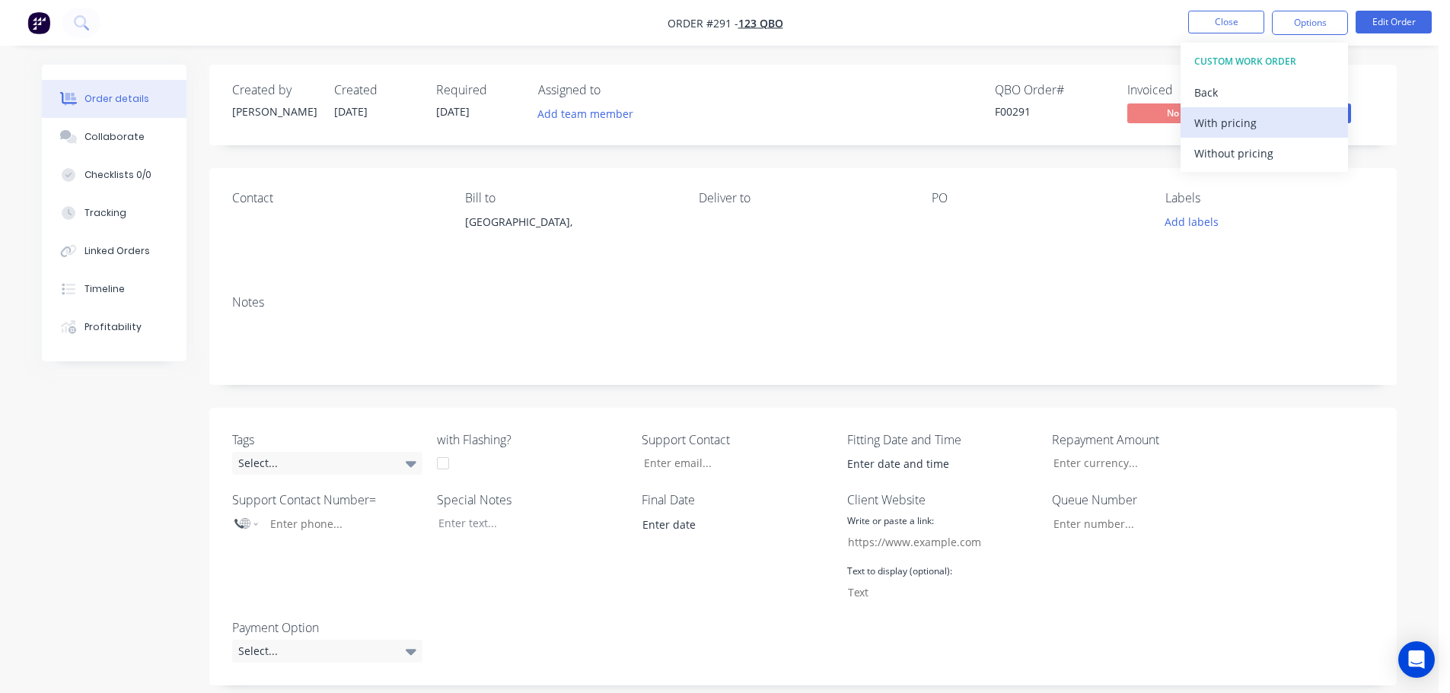
click at [1247, 126] on div "With pricing" at bounding box center [1264, 123] width 140 height 22
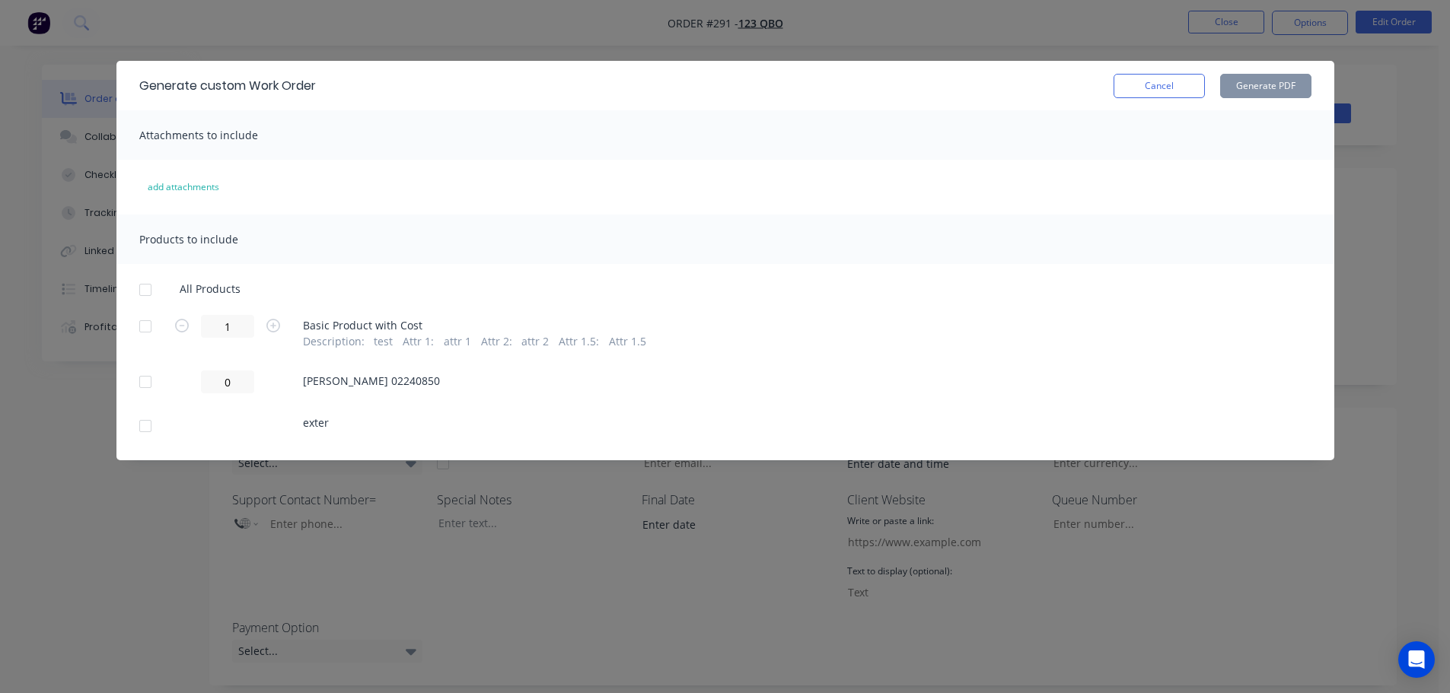
click at [146, 288] on div at bounding box center [145, 290] width 30 height 30
click at [1272, 81] on button "Generate PDF" at bounding box center [1265, 86] width 91 height 24
click at [1151, 78] on button "Cancel" at bounding box center [1158, 86] width 91 height 24
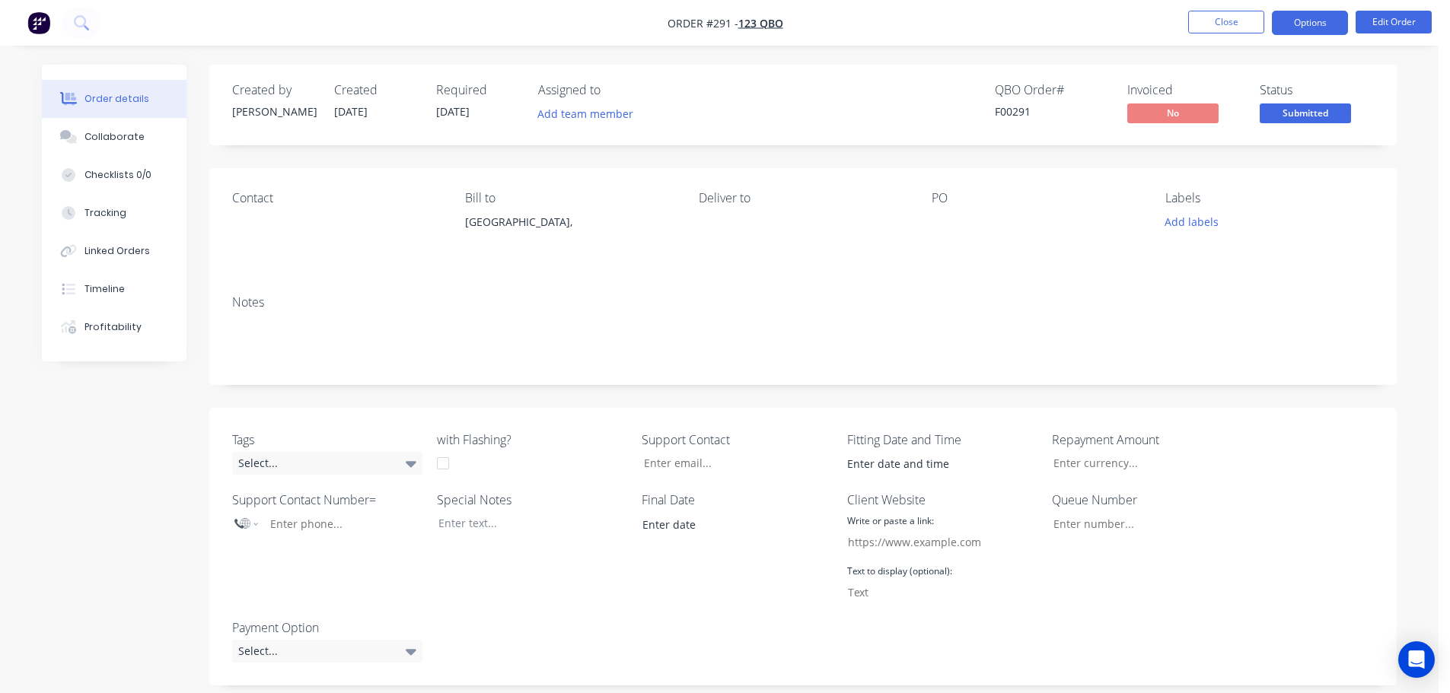
click at [1288, 18] on button "Options" at bounding box center [1310, 23] width 76 height 24
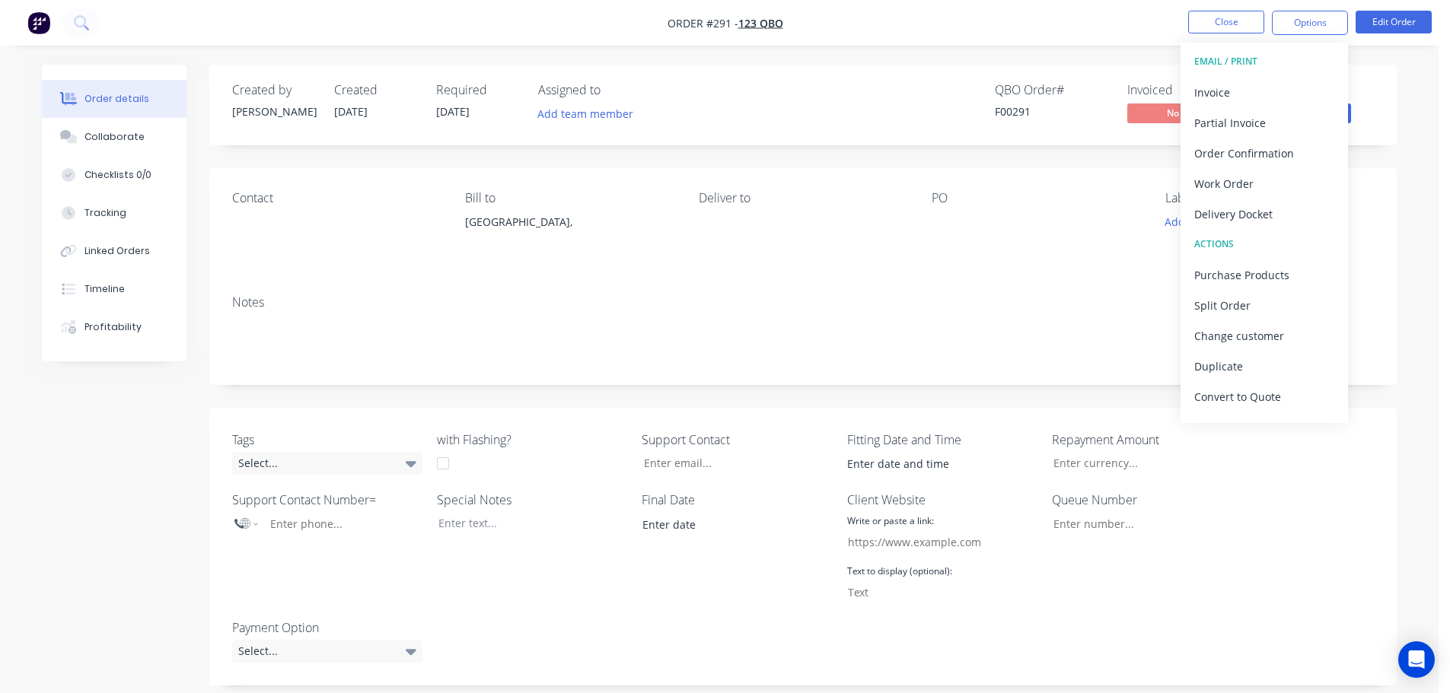
drag, startPoint x: 1245, startPoint y: 217, endPoint x: 1259, endPoint y: 206, distance: 18.0
click at [1244, 217] on div "Delivery Docket" at bounding box center [1264, 214] width 140 height 22
drag, startPoint x: 1263, startPoint y: 183, endPoint x: 1253, endPoint y: 147, distance: 37.8
click at [1263, 183] on div "Custom" at bounding box center [1264, 184] width 140 height 22
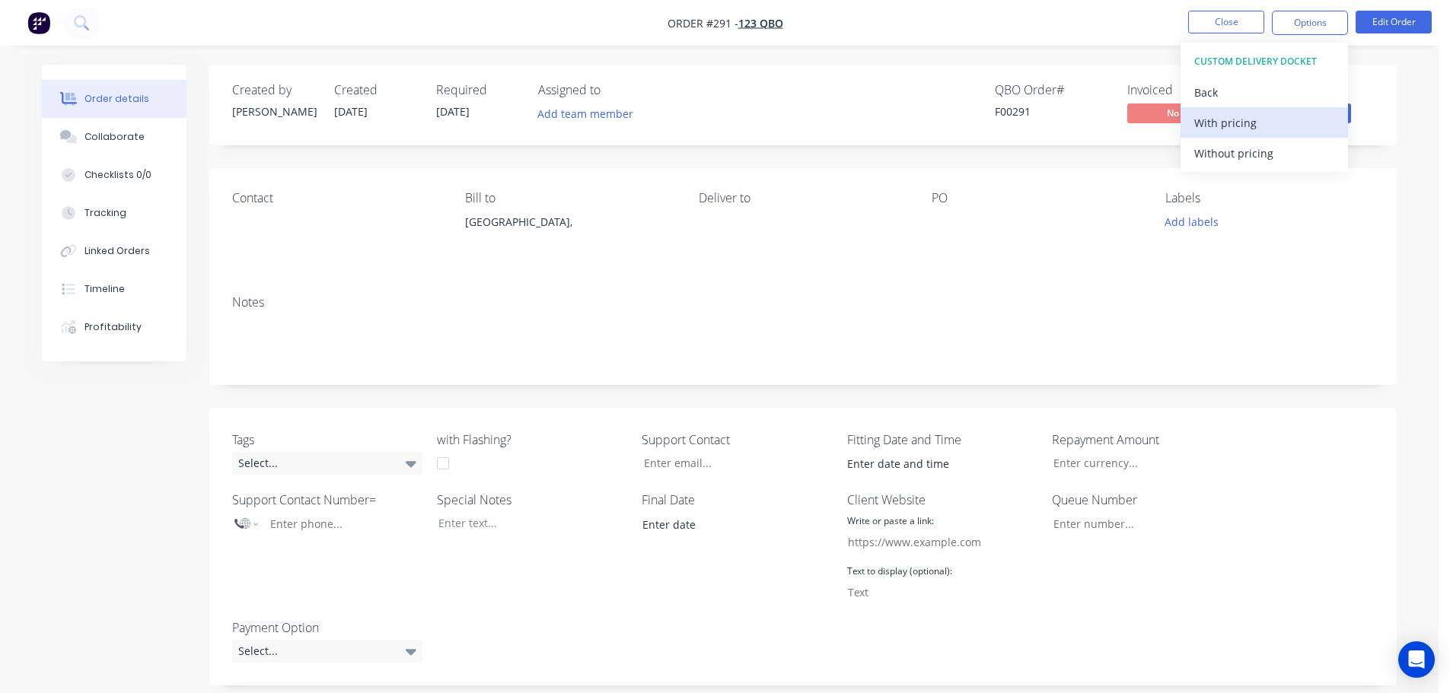
click at [1250, 117] on div "With pricing" at bounding box center [1264, 123] width 140 height 22
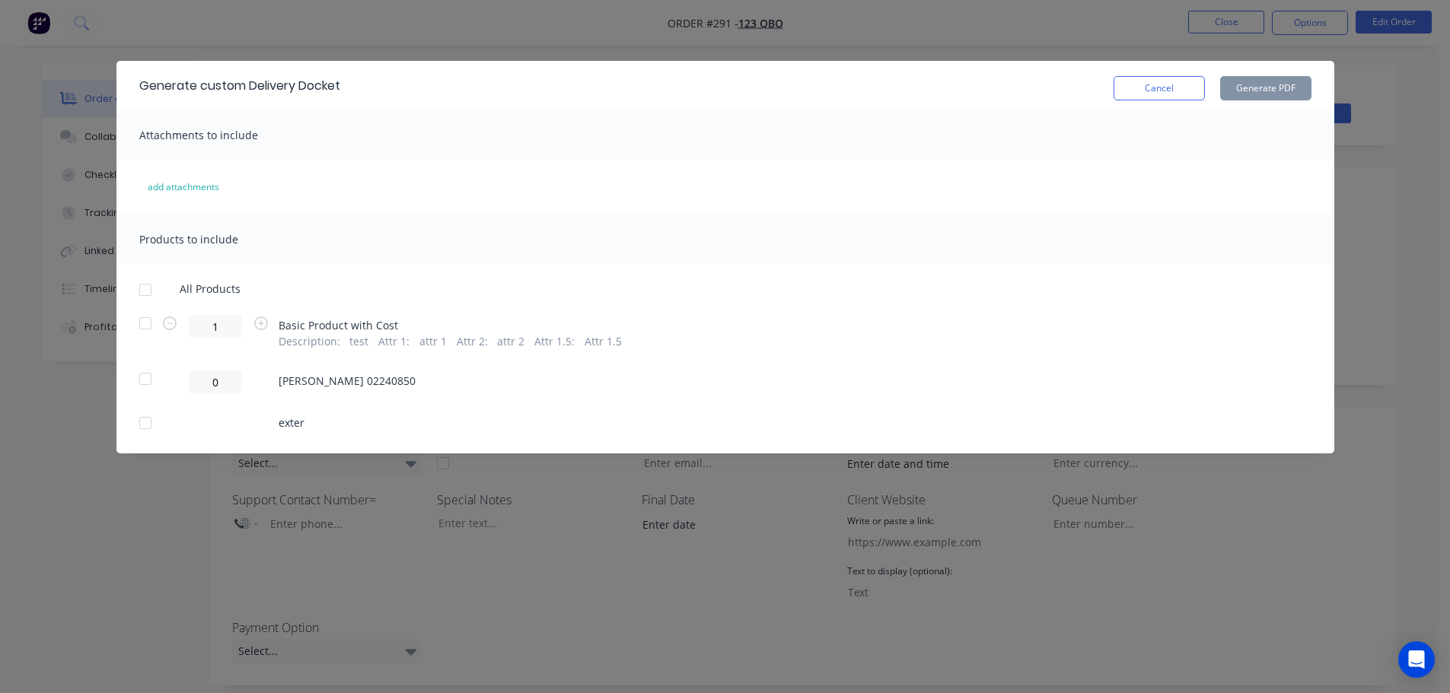
drag, startPoint x: 139, startPoint y: 288, endPoint x: 601, endPoint y: 212, distance: 468.0
click at [145, 288] on div at bounding box center [145, 290] width 30 height 30
click at [1283, 91] on button "Generate PDF" at bounding box center [1265, 88] width 91 height 24
click at [1151, 81] on button "Cancel" at bounding box center [1158, 88] width 91 height 24
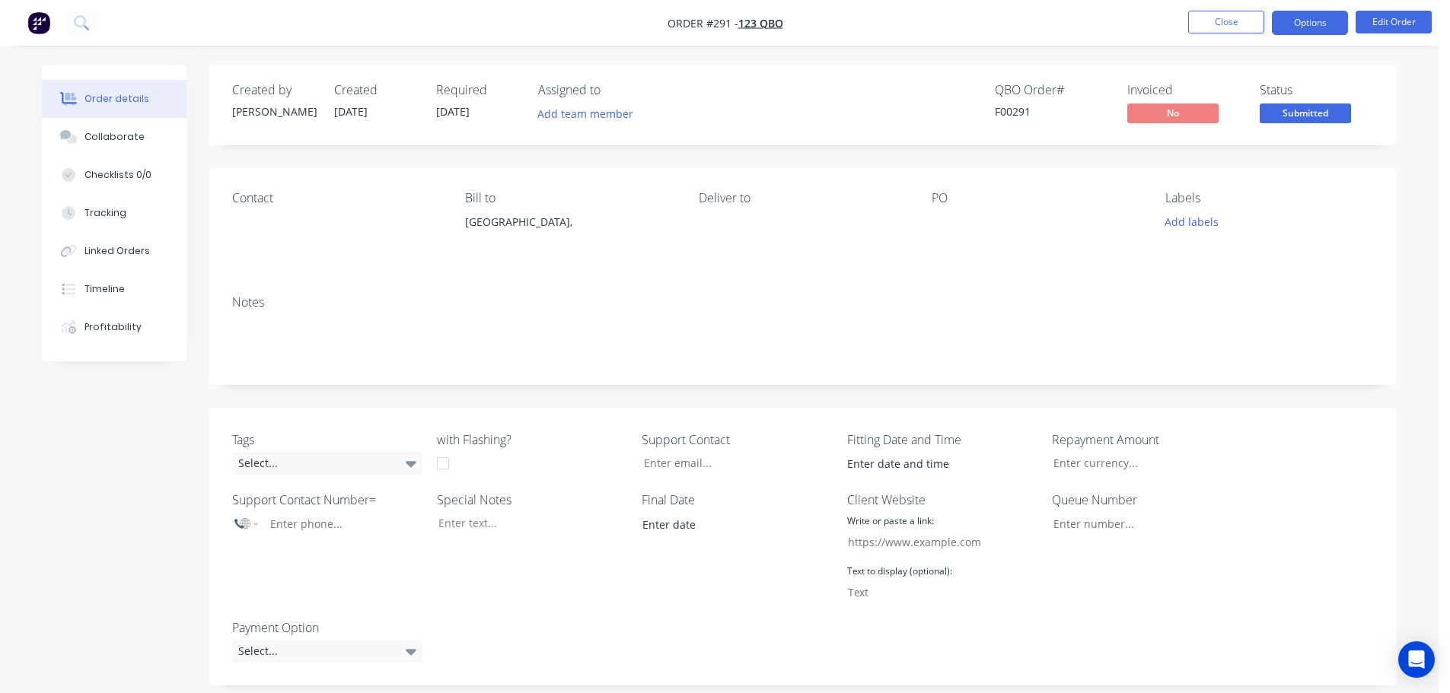
click at [1294, 33] on nav "Order #291 - 123 QBO Close Options Edit Order" at bounding box center [725, 23] width 1450 height 46
click at [1296, 29] on button "Options" at bounding box center [1310, 23] width 76 height 24
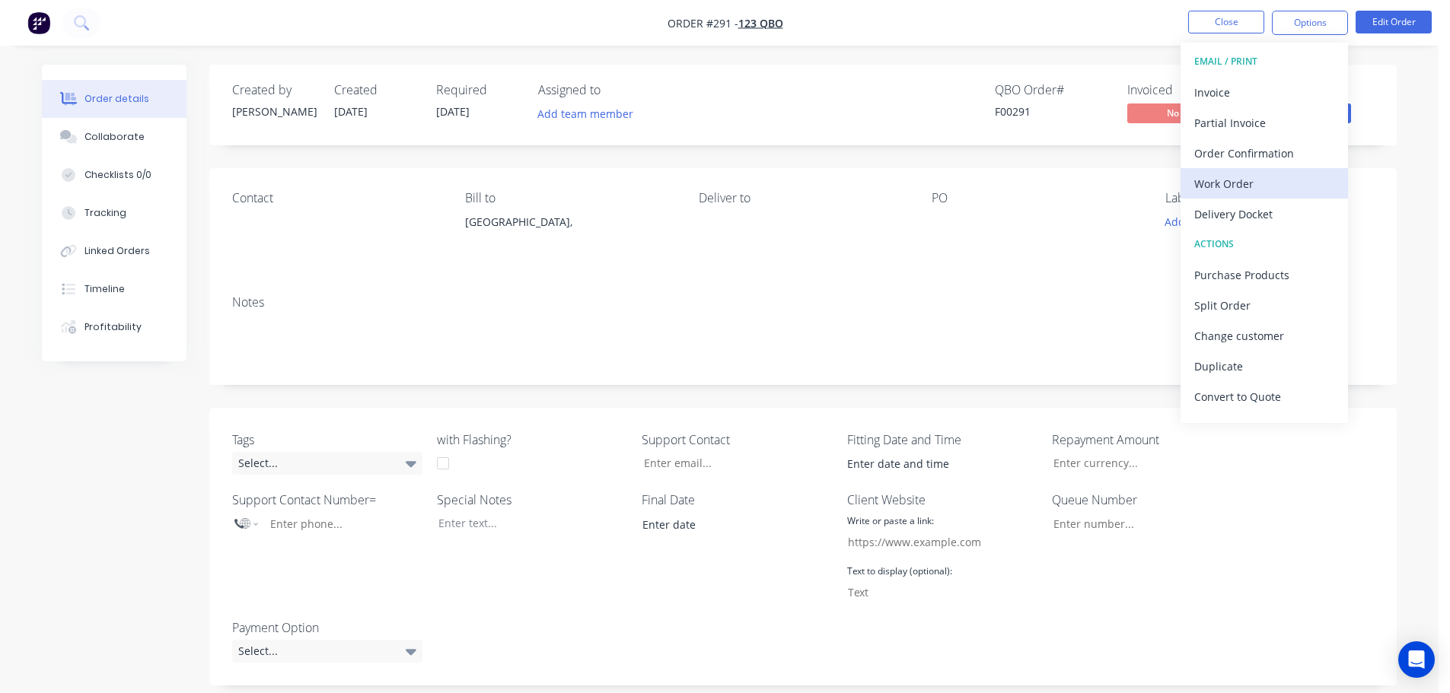
click at [1263, 186] on div "Work Order" at bounding box center [1264, 184] width 140 height 22
click at [1220, 174] on div "Custom" at bounding box center [1264, 184] width 140 height 22
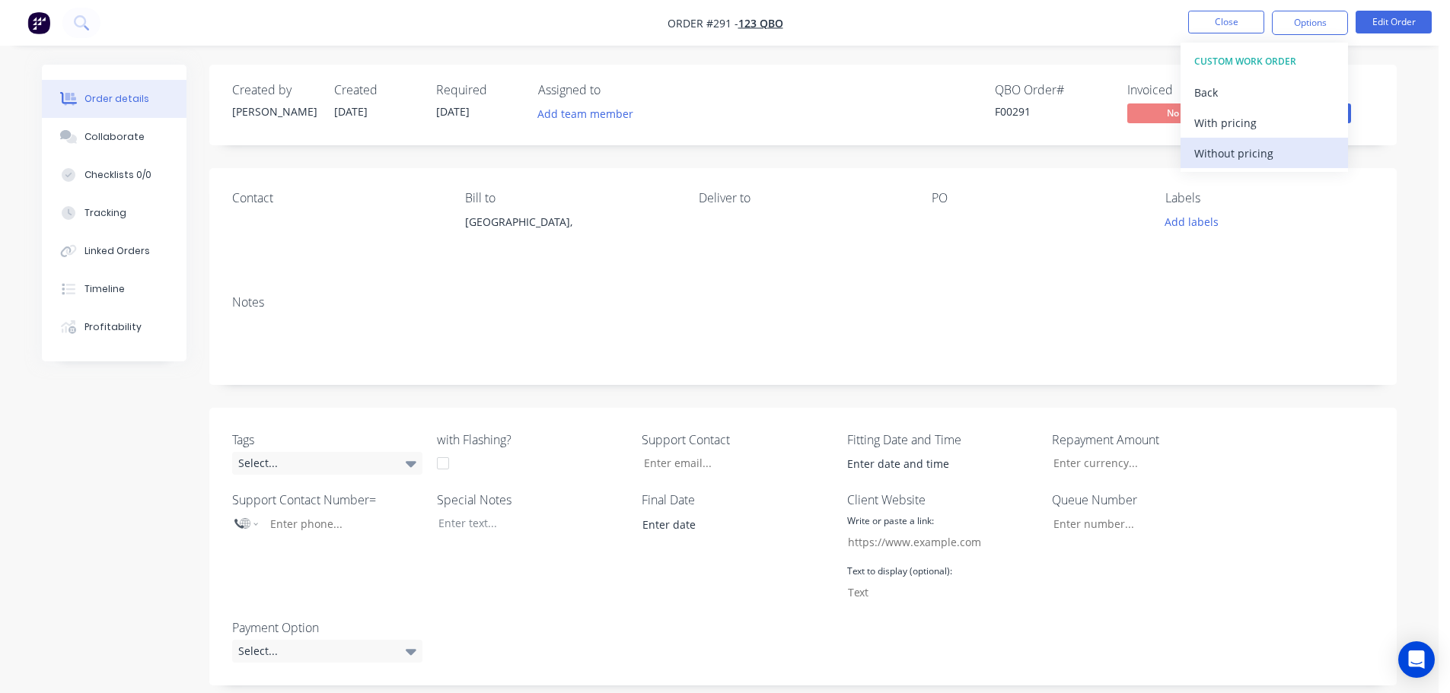
click at [1253, 157] on div "Without pricing" at bounding box center [1264, 153] width 140 height 22
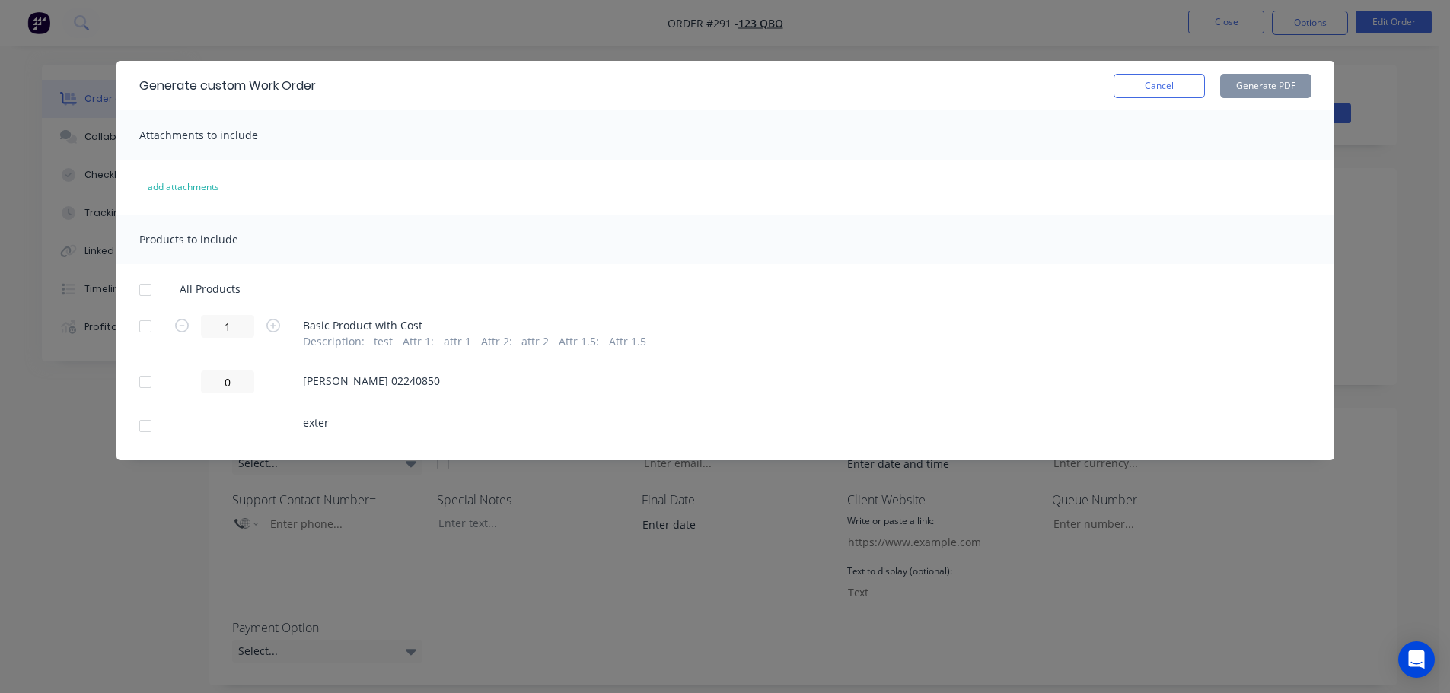
drag, startPoint x: 149, startPoint y: 288, endPoint x: 576, endPoint y: 194, distance: 437.1
click at [148, 288] on div at bounding box center [145, 290] width 30 height 30
click at [1289, 84] on button "Generate PDF" at bounding box center [1265, 86] width 91 height 24
drag, startPoint x: 1174, startPoint y: 86, endPoint x: 1193, endPoint y: 74, distance: 22.0
click at [1176, 84] on button "Cancel" at bounding box center [1158, 86] width 91 height 24
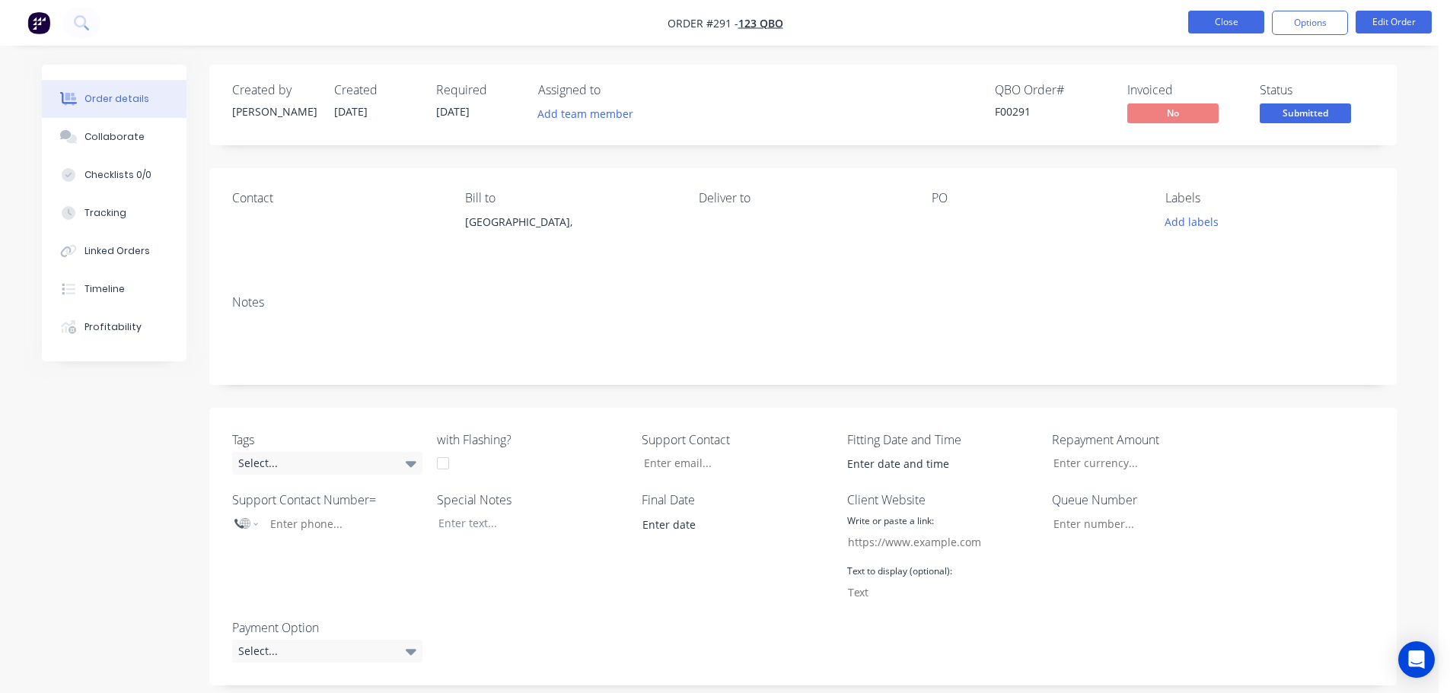
click at [1240, 23] on button "Close" at bounding box center [1226, 22] width 76 height 23
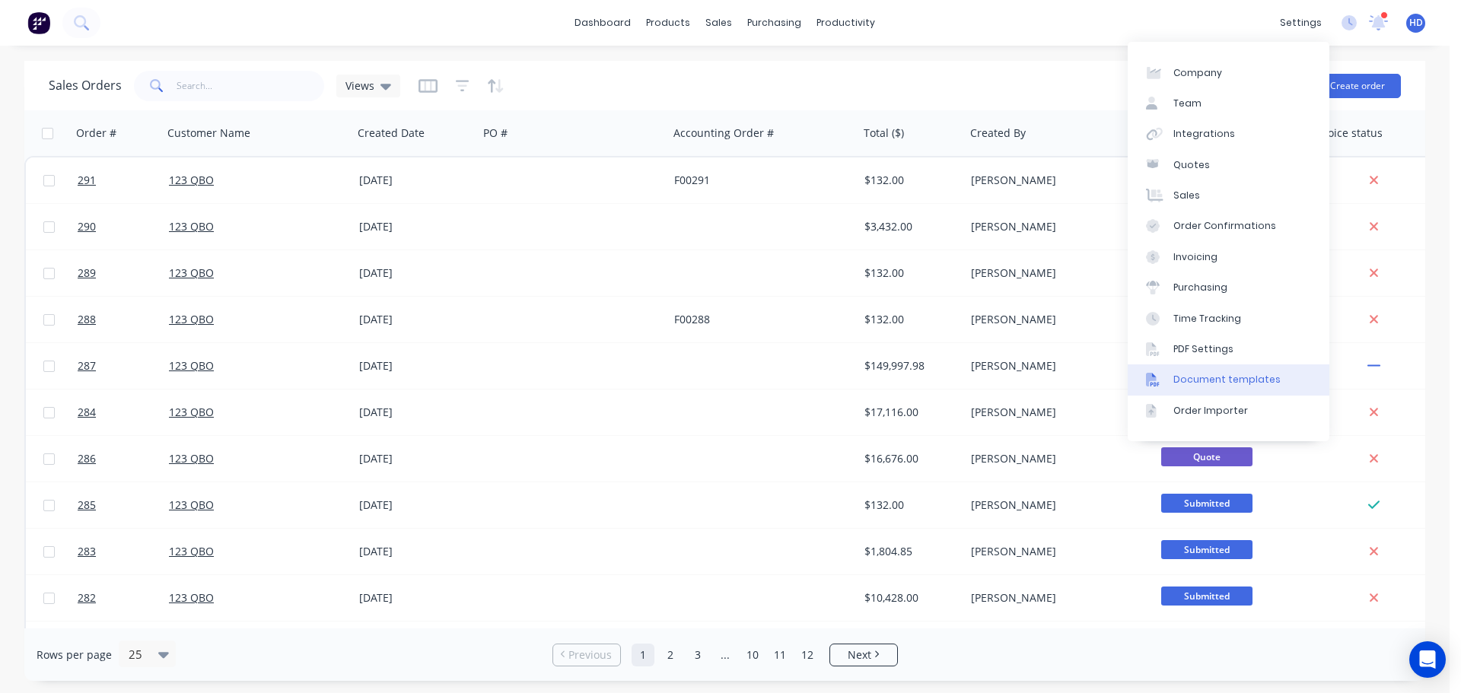
click at [1248, 375] on div "Document templates" at bounding box center [1226, 380] width 107 height 14
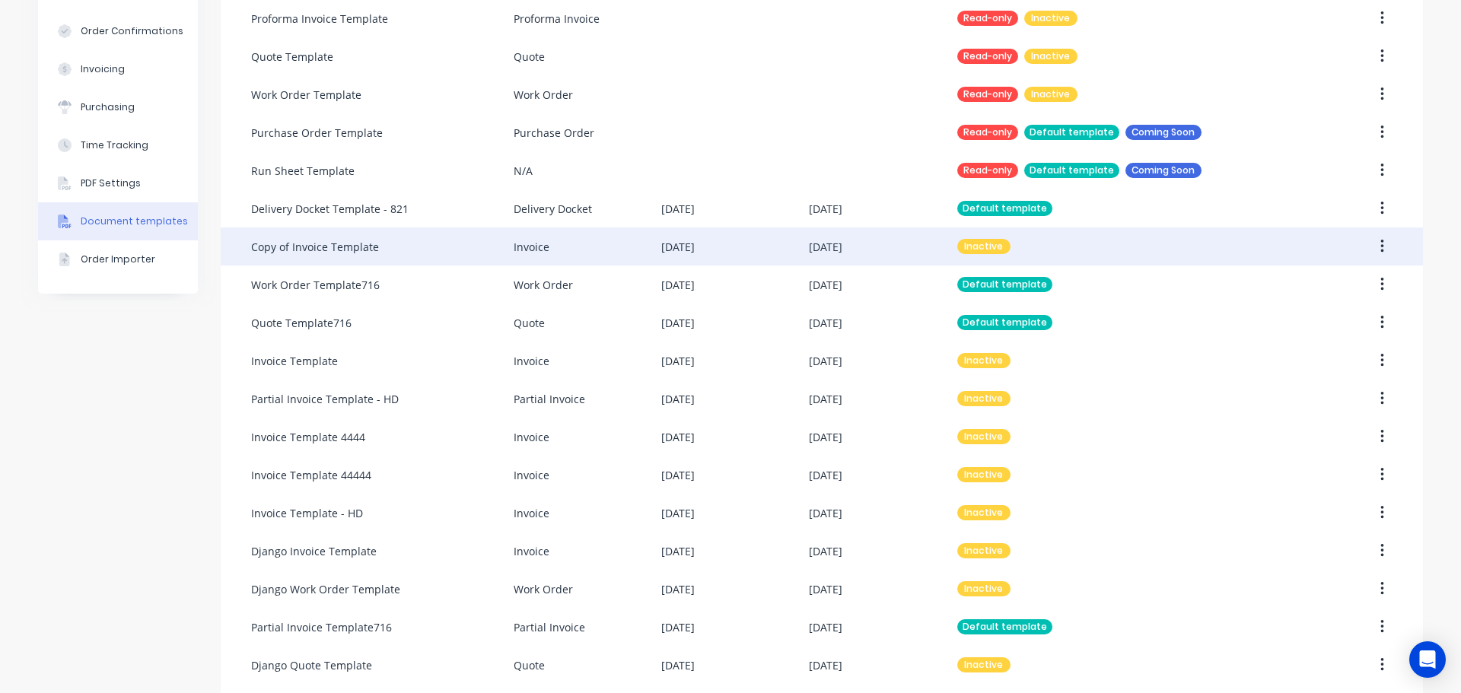
scroll to position [76, 0]
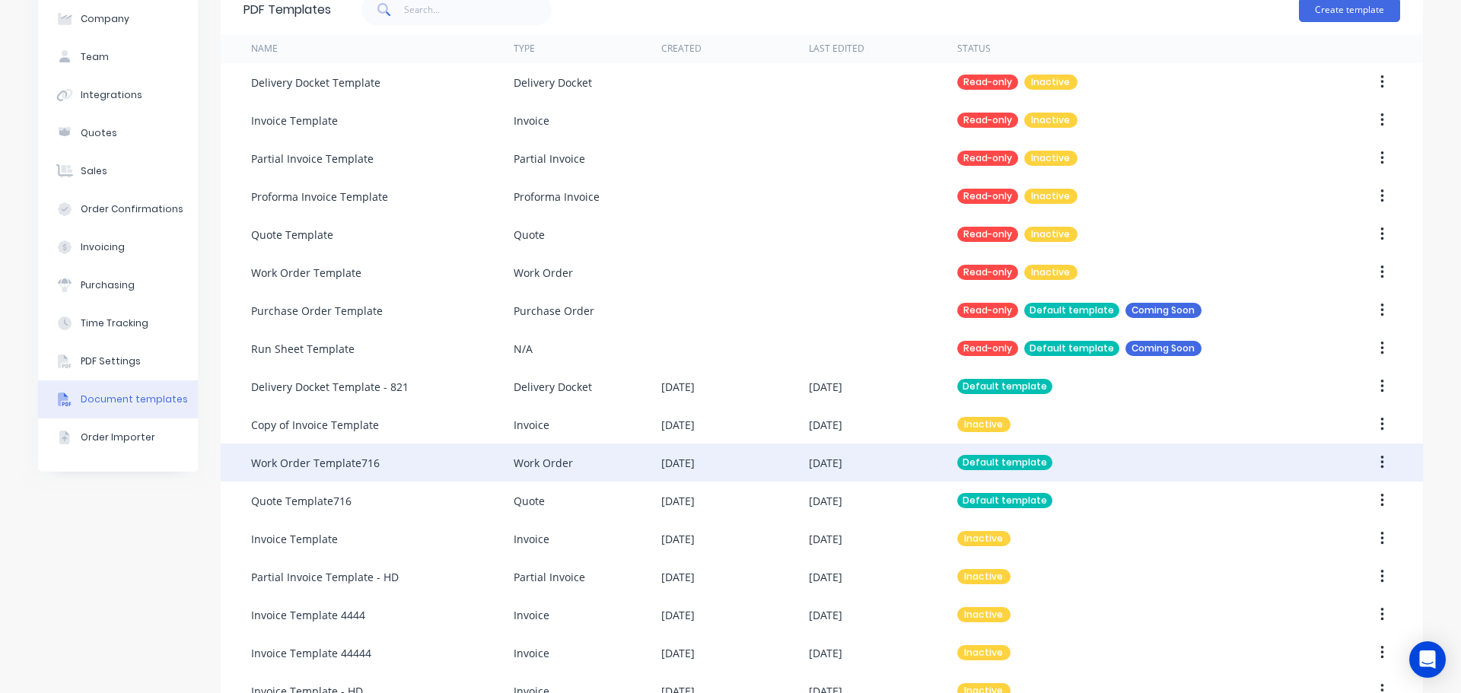
click at [413, 460] on div "Work Order Template716" at bounding box center [382, 463] width 263 height 38
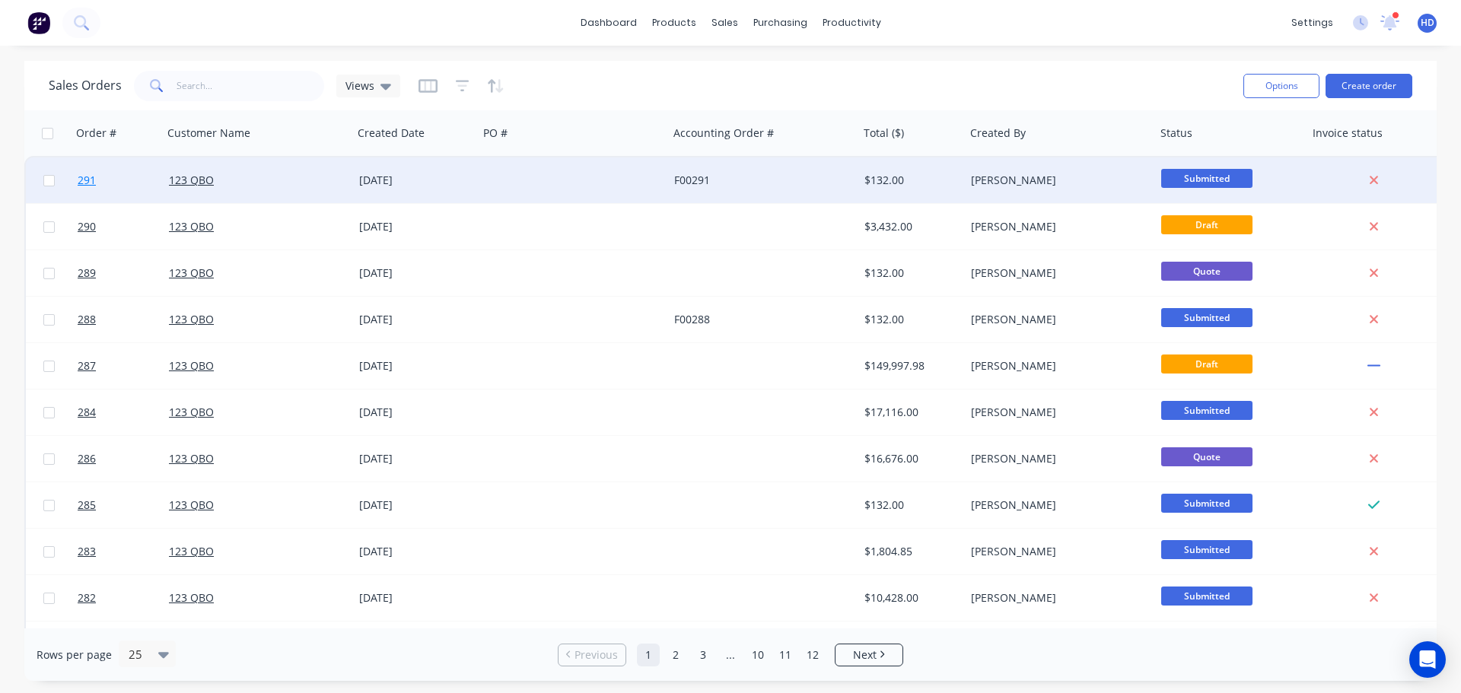
click at [122, 183] on link "291" at bounding box center [123, 181] width 91 height 46
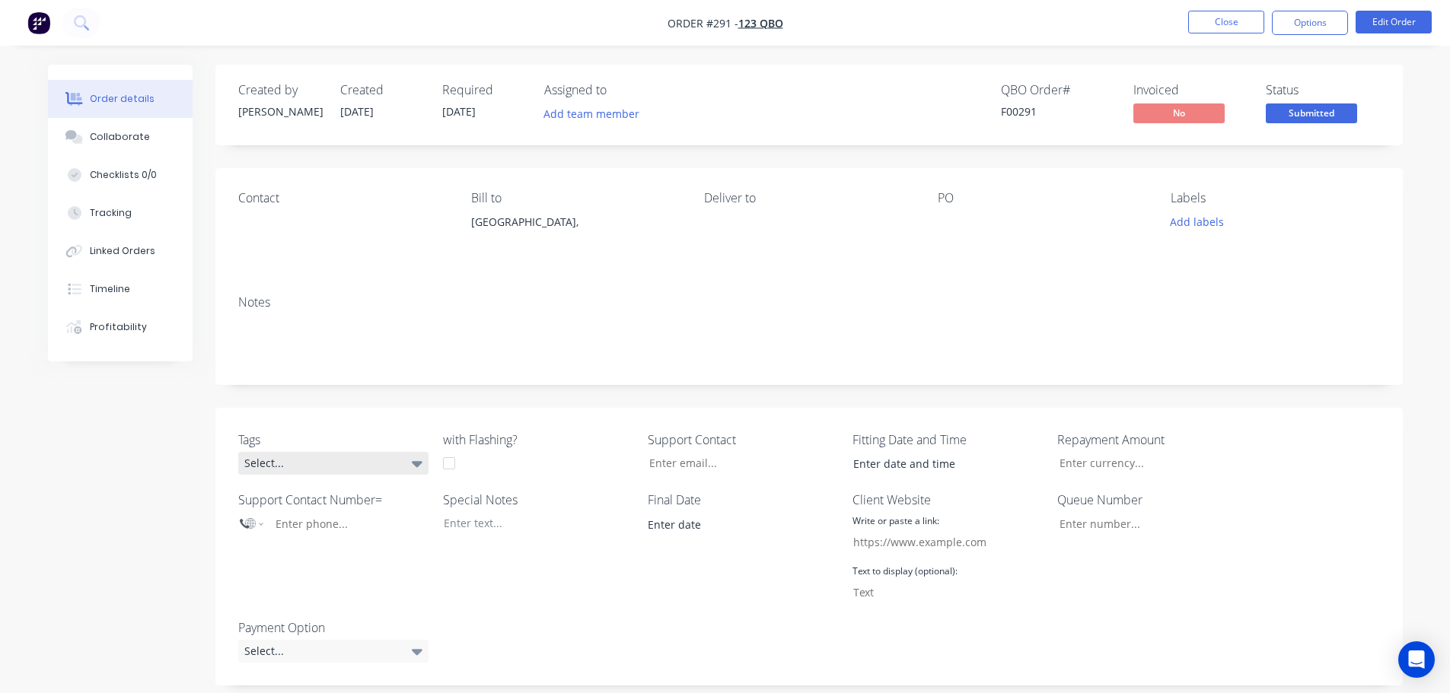
drag, startPoint x: 299, startPoint y: 460, endPoint x: 304, endPoint y: 474, distance: 15.2
click at [298, 460] on div "Select..." at bounding box center [333, 463] width 190 height 23
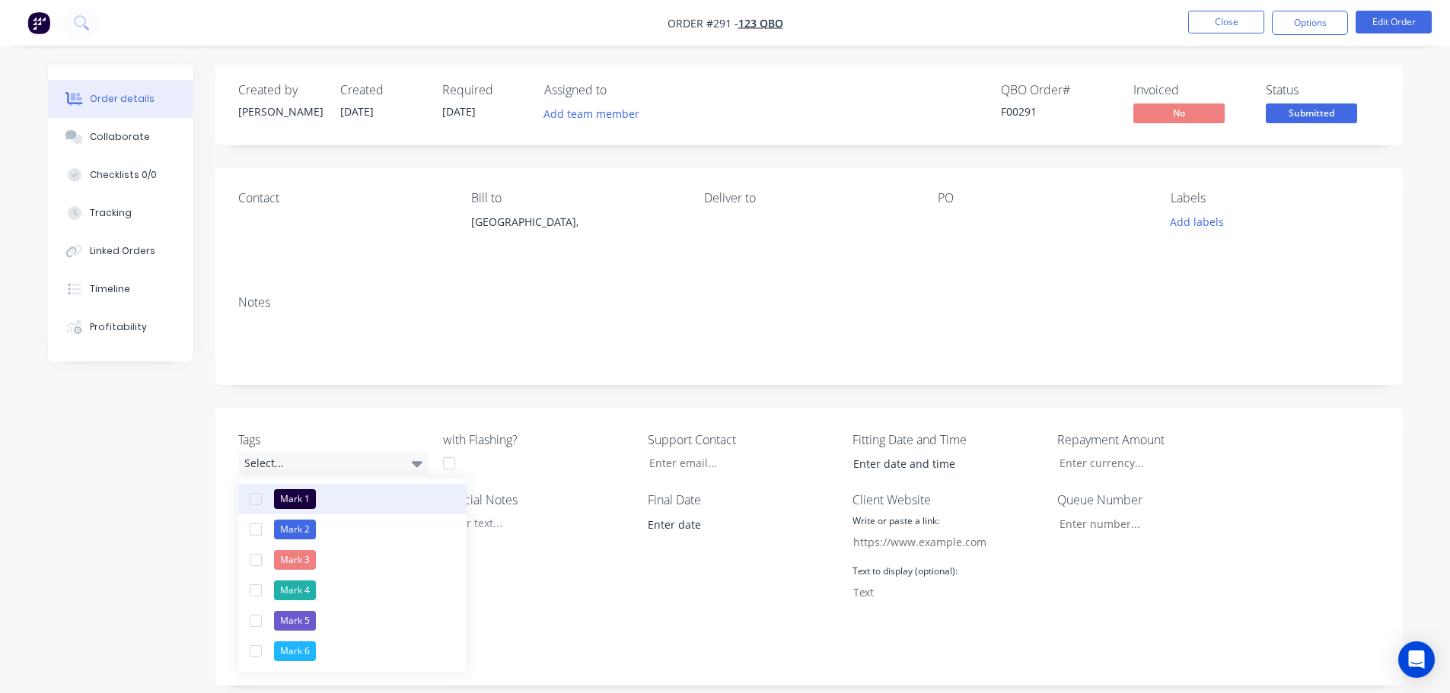
click at [260, 500] on div "button" at bounding box center [255, 499] width 30 height 30
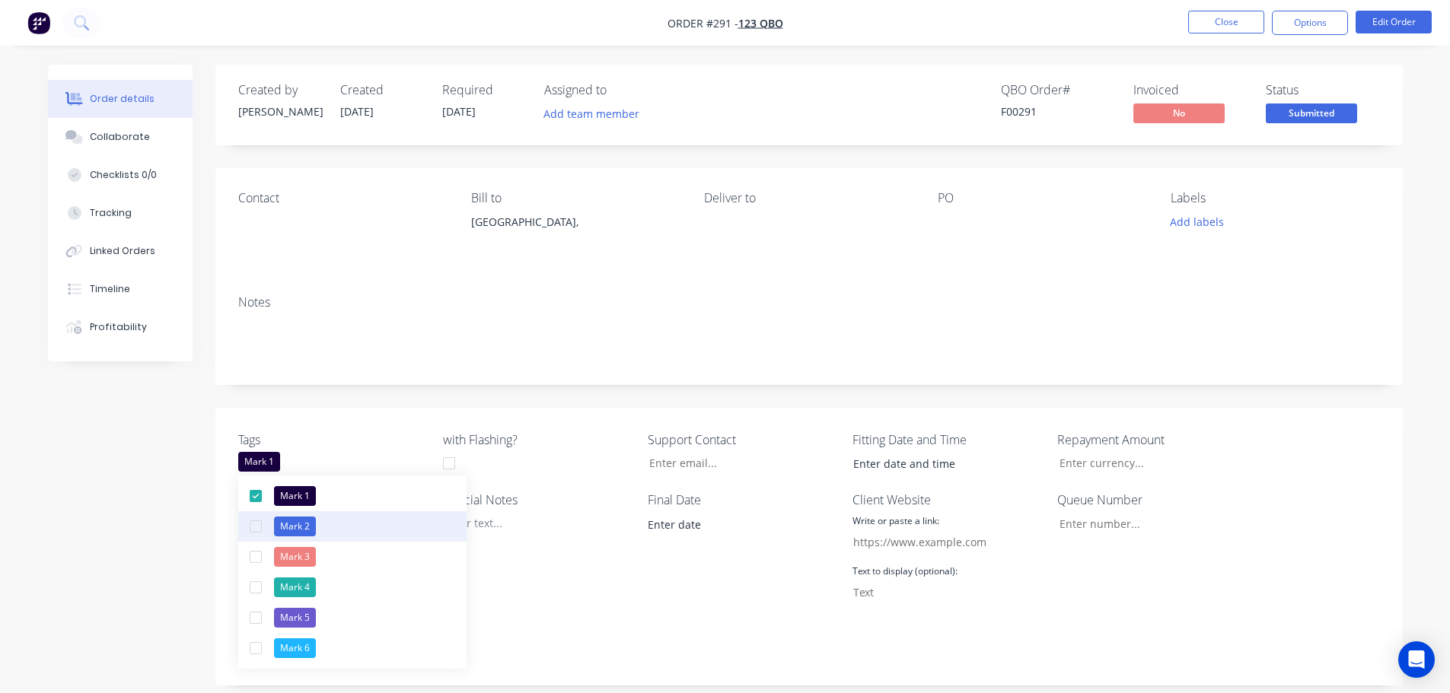
click at [259, 530] on div "button" at bounding box center [255, 526] width 30 height 30
drag, startPoint x: 257, startPoint y: 552, endPoint x: 252, endPoint y: 587, distance: 35.4
click at [257, 553] on div "button" at bounding box center [255, 557] width 30 height 30
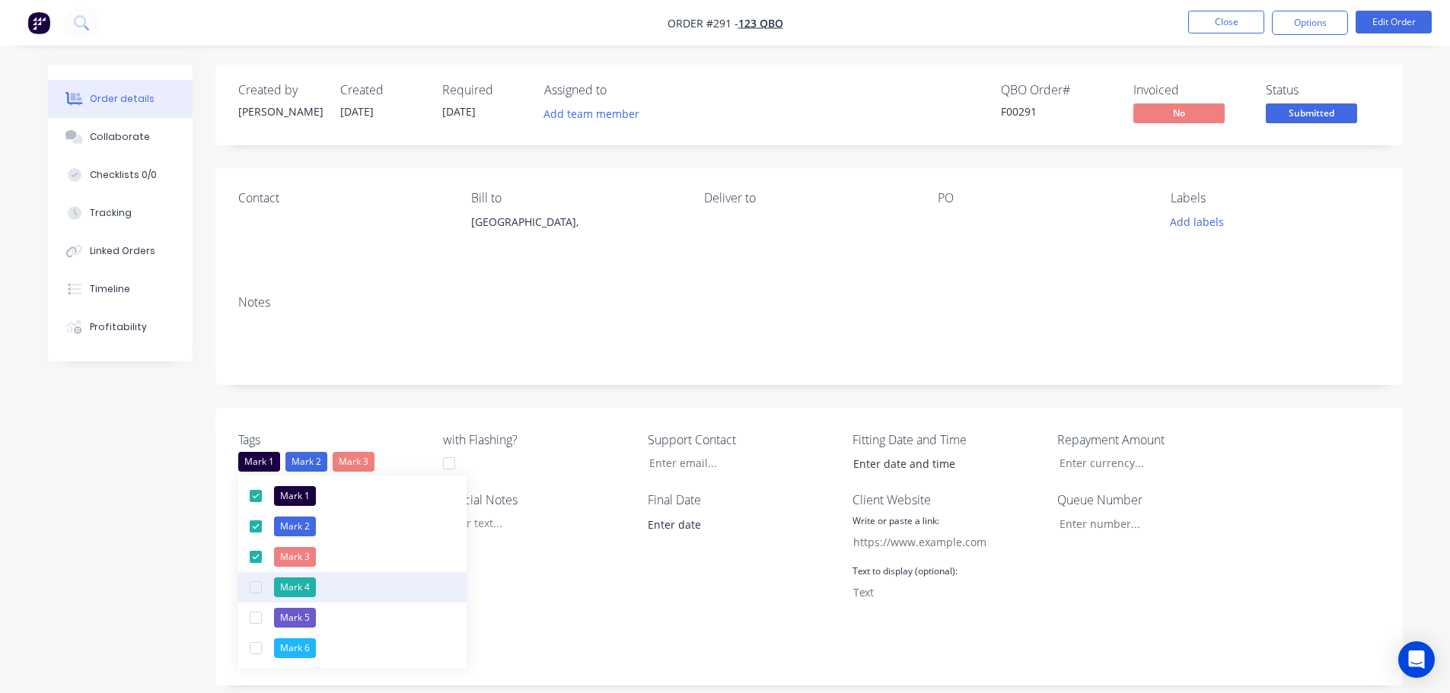
click at [252, 587] on div "button" at bounding box center [255, 587] width 30 height 30
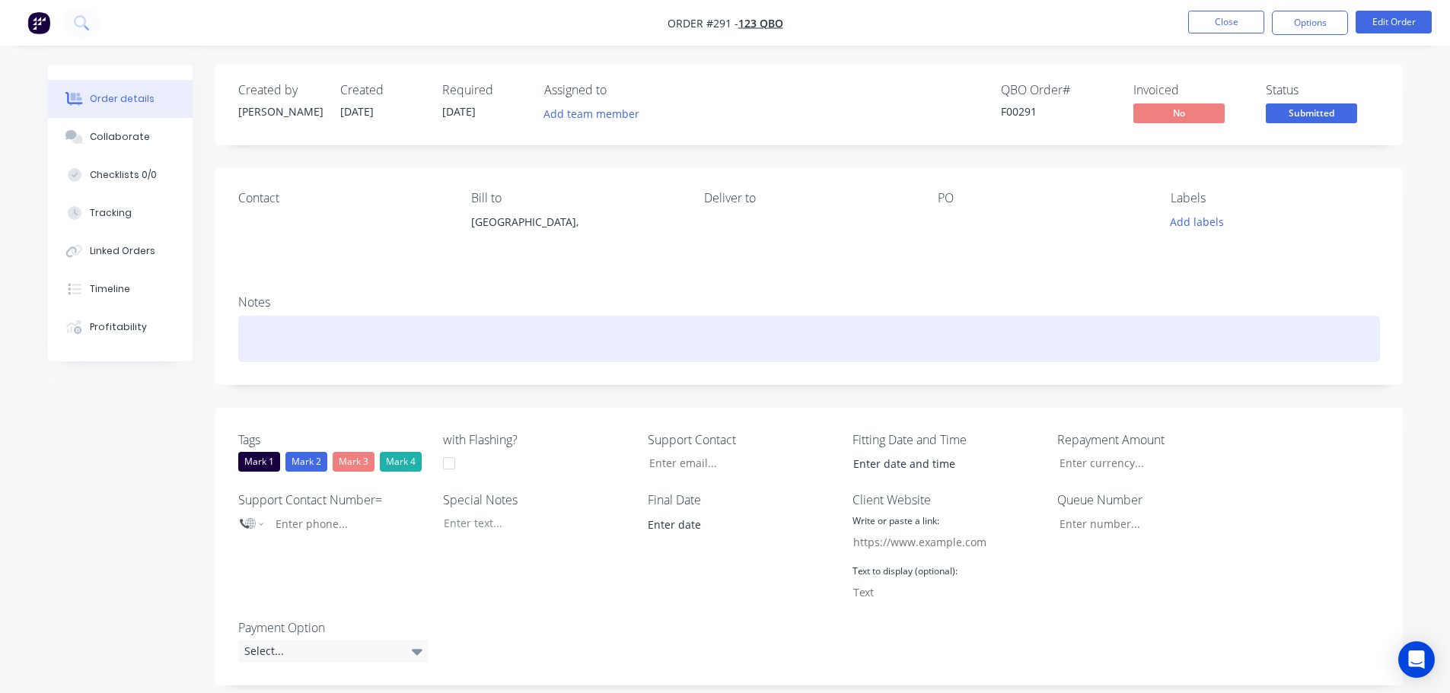
drag, startPoint x: 868, startPoint y: 341, endPoint x: 1228, endPoint y: 91, distance: 438.5
click at [868, 339] on div at bounding box center [809, 339] width 1142 height 46
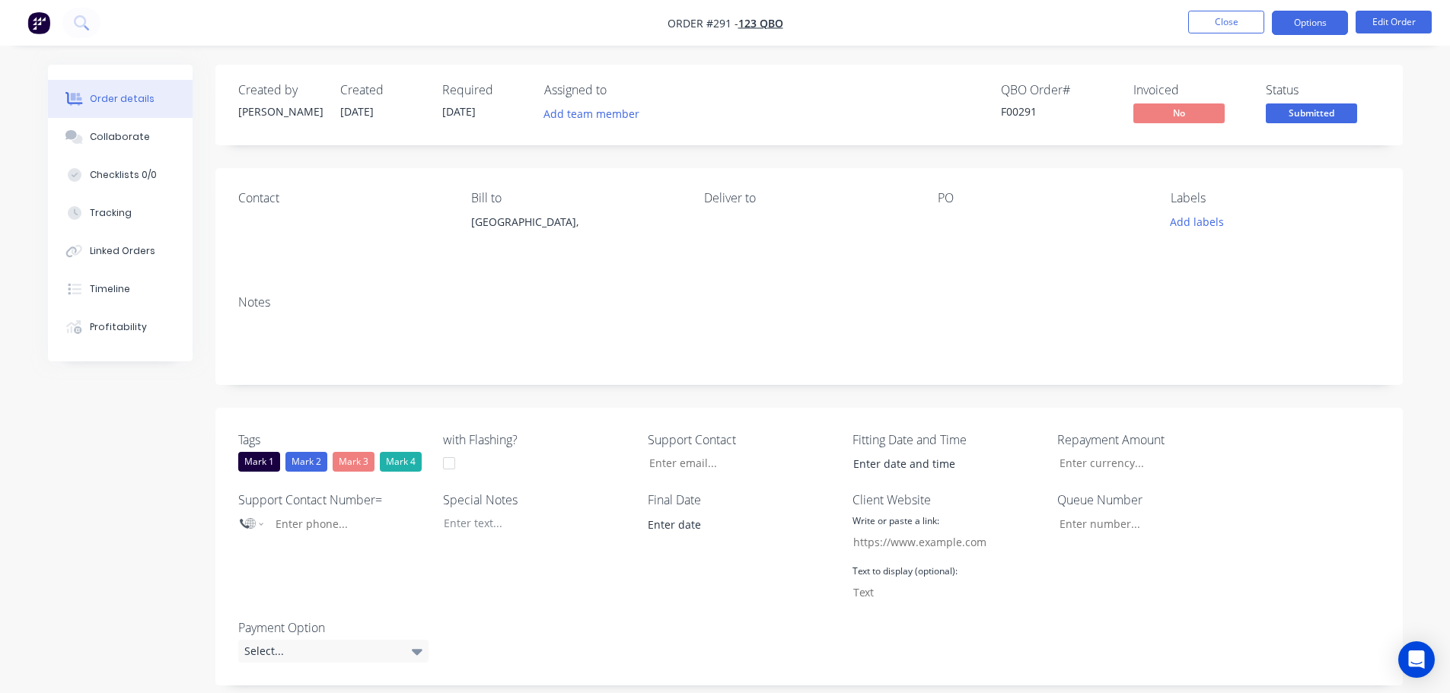
click at [1302, 26] on button "Options" at bounding box center [1310, 23] width 76 height 24
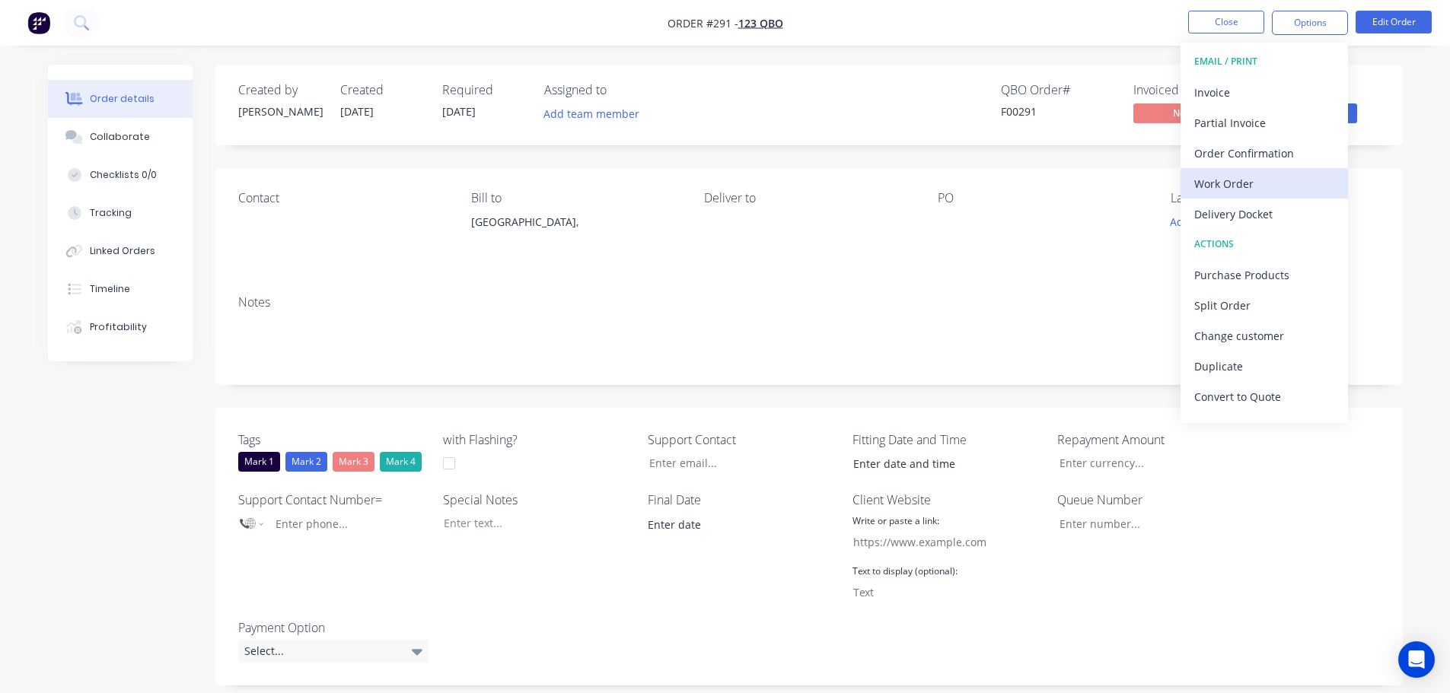
click at [1250, 180] on div "Work Order" at bounding box center [1264, 184] width 140 height 22
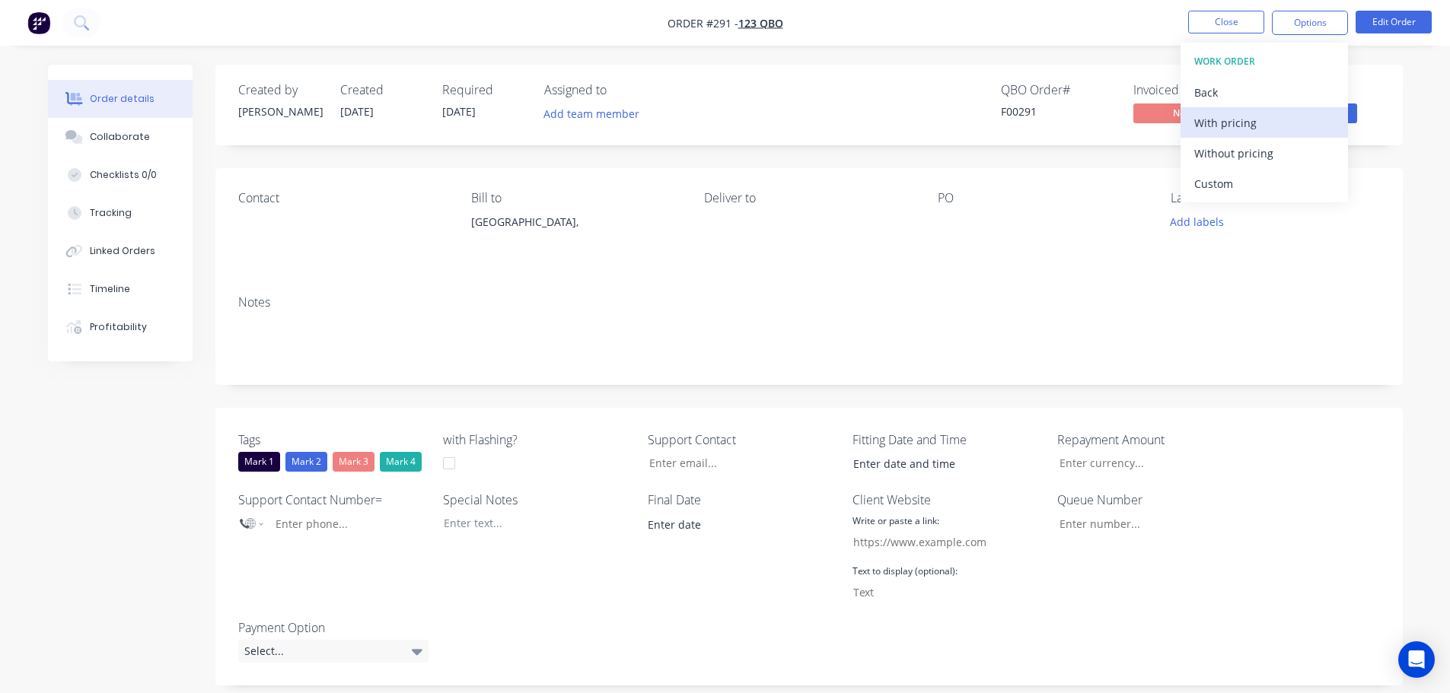
click at [1233, 125] on div "With pricing" at bounding box center [1264, 123] width 140 height 22
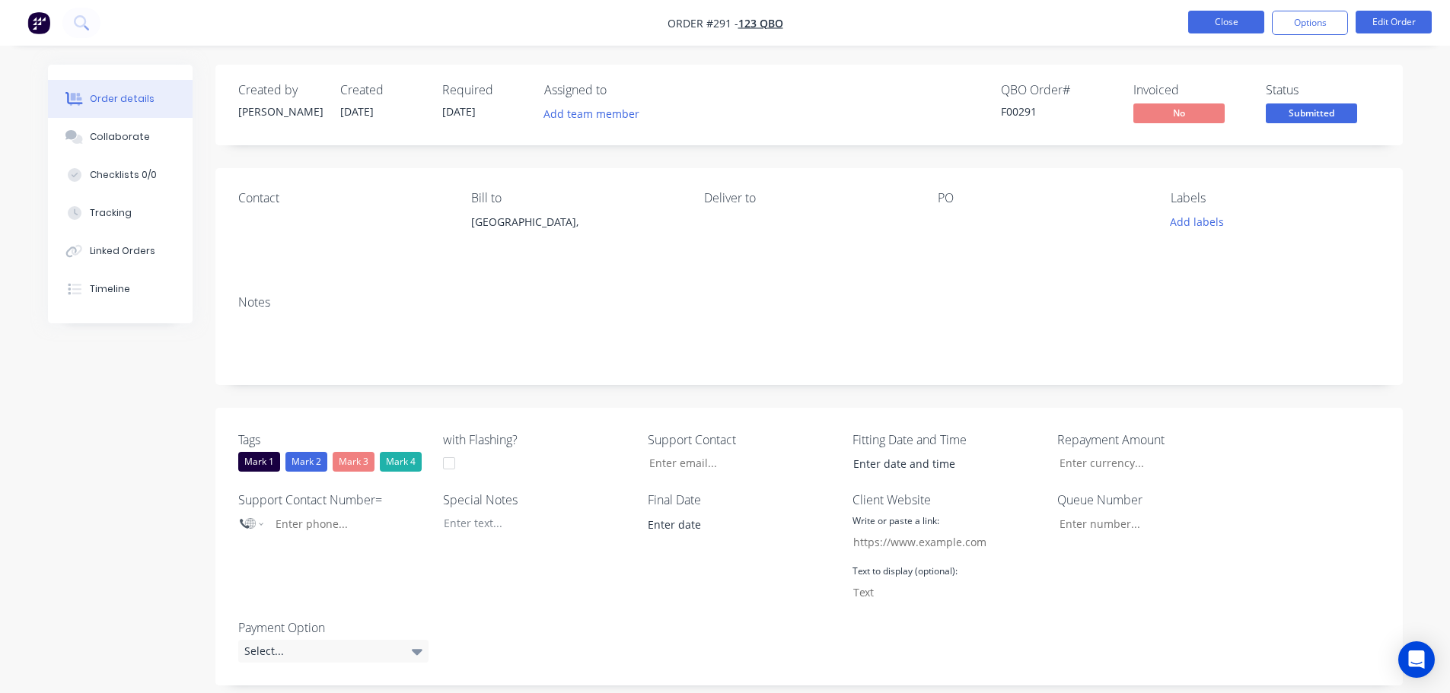
click at [1231, 24] on button "Close" at bounding box center [1226, 22] width 76 height 23
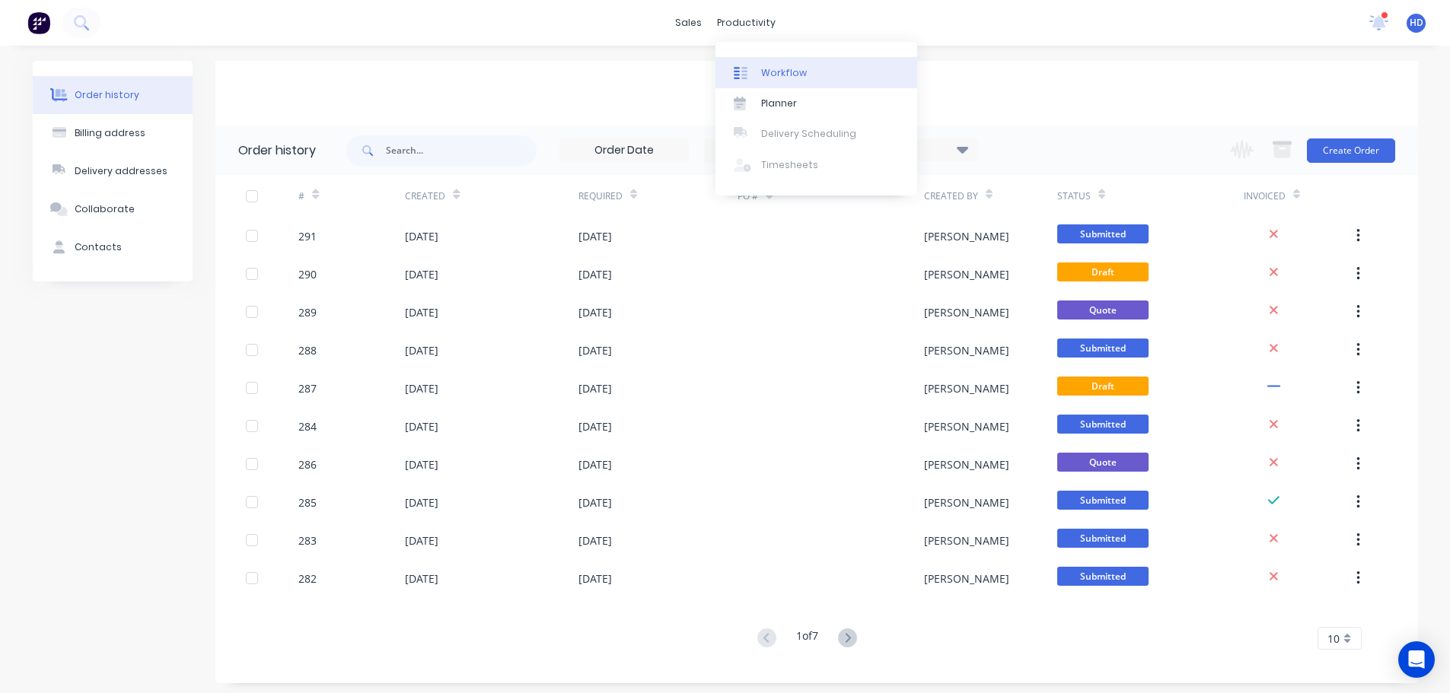
drag, startPoint x: 804, startPoint y: 67, endPoint x: 792, endPoint y: 68, distance: 12.3
click at [802, 67] on link "Workflow" at bounding box center [816, 72] width 202 height 30
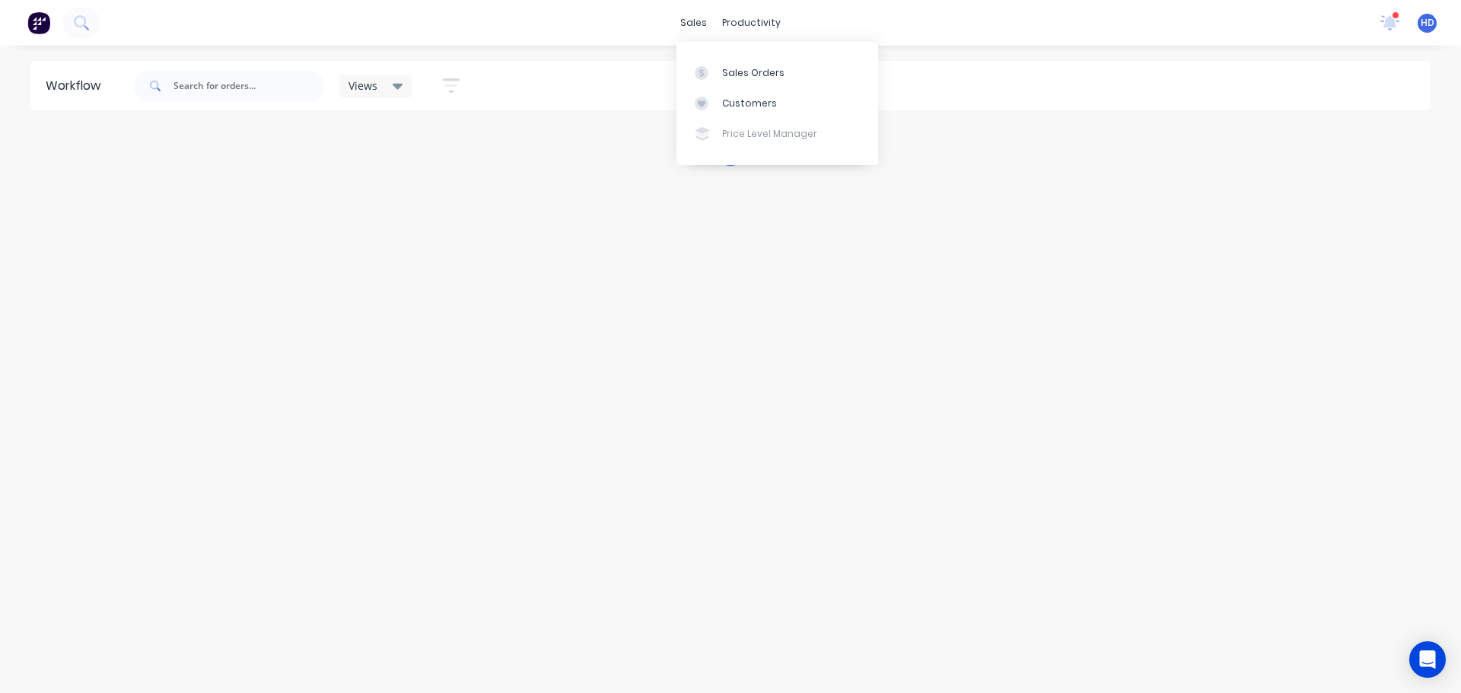
click at [694, 21] on div "sales" at bounding box center [694, 22] width 42 height 23
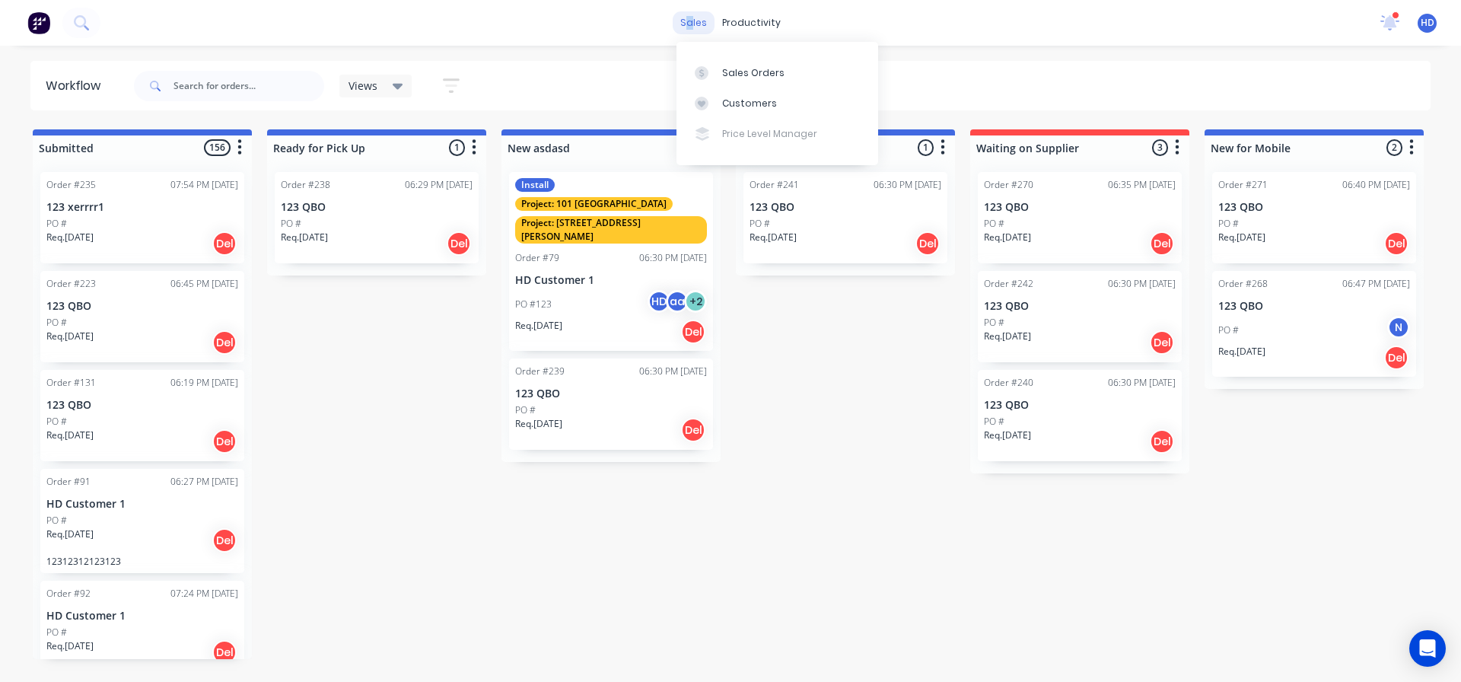
click at [709, 21] on div "sales" at bounding box center [694, 22] width 42 height 23
click at [744, 72] on div "Sales Orders" at bounding box center [753, 73] width 62 height 14
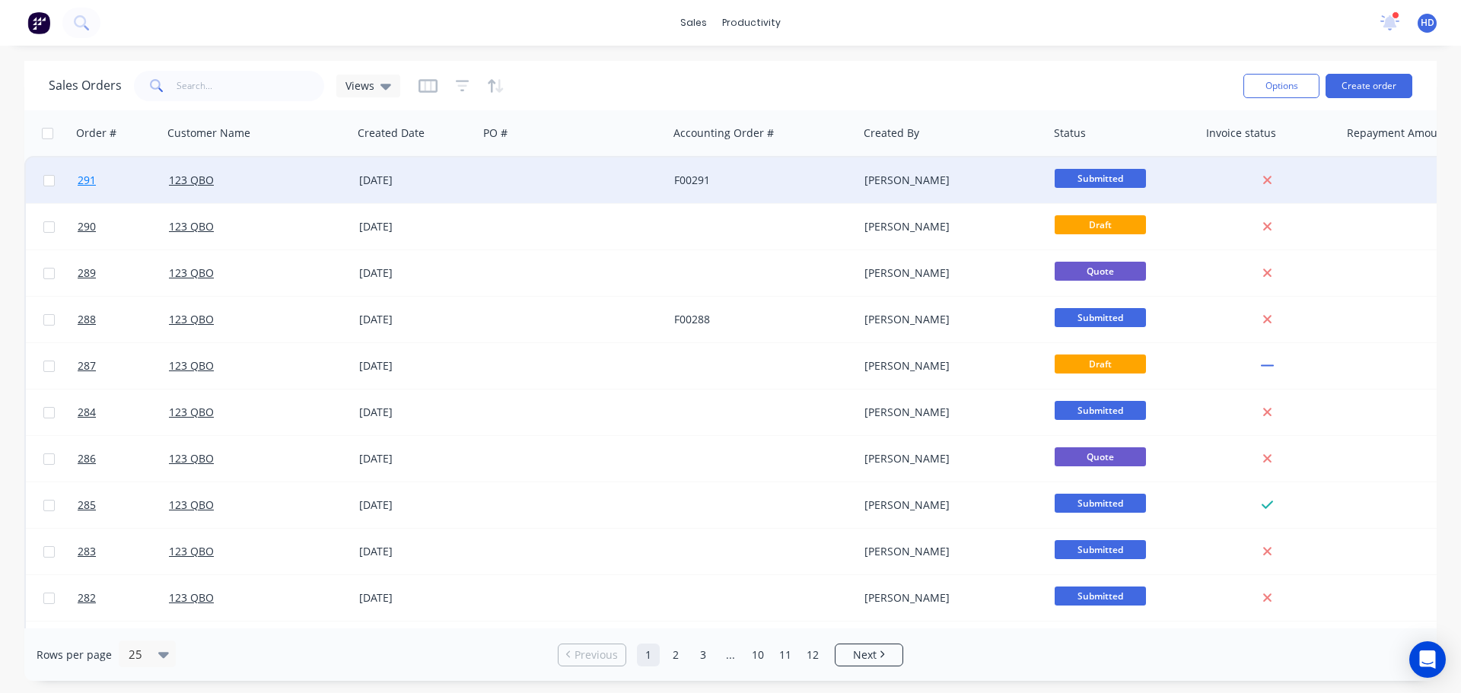
click at [125, 182] on link "291" at bounding box center [123, 181] width 91 height 46
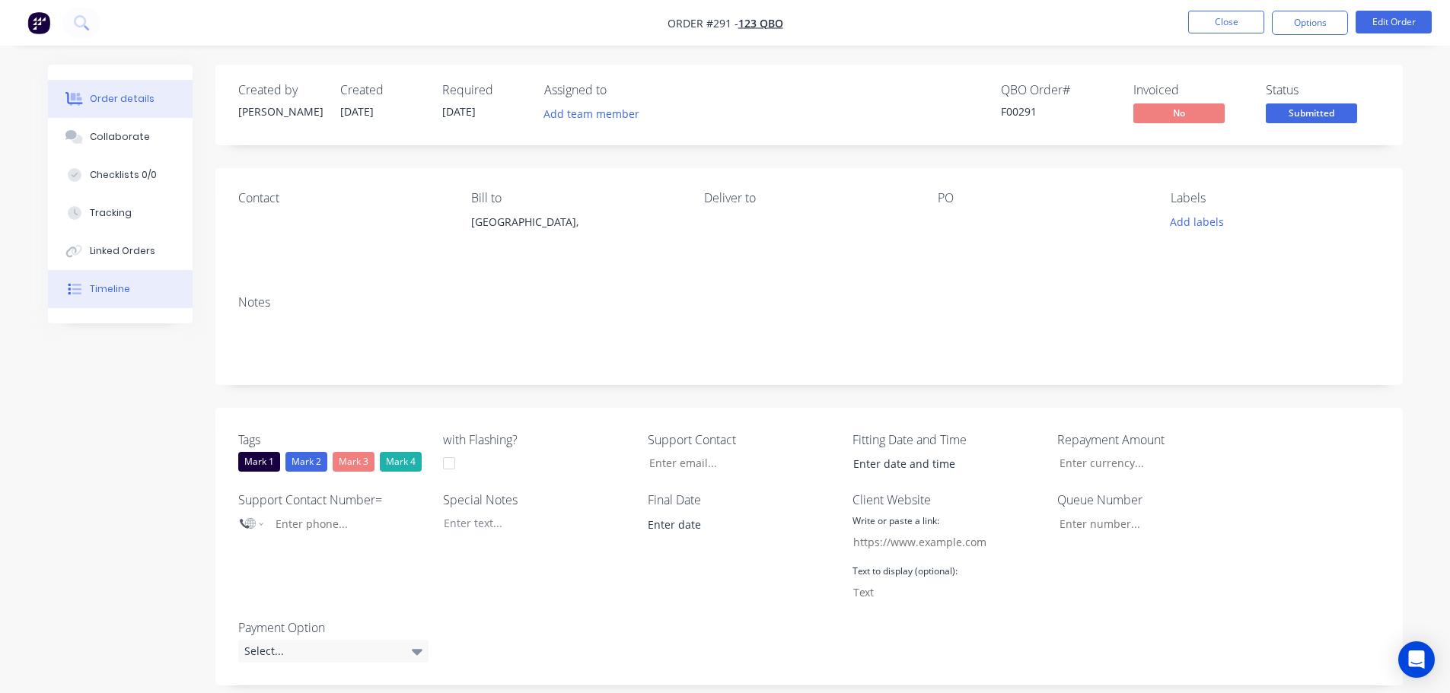
click at [122, 291] on div "Timeline" at bounding box center [110, 289] width 40 height 14
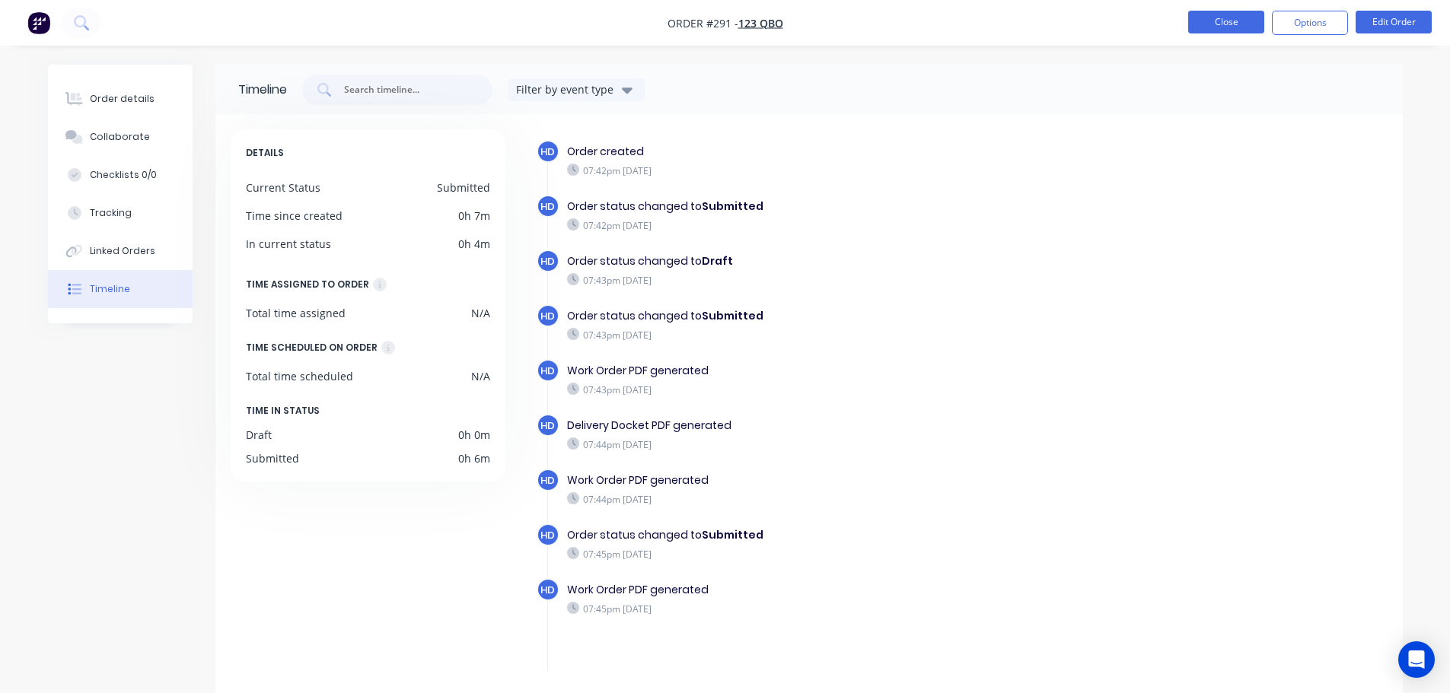
click at [1210, 28] on button "Close" at bounding box center [1226, 22] width 76 height 23
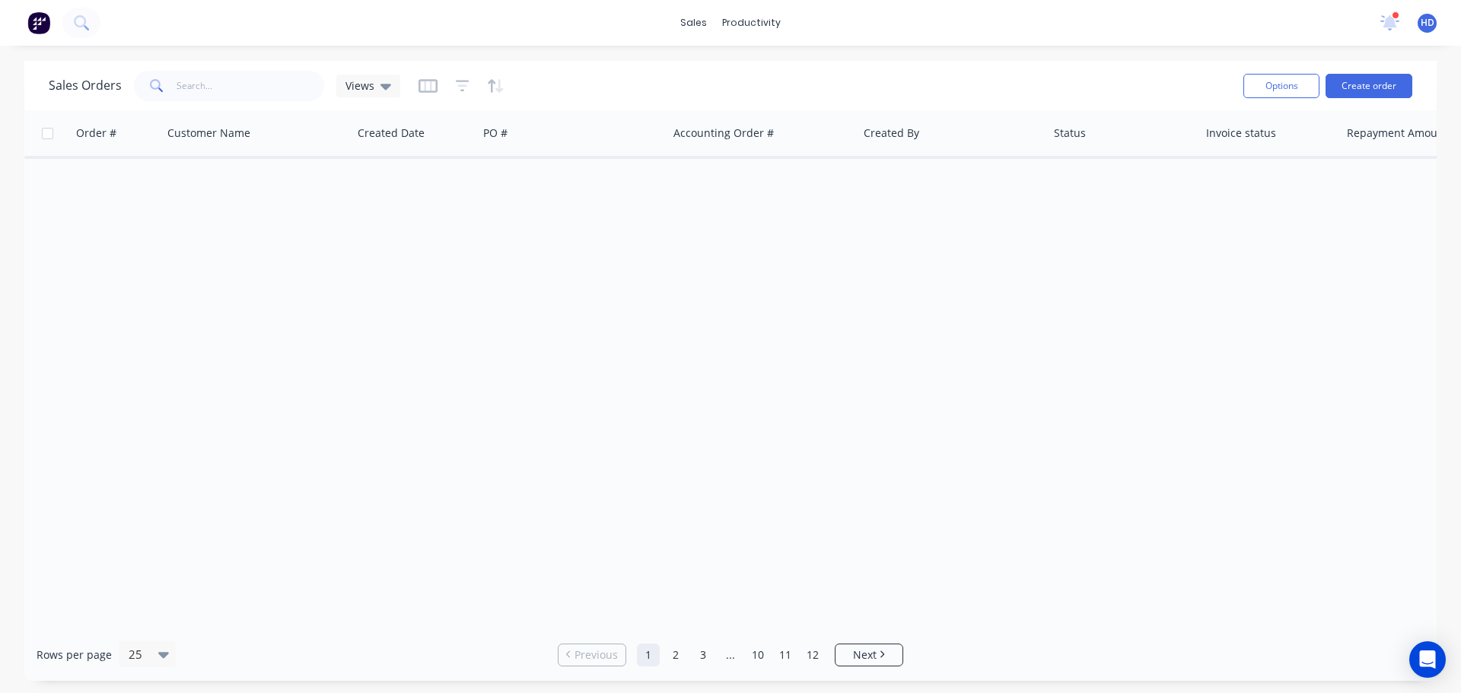
click at [546, 36] on div "sales productivity sales Sales Orders Customers Price Level Manager productivit…" at bounding box center [730, 23] width 1461 height 46
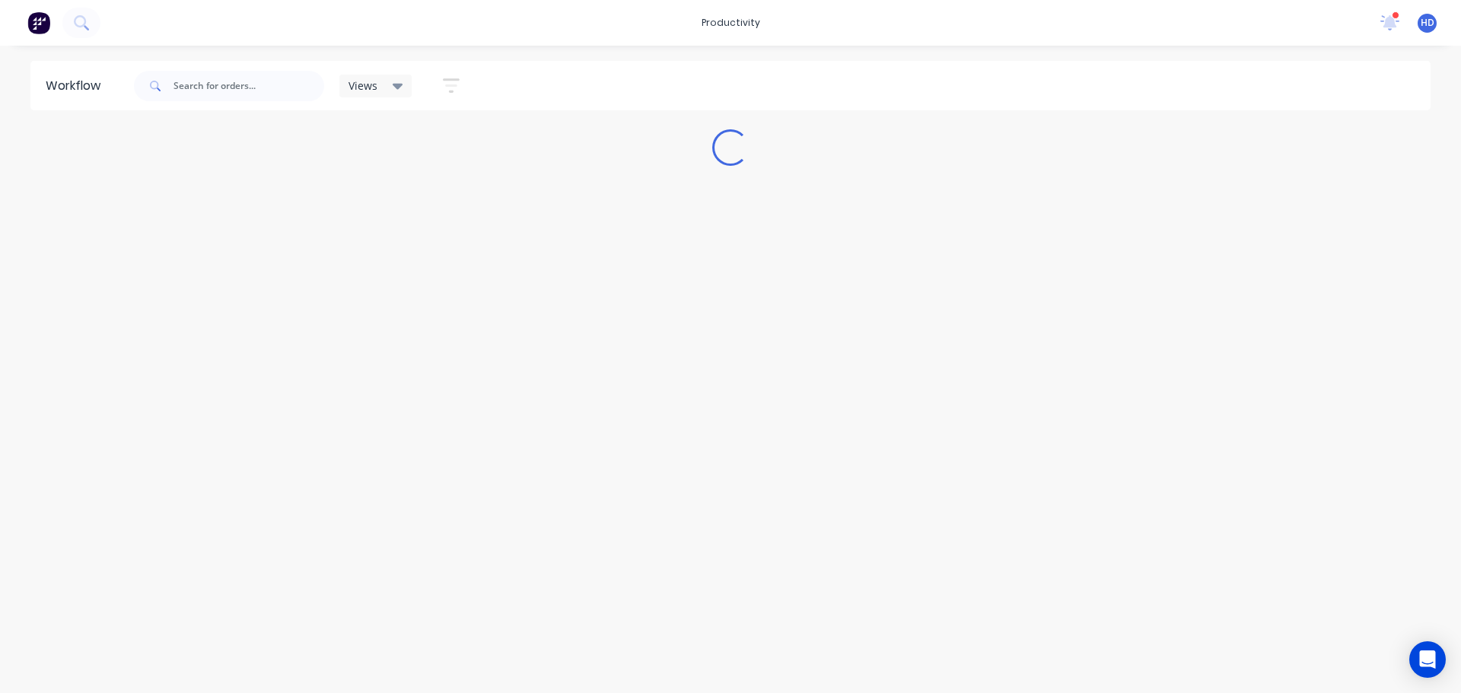
click at [493, 34] on div "productivity productivity Workflow Planner Delivery Scheduling Timesheets 10 ne…" at bounding box center [730, 23] width 1461 height 46
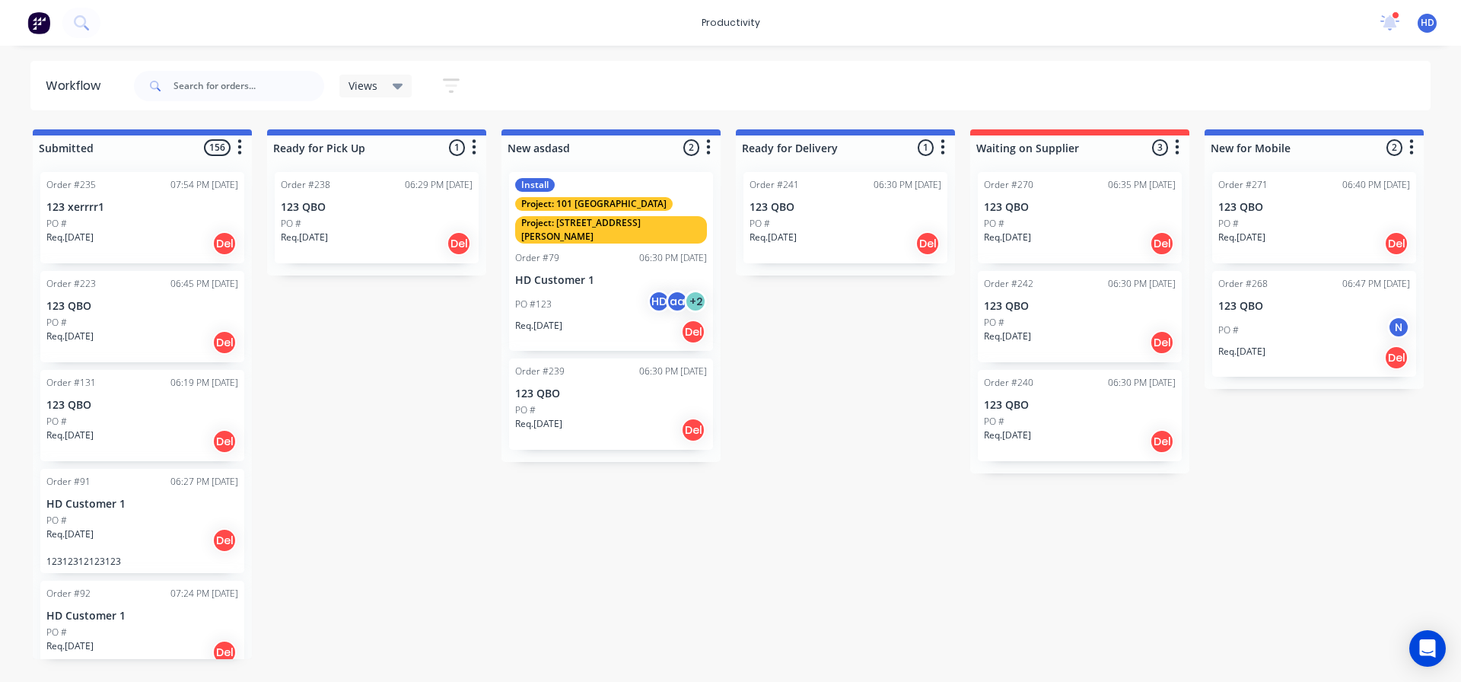
click at [594, 417] on div "Req. [DATE] Del" at bounding box center [611, 430] width 192 height 26
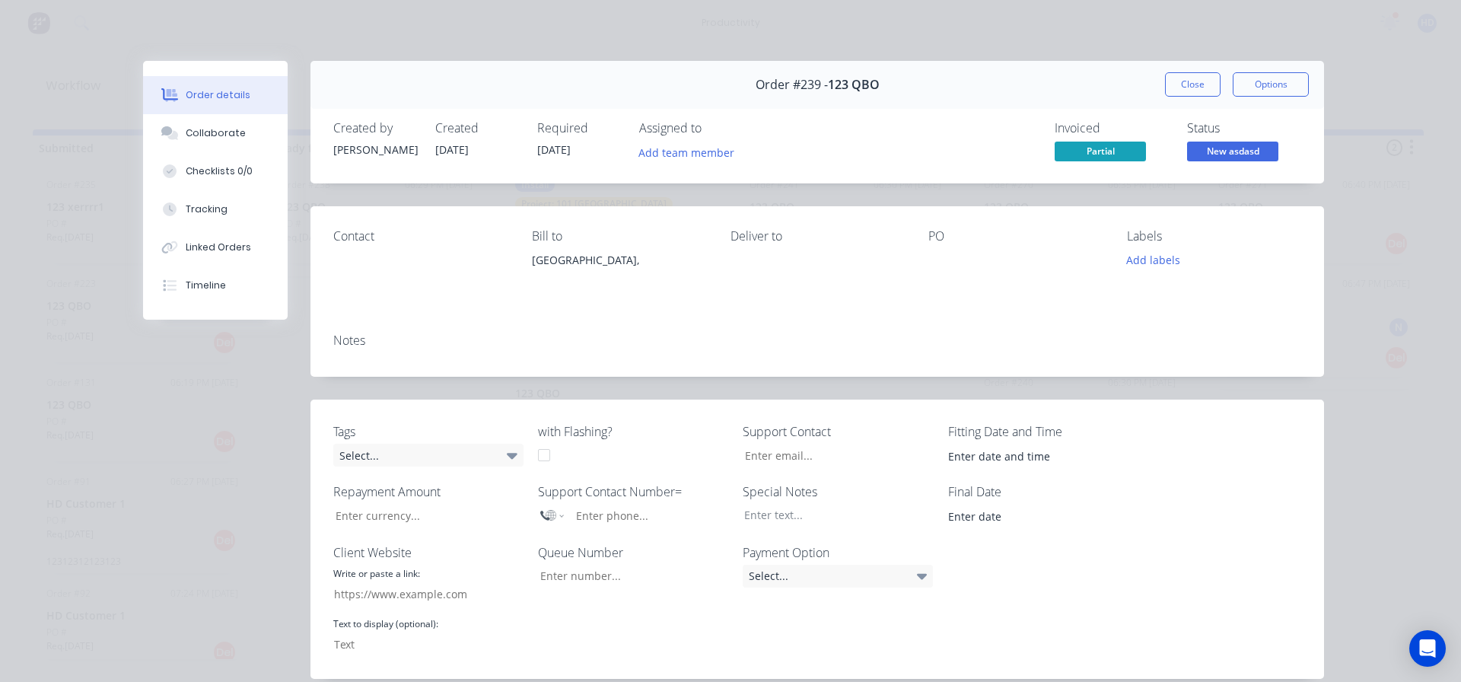
scroll to position [304, 0]
